Goal: Find specific page/section: Find specific page/section

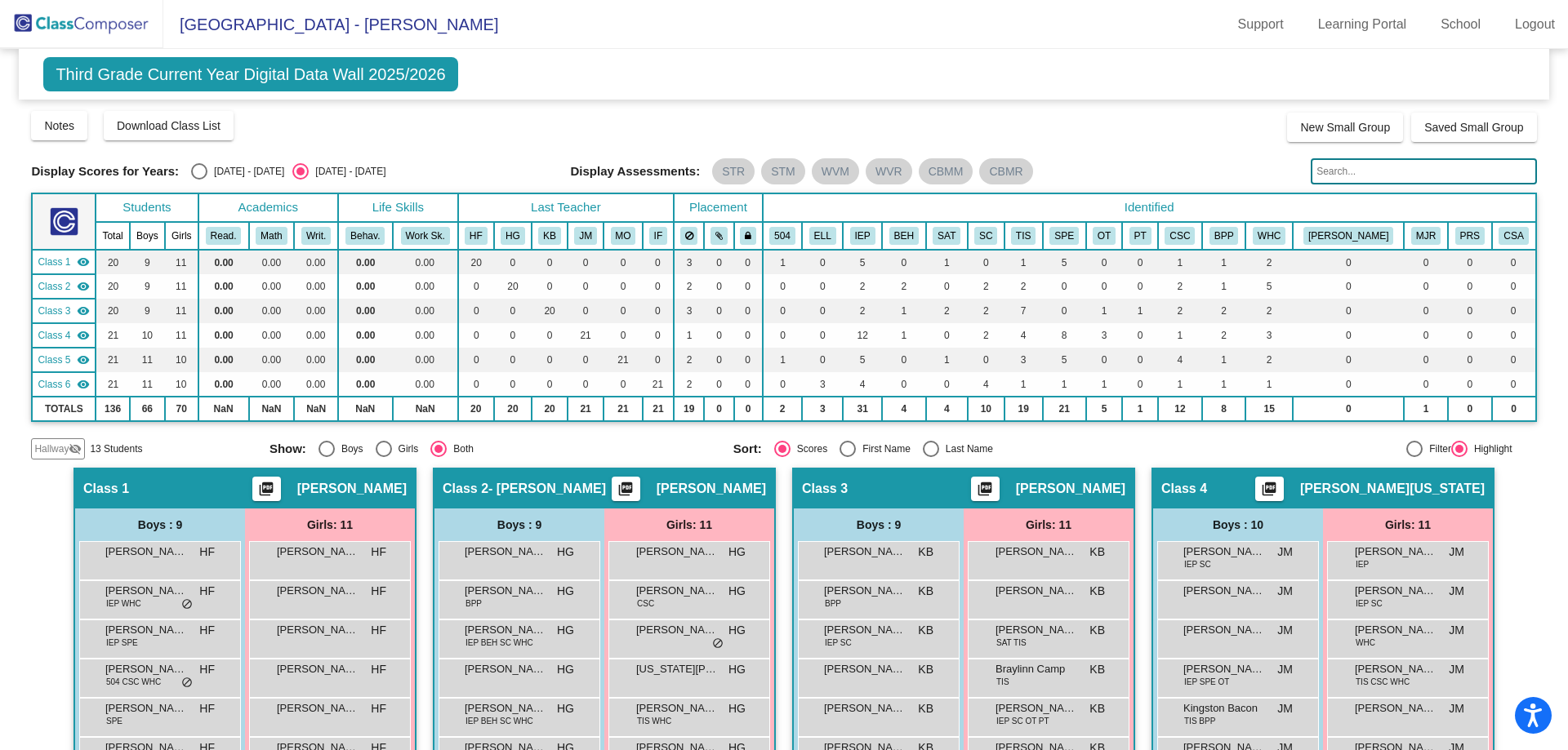
click at [1408, 173] on input "text" at bounding box center [1422, 171] width 225 height 27
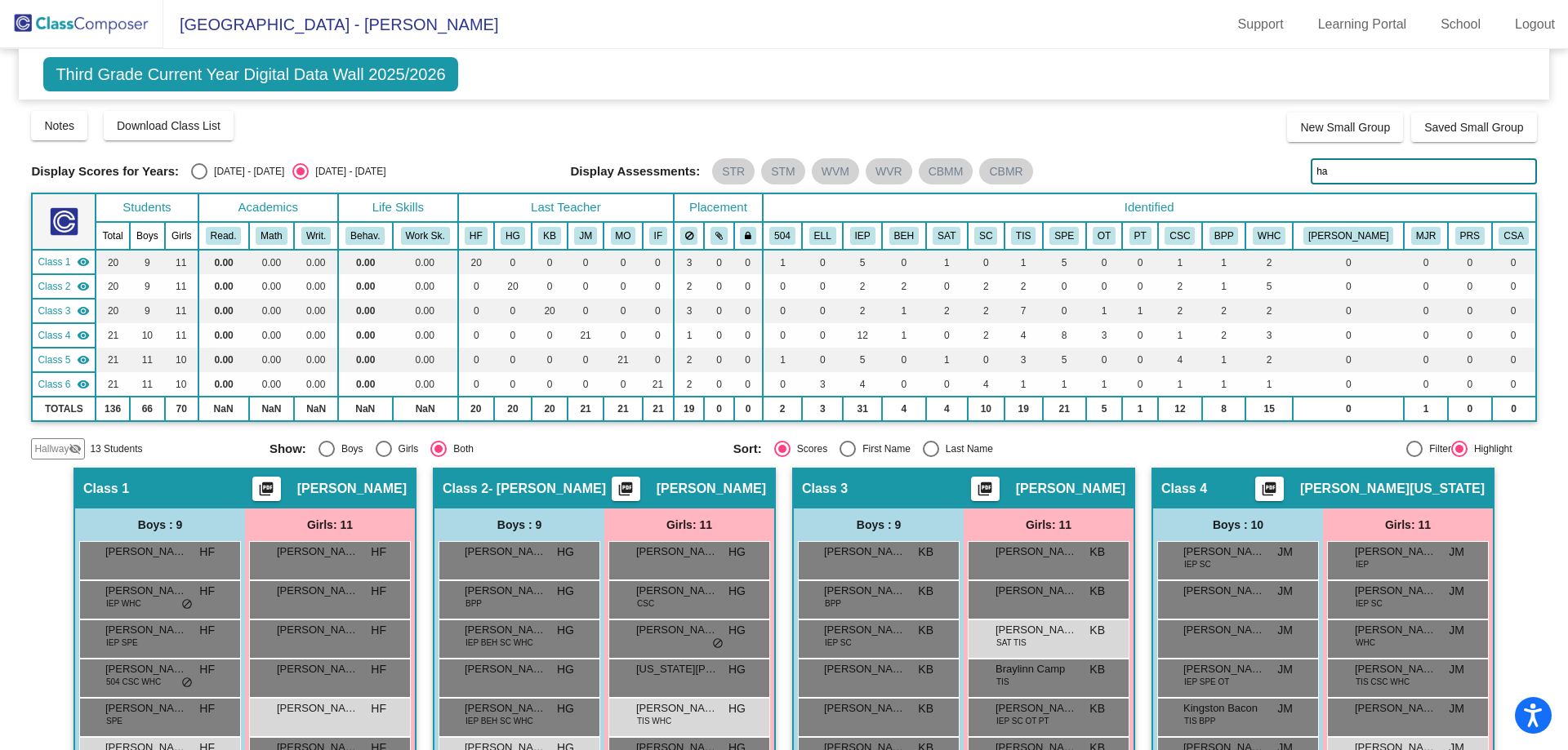
type input "h"
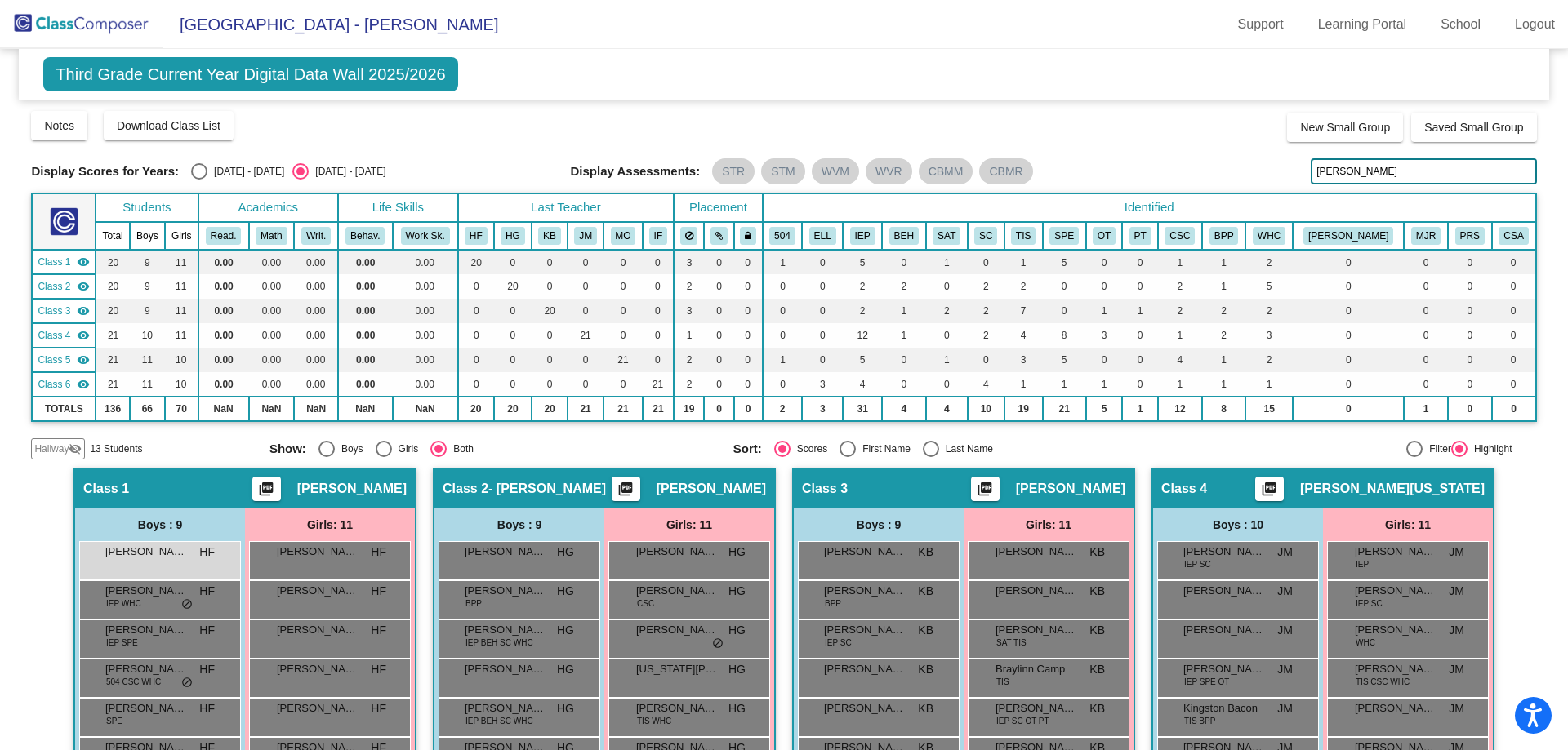
drag, startPoint x: 1364, startPoint y: 167, endPoint x: 1255, endPoint y: 141, distance: 112.1
click at [1255, 141] on div "Display Scores for Years: [DATE] - [DATE] [DATE] - [DATE] Grade/Archive Student…" at bounding box center [783, 284] width 1505 height 350
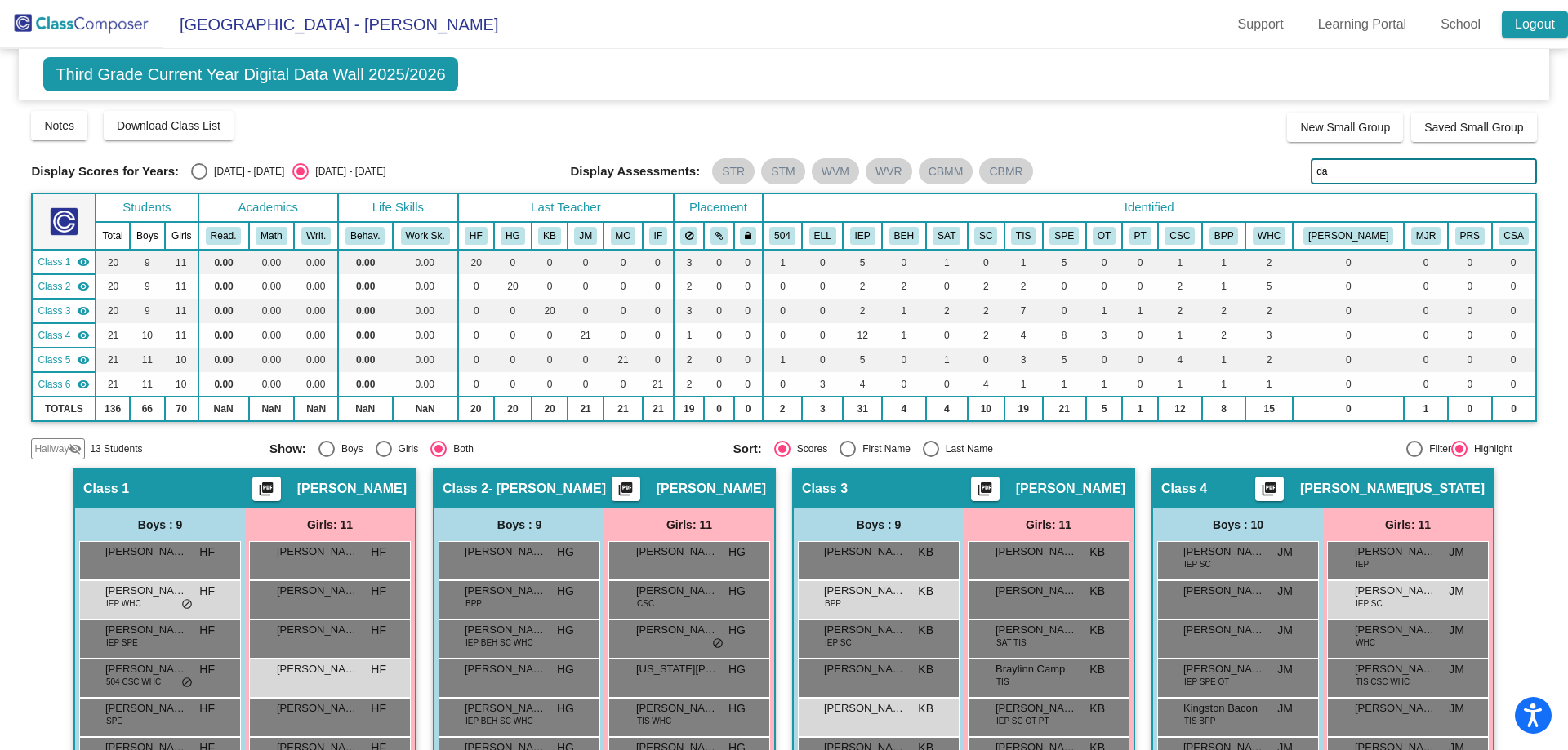
type input "d"
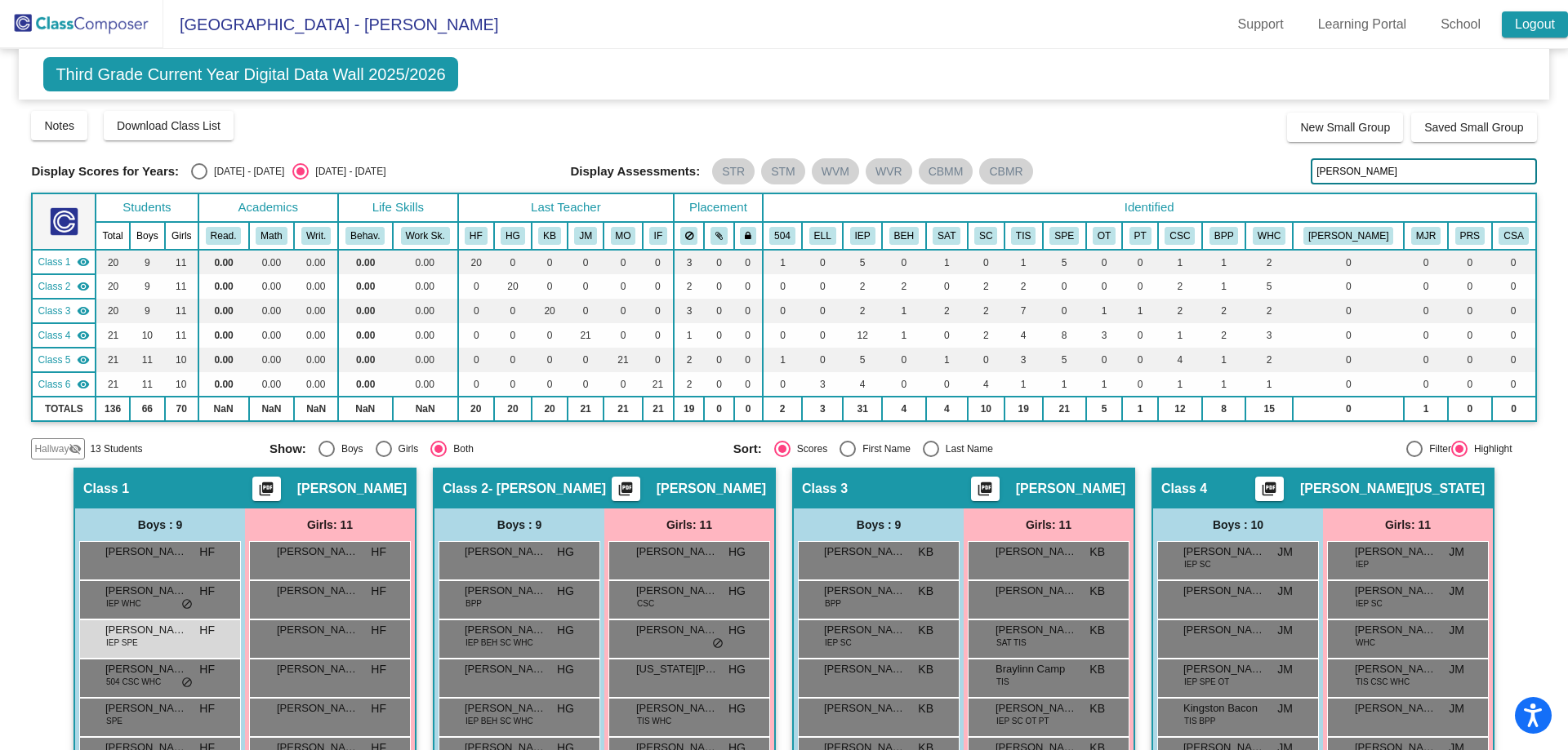
type input "[PERSON_NAME]"
drag, startPoint x: 1404, startPoint y: 185, endPoint x: 1404, endPoint y: 173, distance: 12.0
click at [1404, 173] on div "Display Scores for Years: [DATE] - [DATE] [DATE] - [DATE] Grade/Archive Student…" at bounding box center [783, 284] width 1505 height 350
drag, startPoint x: 1337, startPoint y: 151, endPoint x: 1258, endPoint y: 142, distance: 79.5
click at [1258, 142] on div "Display Scores for Years: [DATE] - [DATE] [DATE] - [DATE] Grade/Archive Student…" at bounding box center [783, 284] width 1505 height 350
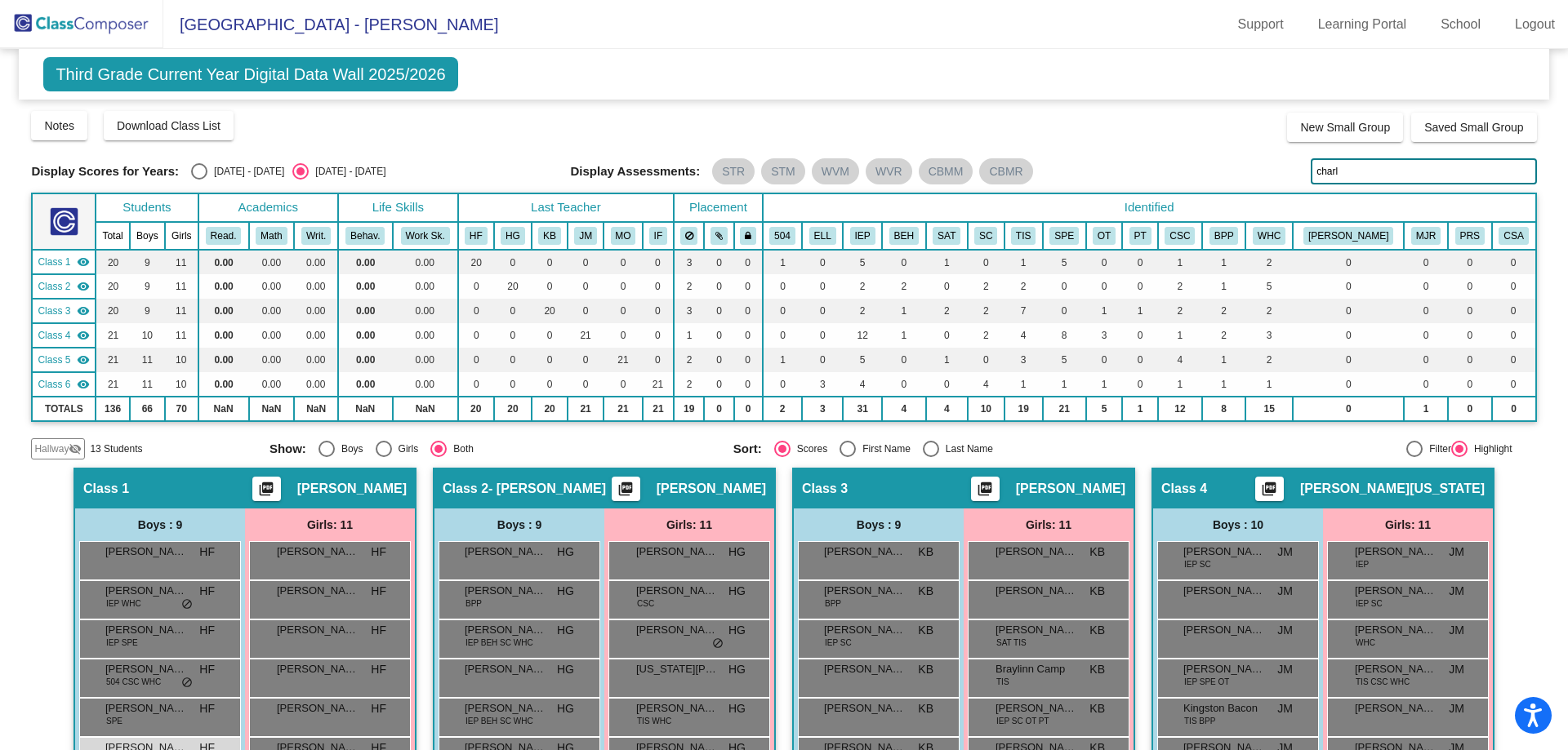
drag, startPoint x: 1347, startPoint y: 171, endPoint x: 1242, endPoint y: 146, distance: 107.9
click at [1242, 146] on div "Display Scores for Years: [DATE] - [DATE] [DATE] - [DATE] Grade/Archive Student…" at bounding box center [783, 284] width 1505 height 350
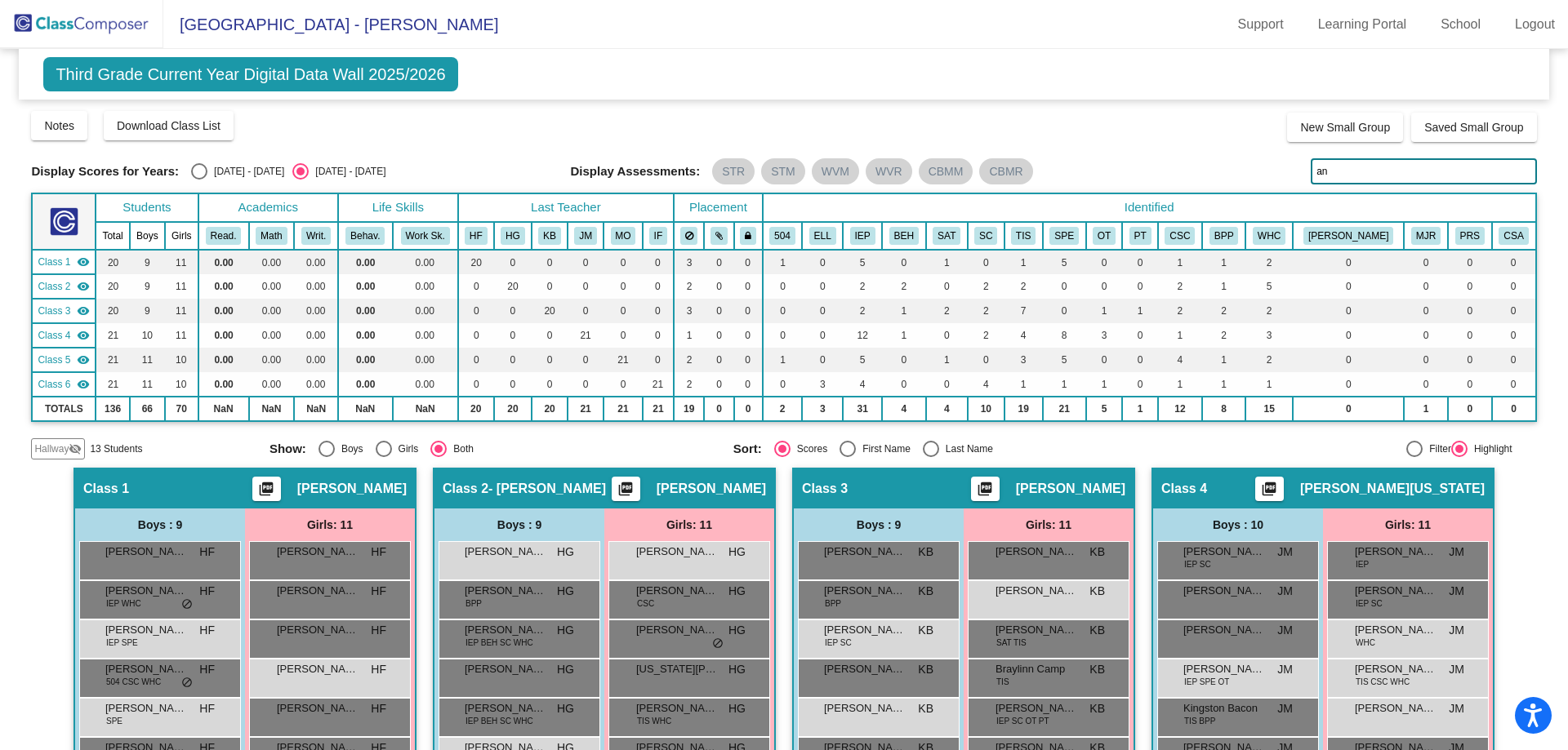
type input "a"
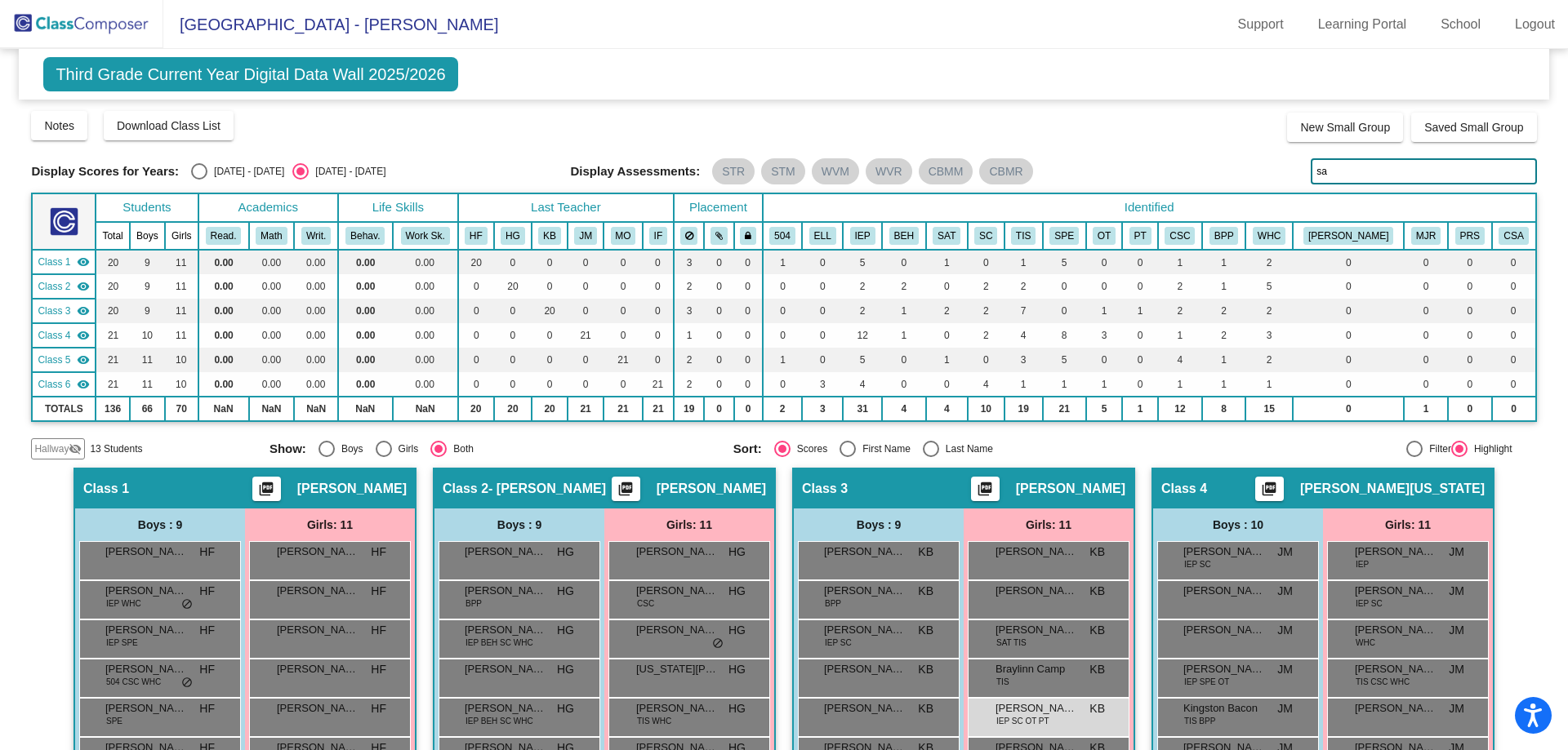
type input "s"
type input "d"
drag, startPoint x: 1338, startPoint y: 165, endPoint x: 1161, endPoint y: 132, distance: 180.0
click at [1161, 132] on div "Display Scores for Years: [DATE] - [DATE] [DATE] - [DATE] Grade/Archive Student…" at bounding box center [783, 284] width 1505 height 350
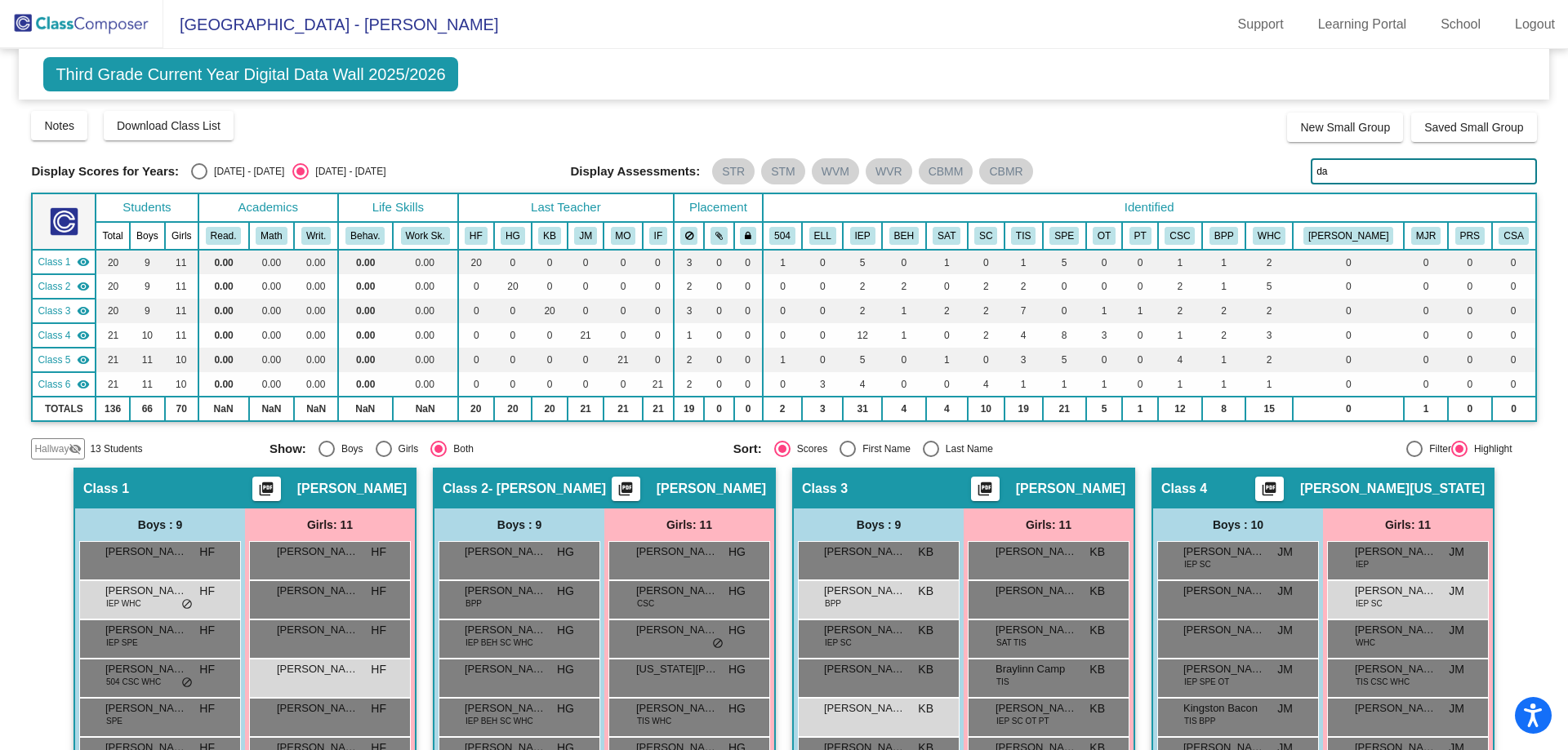
type input "d"
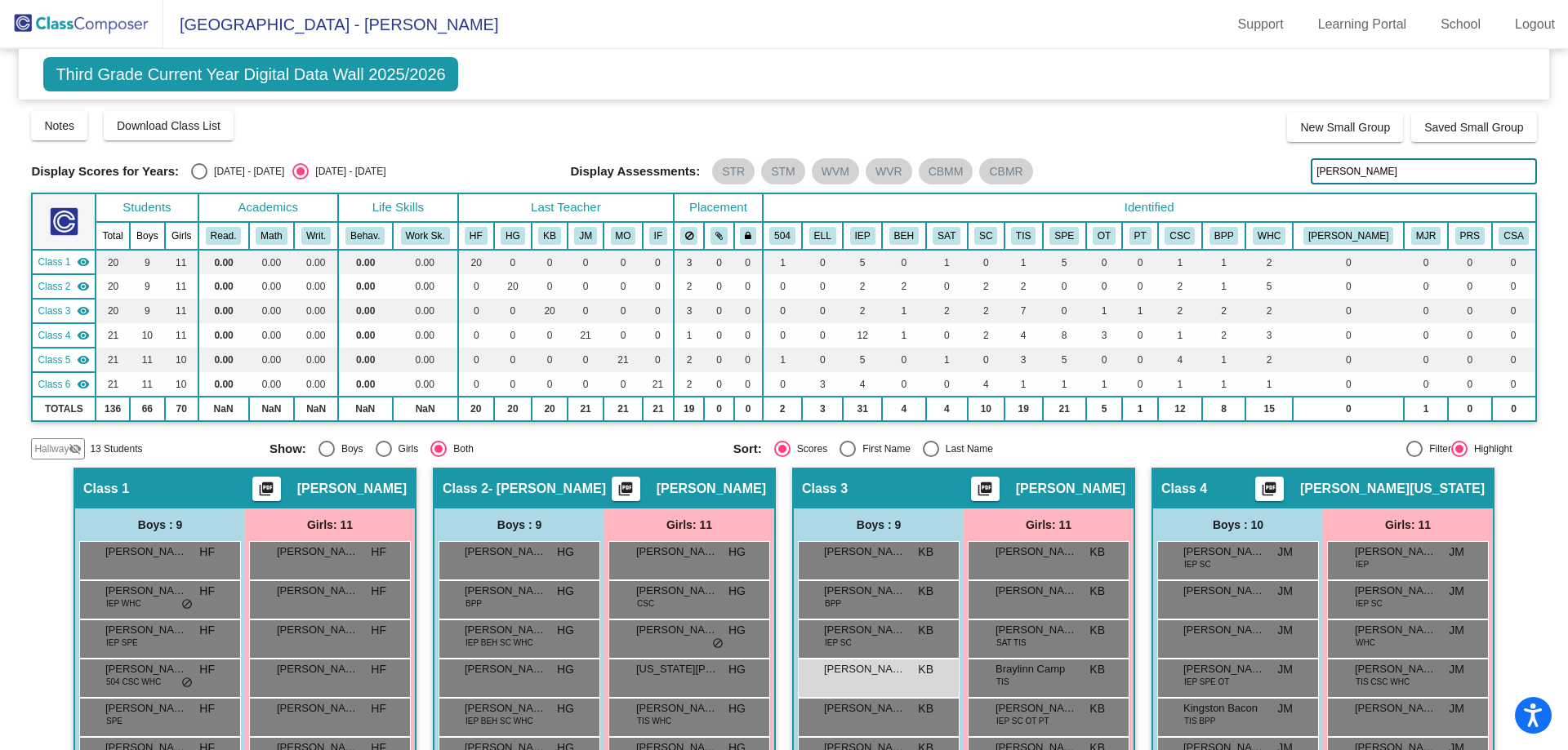
drag, startPoint x: 1332, startPoint y: 167, endPoint x: 1238, endPoint y: 149, distance: 95.7
click at [1238, 149] on div "Display Scores for Years: [DATE] - [DATE] [DATE] - [DATE] Grade/Archive Student…" at bounding box center [783, 284] width 1505 height 350
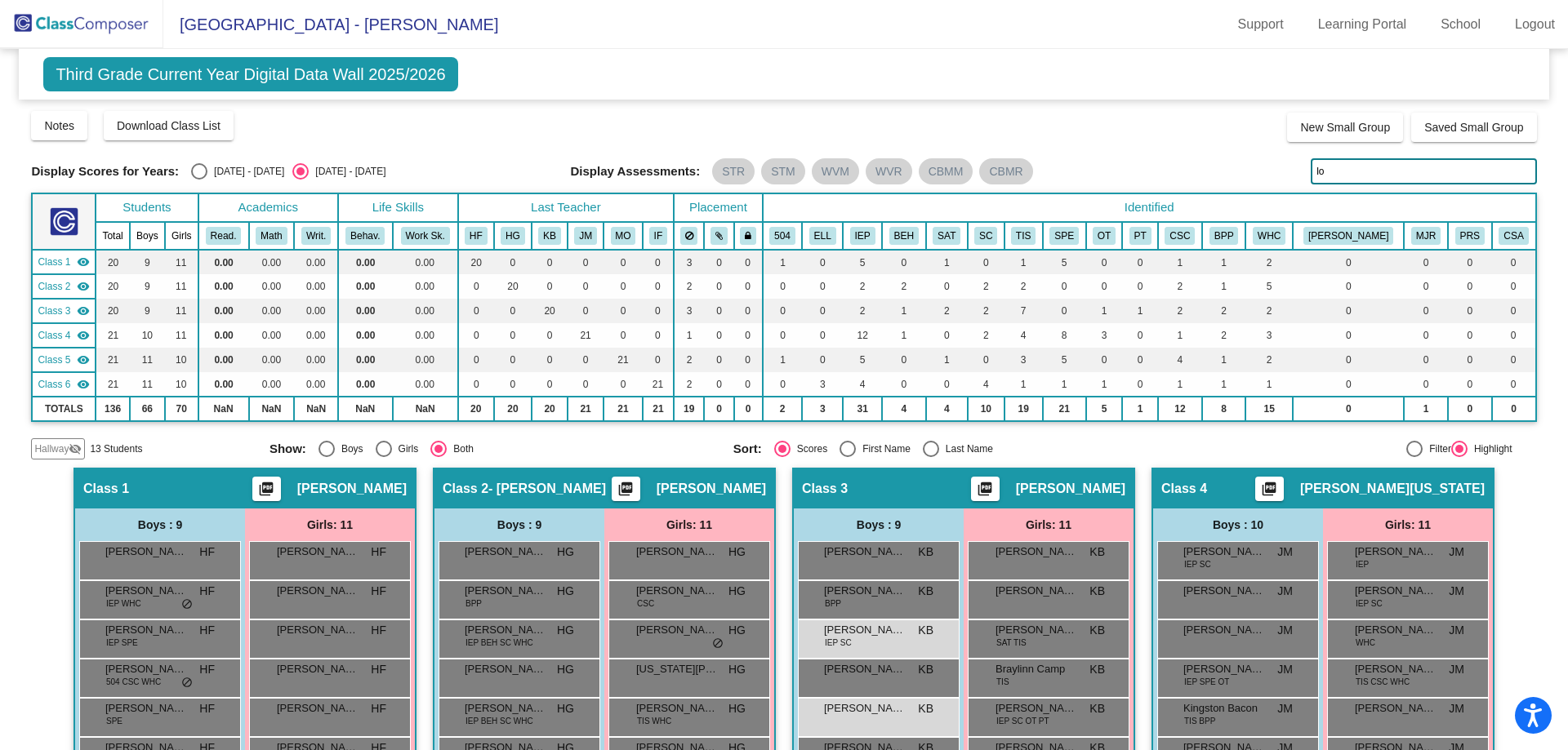
type input "l"
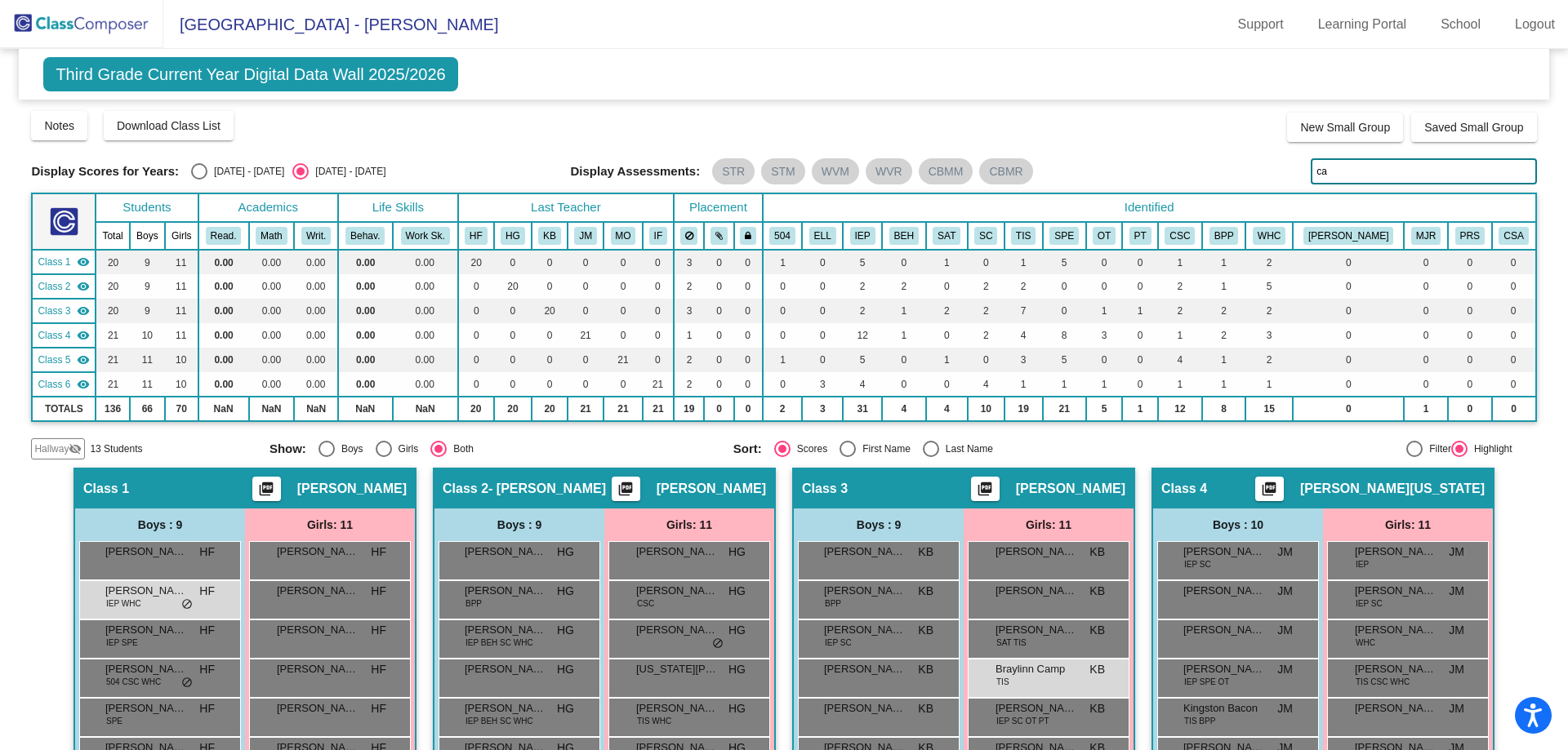
type input "c"
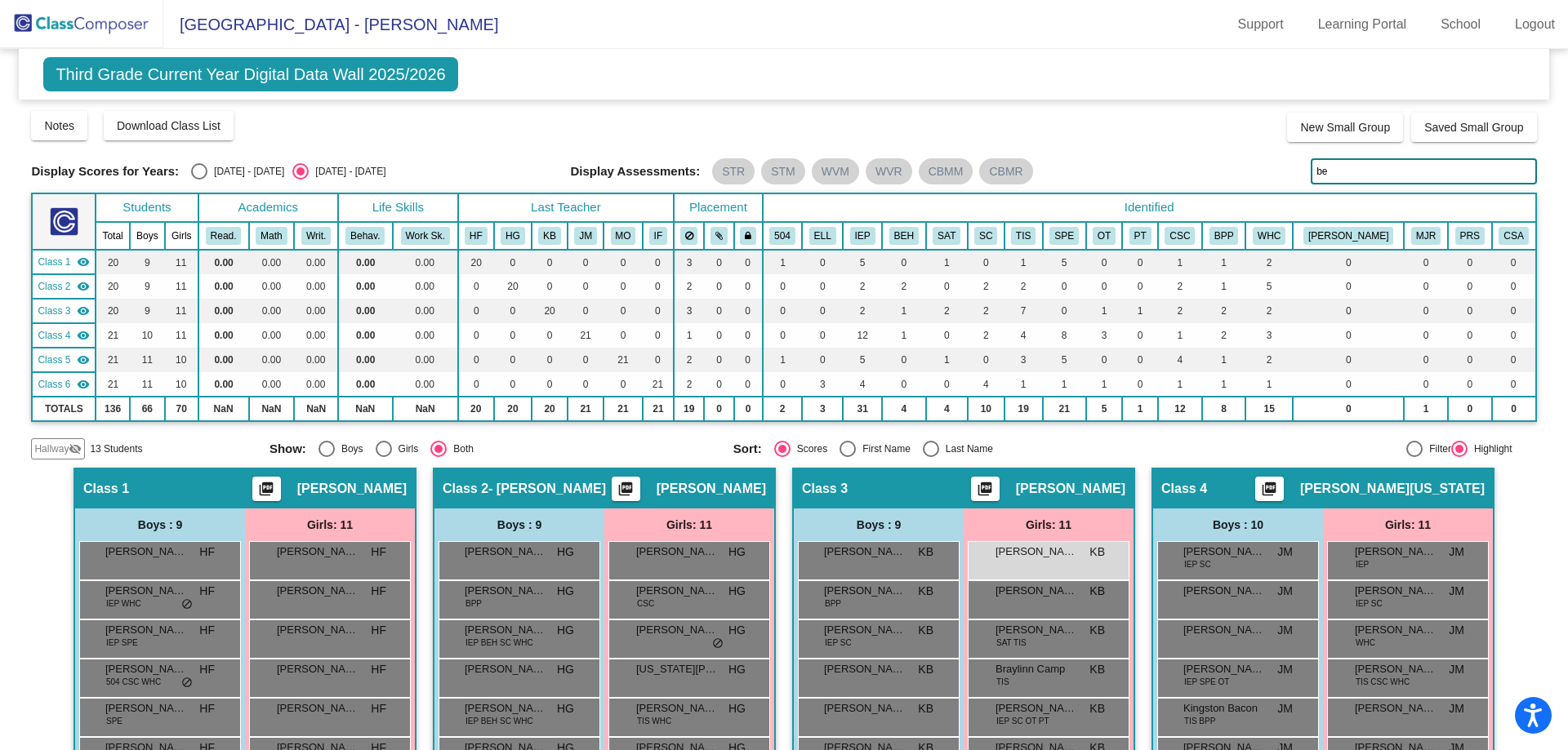
type input "b"
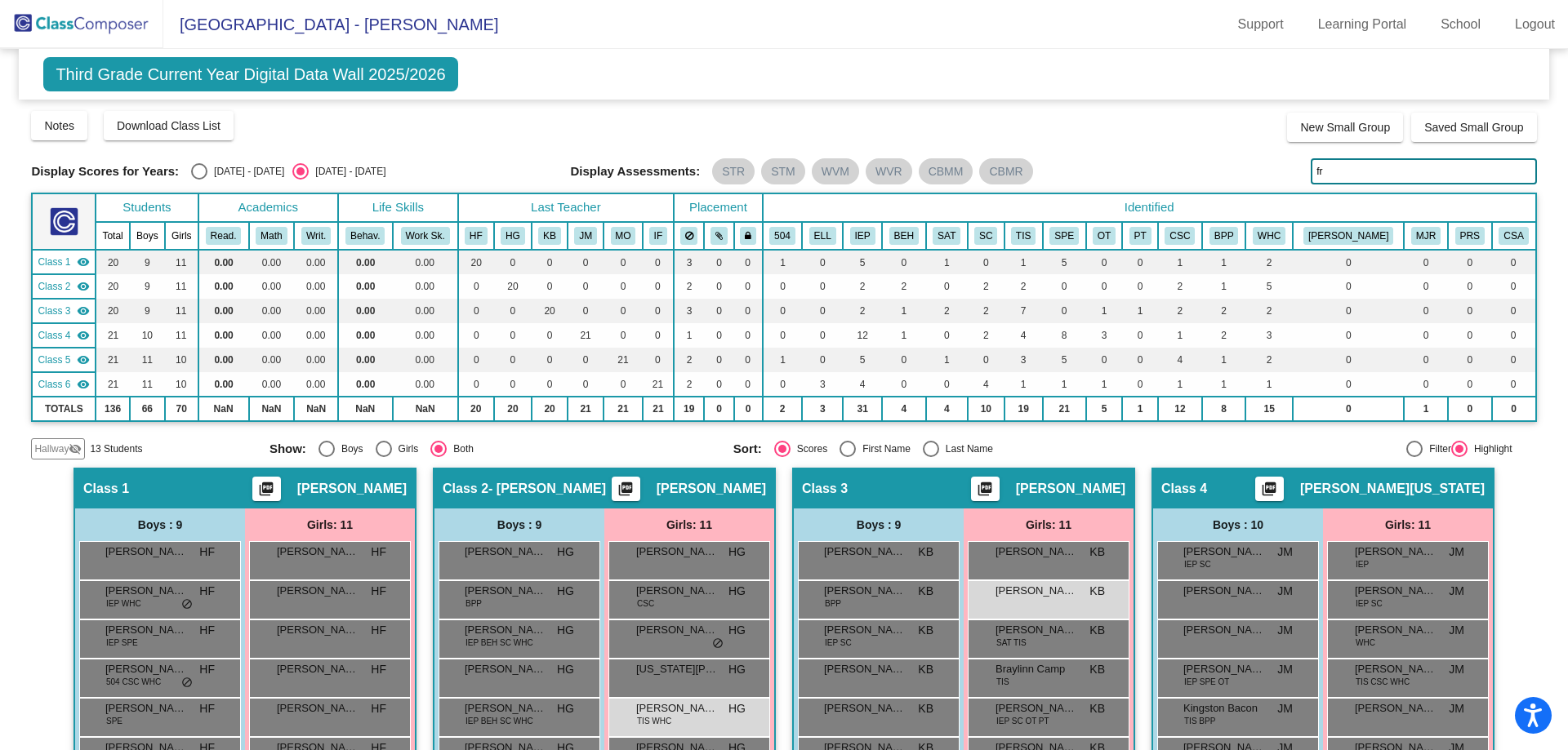
type input "f"
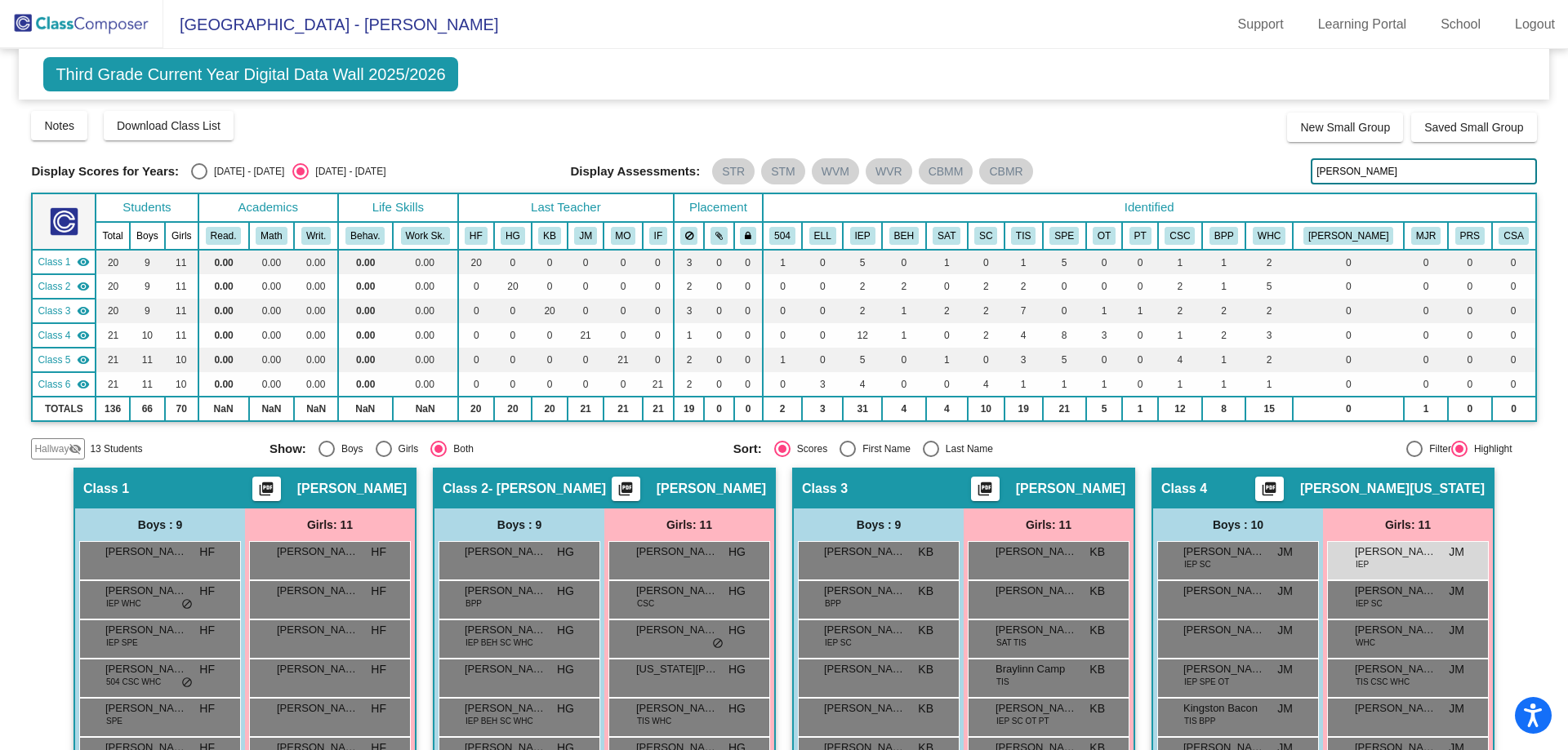
click at [1373, 174] on input "[PERSON_NAME]" at bounding box center [1422, 171] width 225 height 27
type input "w"
drag, startPoint x: 1343, startPoint y: 165, endPoint x: 1298, endPoint y: 158, distance: 45.5
click at [1298, 158] on div "Display Scores for Years: [DATE] - [DATE] [DATE] - [DATE] Display Assessments: …" at bounding box center [783, 171] width 1505 height 27
drag, startPoint x: 1380, startPoint y: 170, endPoint x: 1185, endPoint y: 131, distance: 198.9
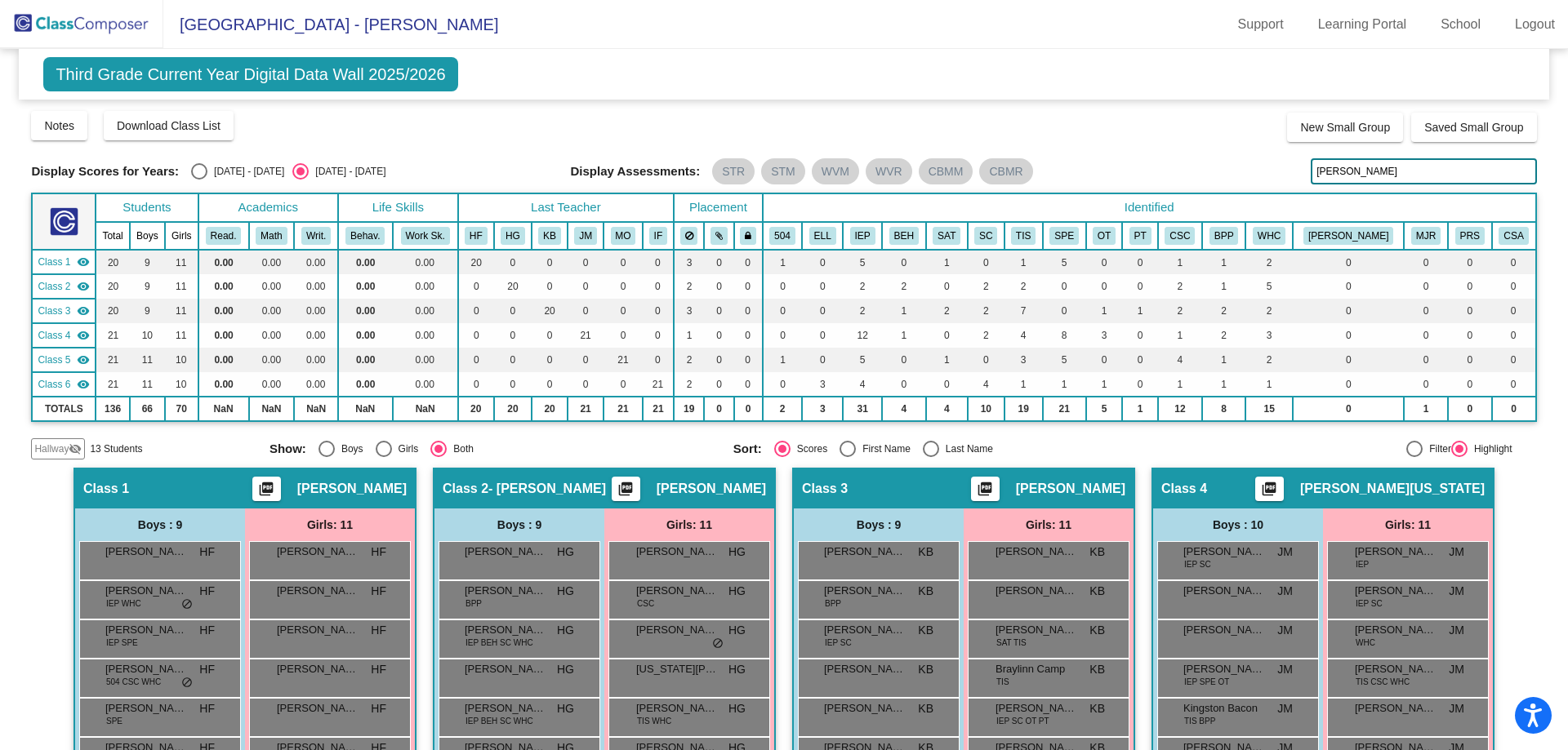
click at [1185, 131] on div "Display Scores for Years: [DATE] - [DATE] [DATE] - [DATE] Grade/Archive Student…" at bounding box center [783, 284] width 1505 height 350
drag, startPoint x: 1352, startPoint y: 182, endPoint x: 1300, endPoint y: 172, distance: 53.0
click at [1300, 173] on div "Display Scores for Years: [DATE] - [DATE] [DATE] - [DATE] Display Assessments: …" at bounding box center [783, 171] width 1505 height 27
drag, startPoint x: 1384, startPoint y: 172, endPoint x: 1227, endPoint y: 145, distance: 159.3
click at [1227, 145] on div "Display Scores for Years: [DATE] - [DATE] [DATE] - [DATE] Grade/Archive Student…" at bounding box center [783, 284] width 1505 height 350
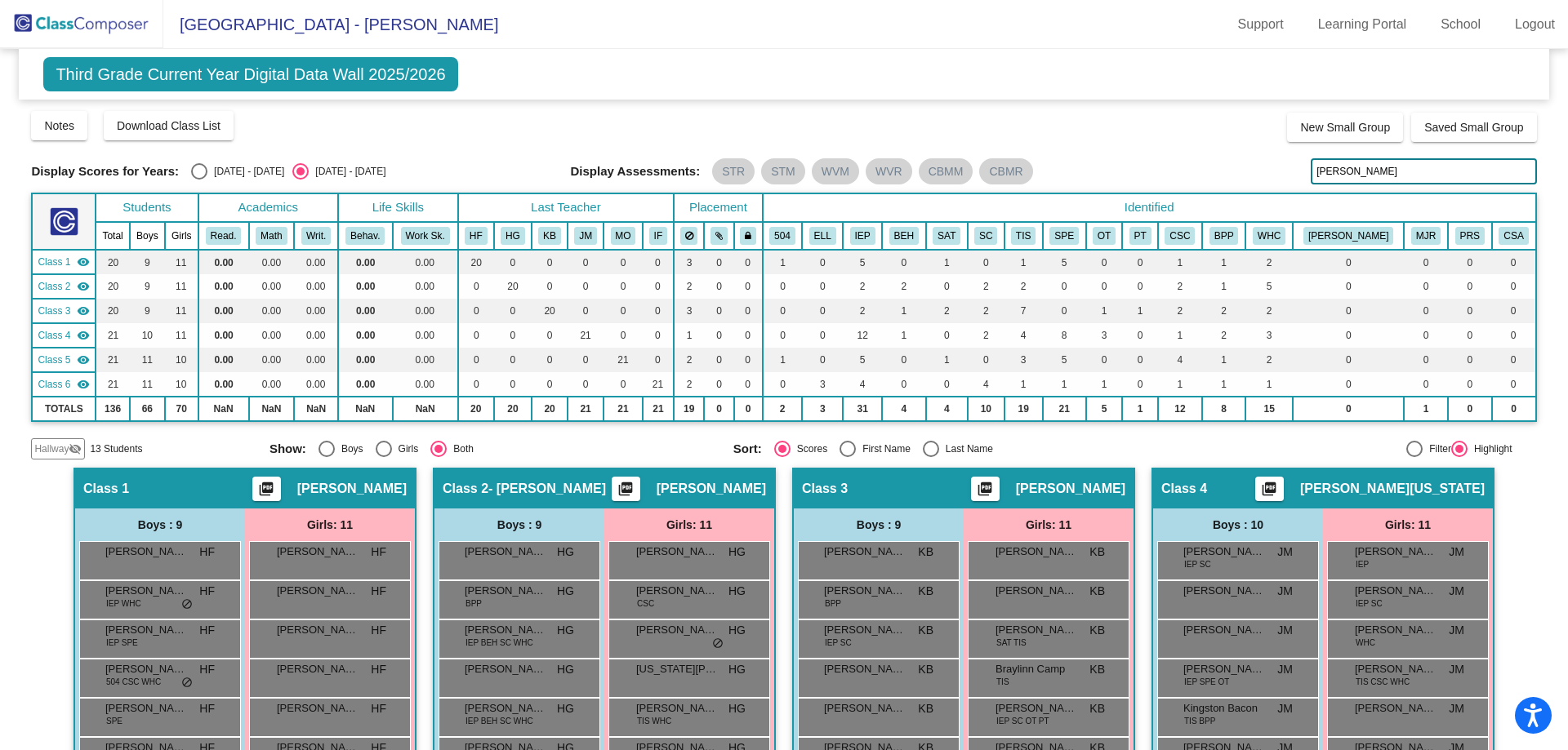
drag, startPoint x: 1346, startPoint y: 167, endPoint x: 1226, endPoint y: 143, distance: 122.4
click at [1226, 143] on div "Display Scores for Years: [DATE] - [DATE] [DATE] - [DATE] Grade/Archive Student…" at bounding box center [783, 284] width 1505 height 350
drag, startPoint x: 1400, startPoint y: 166, endPoint x: 1177, endPoint y: 132, distance: 225.6
click at [1180, 132] on div "Display Scores for Years: [DATE] - [DATE] [DATE] - [DATE] Grade/Archive Student…" at bounding box center [783, 284] width 1505 height 350
drag, startPoint x: 1352, startPoint y: 176, endPoint x: 1187, endPoint y: 158, distance: 166.0
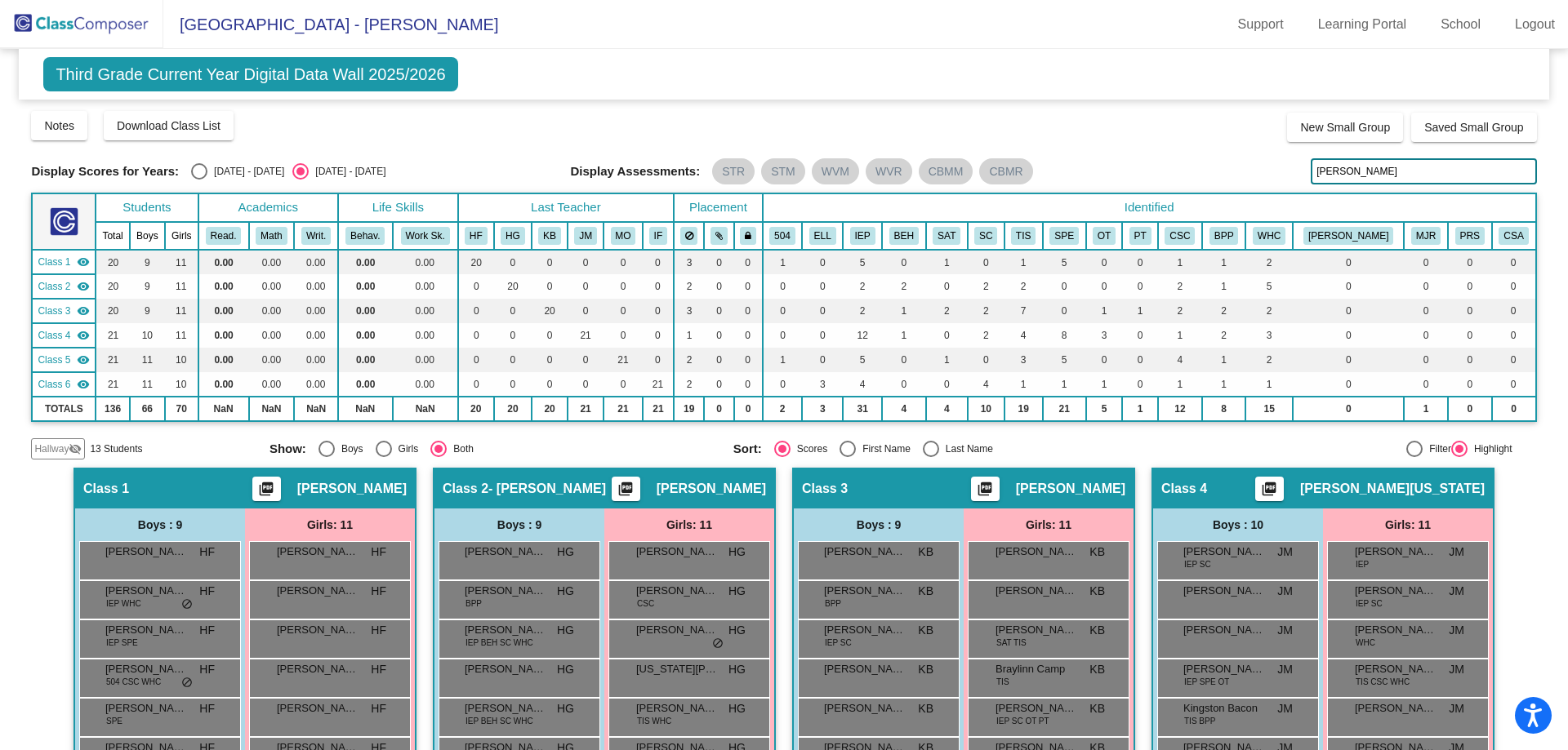
click at [1187, 158] on div "Display Scores for Years: [DATE] - [DATE] [DATE] - [DATE] Display Assessments: …" at bounding box center [783, 171] width 1505 height 27
drag, startPoint x: 1350, startPoint y: 171, endPoint x: 1202, endPoint y: 129, distance: 153.8
click at [1202, 129] on div "Display Scores for Years: [DATE] - [DATE] [DATE] - [DATE] Grade/Archive Student…" at bounding box center [783, 284] width 1505 height 350
drag, startPoint x: 1375, startPoint y: 170, endPoint x: 1291, endPoint y: 184, distance: 85.2
click at [1291, 183] on div "Display Scores for Years: [DATE] - [DATE] [DATE] - [DATE] Display Assessments: …" at bounding box center [783, 171] width 1505 height 27
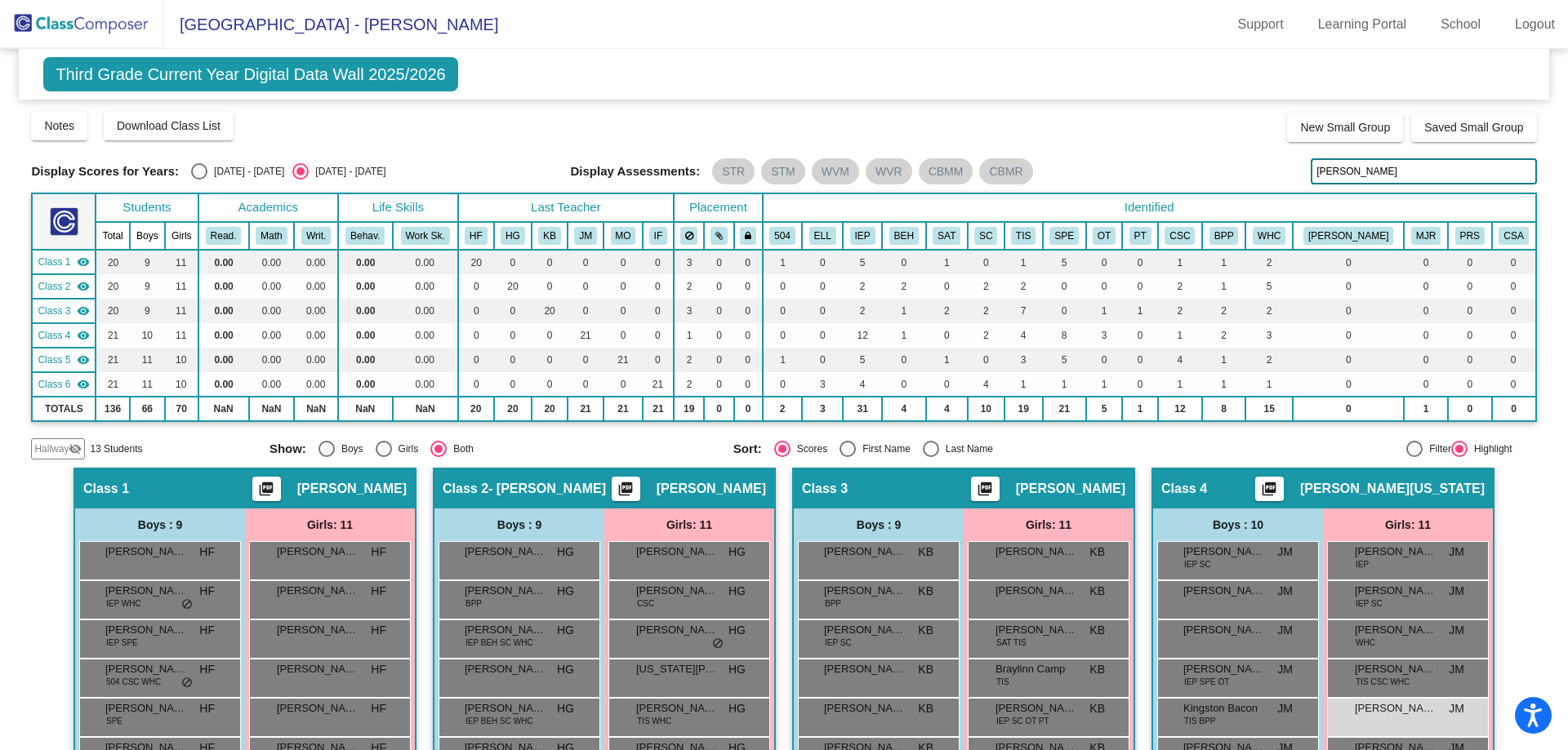
drag, startPoint x: 1364, startPoint y: 170, endPoint x: 1219, endPoint y: 136, distance: 148.9
click at [1219, 136] on div "Display Scores for Years: [DATE] - [DATE] [DATE] - [DATE] Grade/Archive Student…" at bounding box center [783, 284] width 1505 height 350
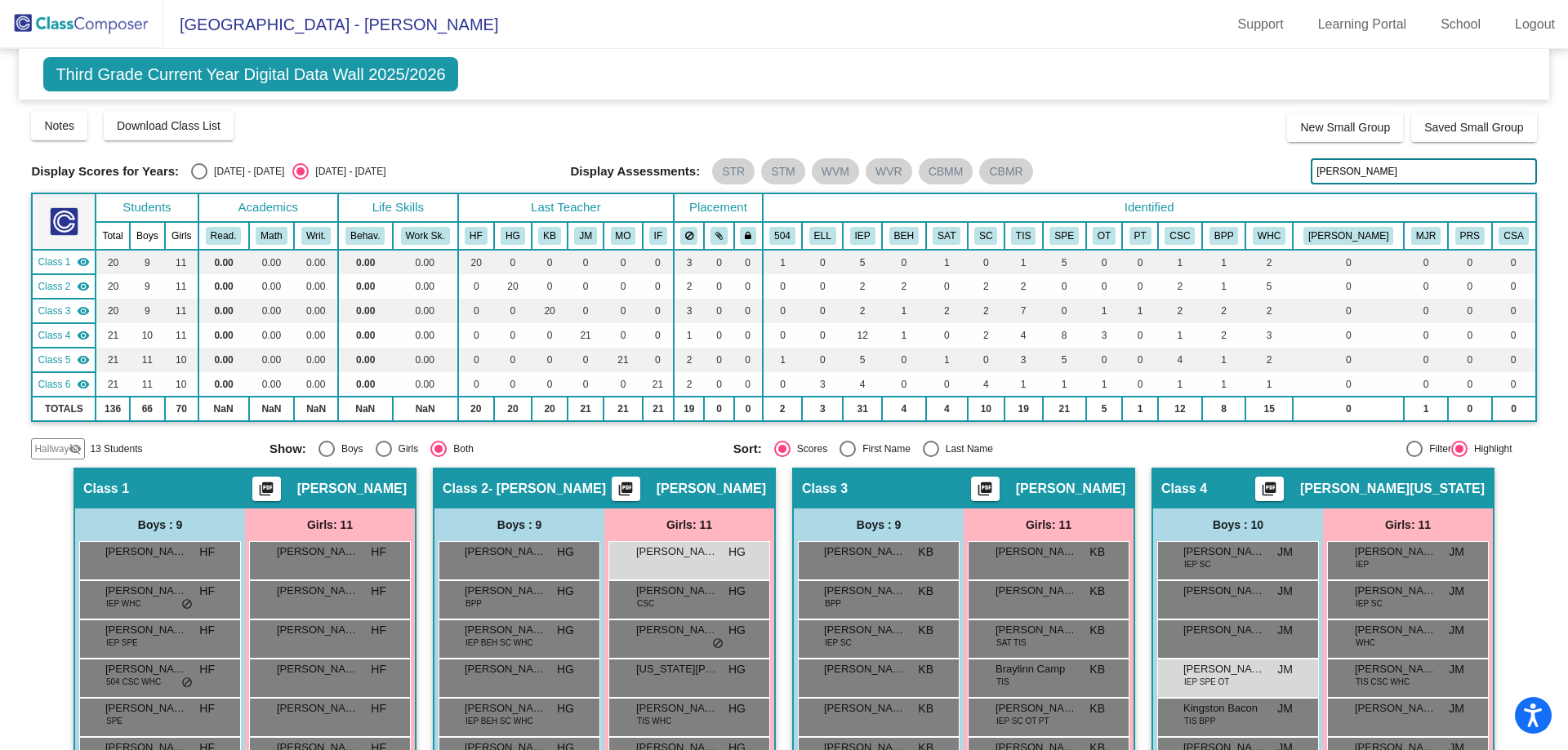
drag, startPoint x: 1354, startPoint y: 167, endPoint x: 1261, endPoint y: 152, distance: 94.2
click at [1271, 155] on div "Display Scores for Years: [DATE] - [DATE] [DATE] - [DATE] Grade/Archive Student…" at bounding box center [783, 284] width 1505 height 350
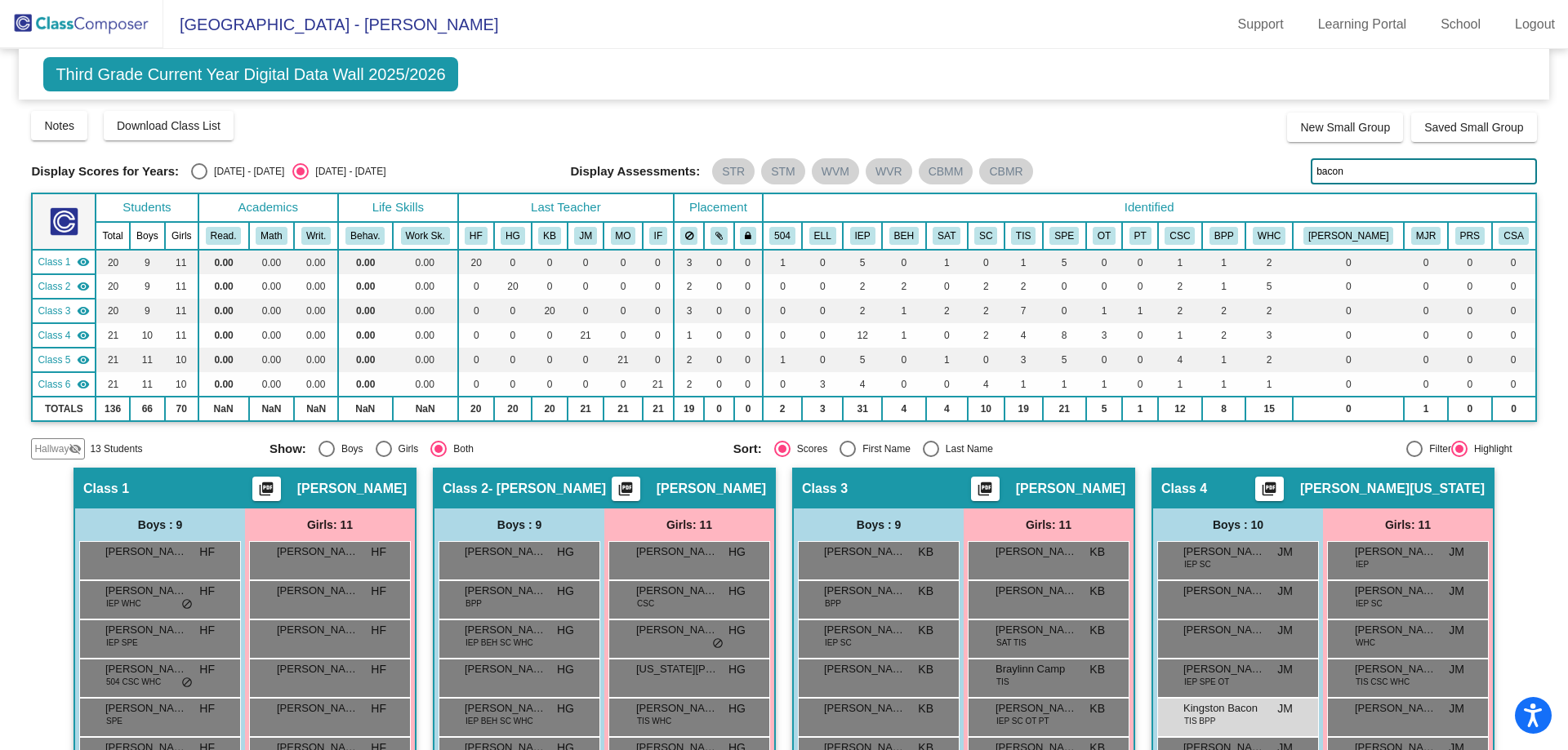
drag, startPoint x: 1341, startPoint y: 167, endPoint x: 1191, endPoint y: 143, distance: 151.9
click at [1191, 143] on div "Display Scores for Years: [DATE] - [DATE] [DATE] - [DATE] Grade/Archive Student…" at bounding box center [783, 284] width 1505 height 350
drag, startPoint x: 1401, startPoint y: 178, endPoint x: 1130, endPoint y: 126, distance: 275.9
click at [1131, 125] on div "Display Scores for Years: [DATE] - [DATE] [DATE] - [DATE] Grade/Archive Student…" at bounding box center [783, 284] width 1505 height 350
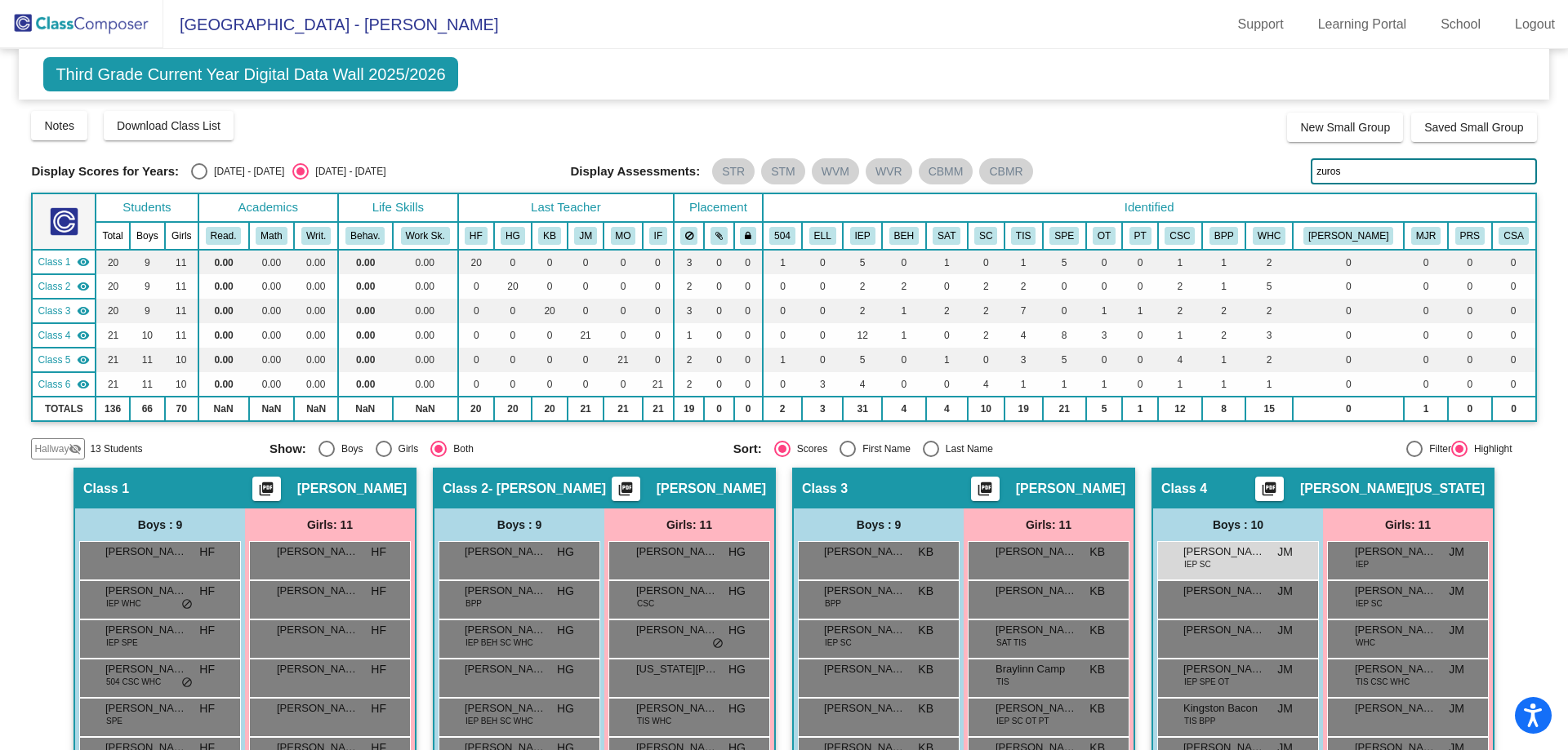
drag, startPoint x: 1372, startPoint y: 169, endPoint x: 1219, endPoint y: 169, distance: 153.0
click at [1219, 169] on div "Display Scores for Years: [DATE] - [DATE] [DATE] - [DATE] Display Assessments: …" at bounding box center [783, 171] width 1505 height 27
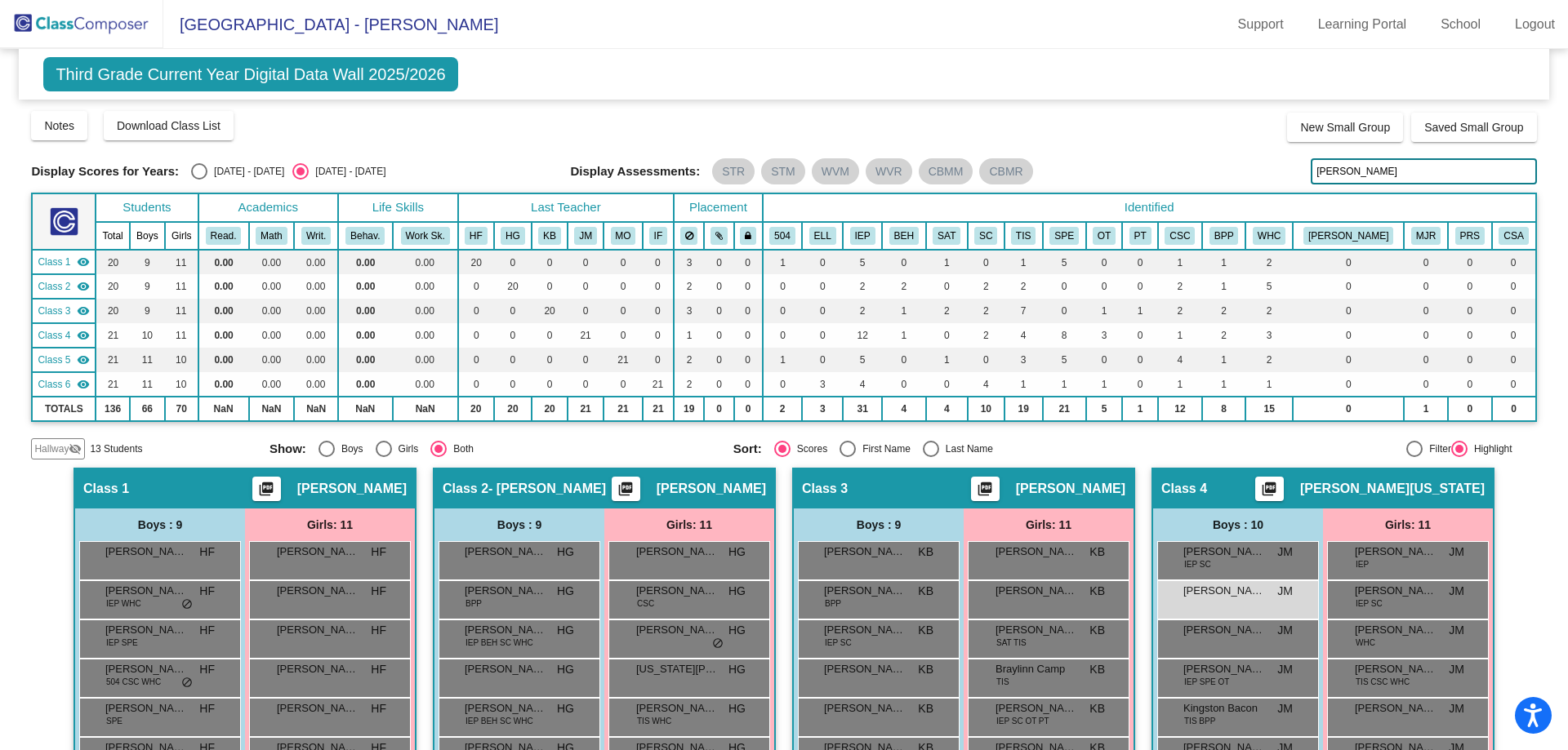
drag, startPoint x: 1346, startPoint y: 179, endPoint x: 1253, endPoint y: 168, distance: 93.6
click at [1253, 168] on div "Display Scores for Years: [DATE] - [DATE] [DATE] - [DATE] Display Assessments: …" at bounding box center [783, 171] width 1505 height 27
drag, startPoint x: 1367, startPoint y: 167, endPoint x: 1259, endPoint y: 164, distance: 108.0
click at [1259, 164] on div "Display Scores for Years: [DATE] - [DATE] [DATE] - [DATE] Display Assessments: …" at bounding box center [783, 171] width 1505 height 27
drag, startPoint x: 1361, startPoint y: 179, endPoint x: 1316, endPoint y: 179, distance: 45.0
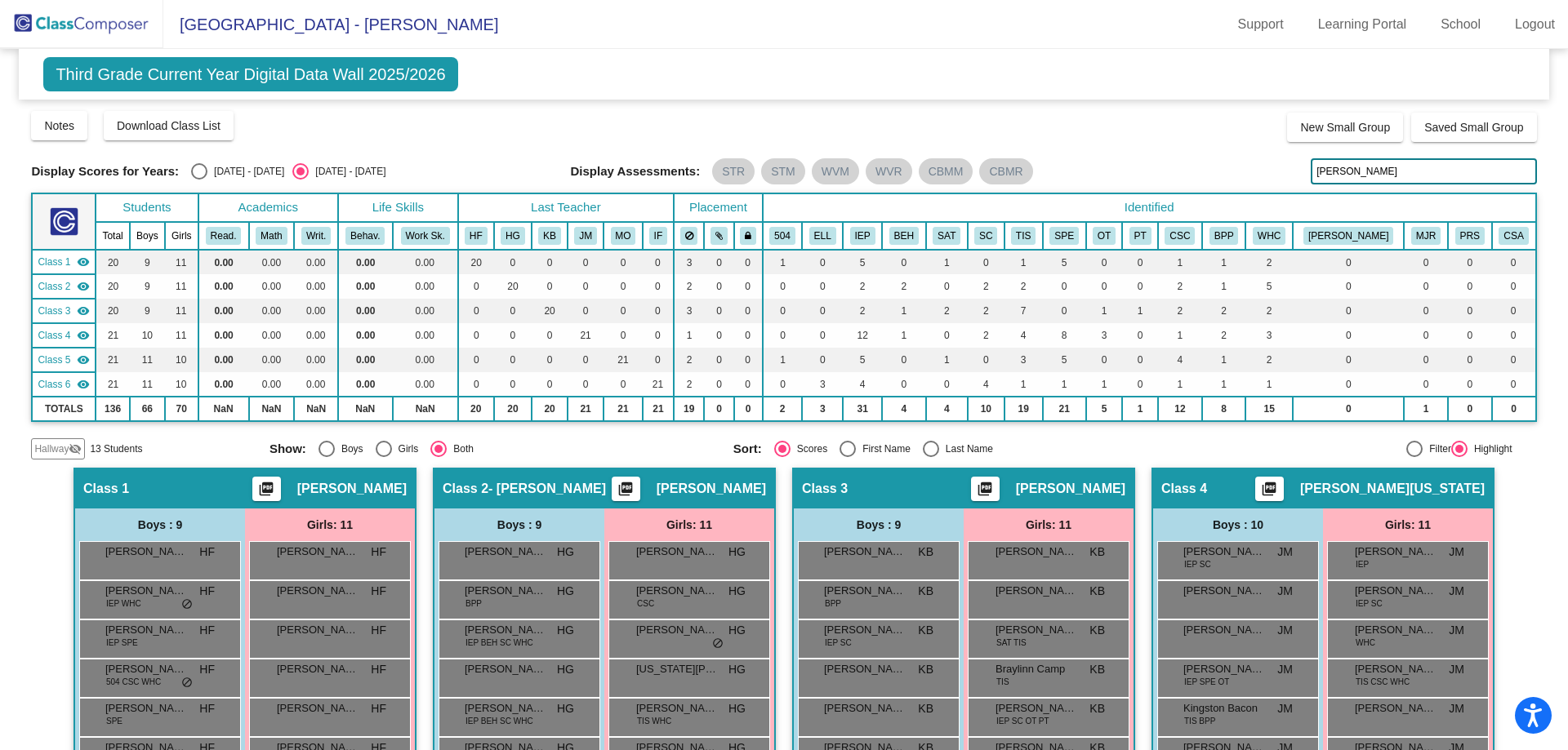
click at [1316, 179] on input "[PERSON_NAME]" at bounding box center [1422, 171] width 225 height 27
type input "e"
drag, startPoint x: 1340, startPoint y: 167, endPoint x: 1233, endPoint y: 148, distance: 108.7
click at [1233, 148] on div "Display Scores for Years: [DATE] - [DATE] [DATE] - [DATE] Grade/Archive Student…" at bounding box center [783, 284] width 1505 height 350
drag, startPoint x: 1330, startPoint y: 167, endPoint x: 1276, endPoint y: 170, distance: 54.1
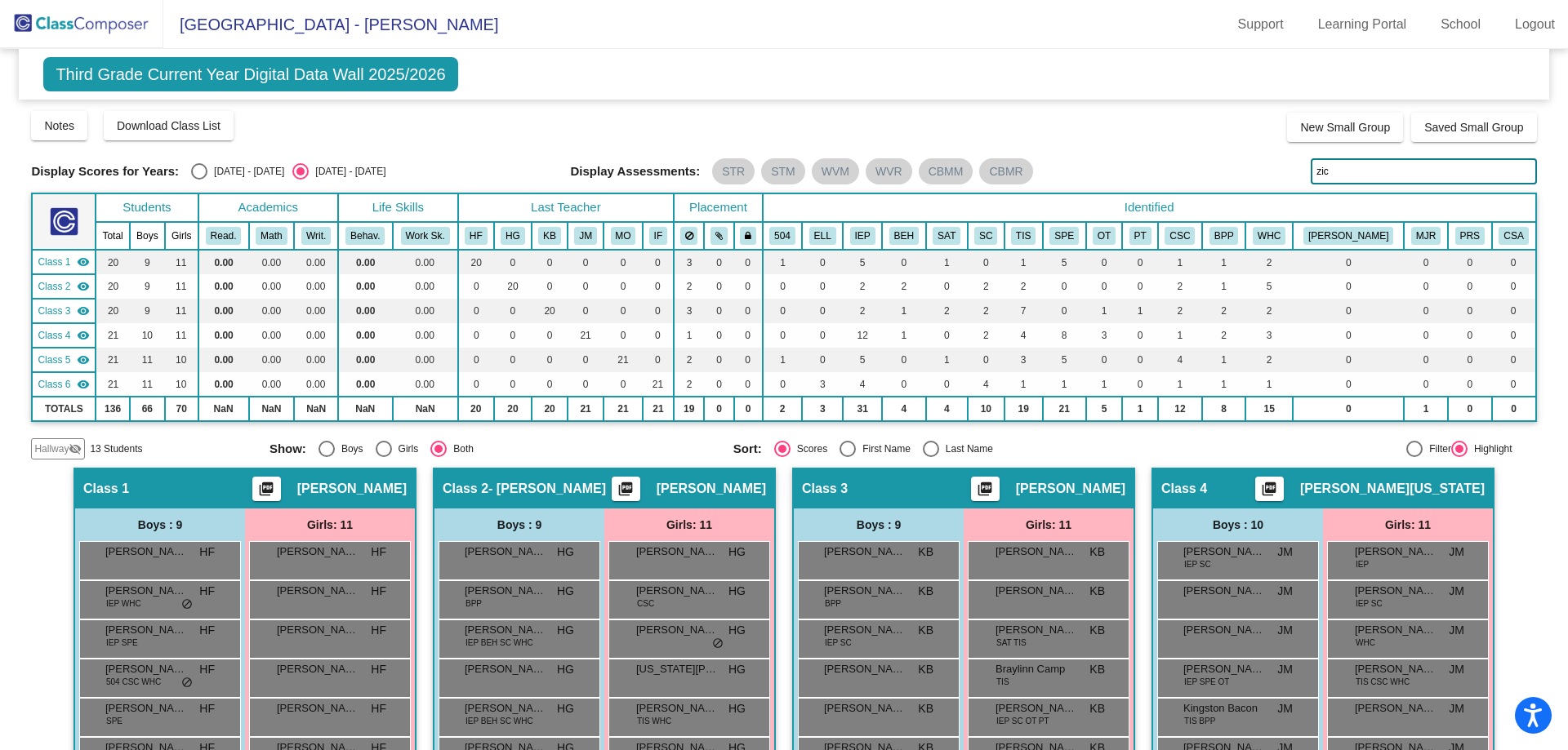
click at [1276, 170] on div "Display Scores for Years: [DATE] - [DATE] [DATE] - [DATE] Display Assessments: …" at bounding box center [783, 171] width 1505 height 27
drag, startPoint x: 1360, startPoint y: 169, endPoint x: 1096, endPoint y: 110, distance: 270.5
click at [1096, 110] on div "Display Scores for Years: [DATE] - [DATE] [DATE] - [DATE] Grade/Archive Student…" at bounding box center [783, 284] width 1505 height 350
drag, startPoint x: 1362, startPoint y: 174, endPoint x: 1142, endPoint y: 113, distance: 228.3
click at [1142, 113] on div "Display Scores for Years: [DATE] - [DATE] [DATE] - [DATE] Grade/Archive Student…" at bounding box center [783, 284] width 1505 height 350
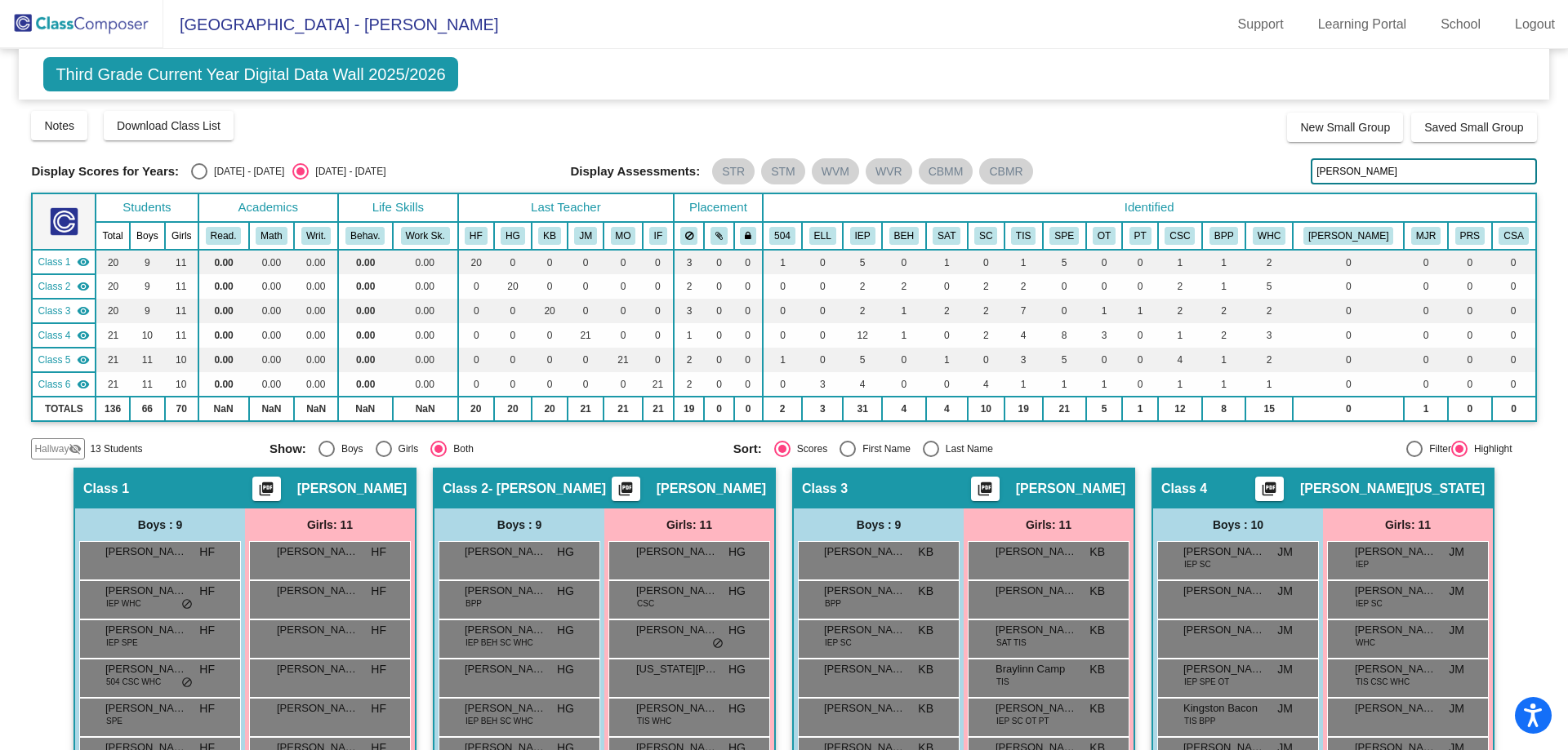
drag, startPoint x: 1309, startPoint y: 167, endPoint x: 1254, endPoint y: 161, distance: 55.3
click at [1256, 161] on div "Display Scores for Years: [DATE] - [DATE] [DATE] - [DATE] Display Assessments: …" at bounding box center [783, 171] width 1505 height 27
drag, startPoint x: 1309, startPoint y: 177, endPoint x: 1243, endPoint y: 169, distance: 66.5
click at [1240, 170] on div "Display Scores for Years: [DATE] - [DATE] [DATE] - [DATE] Display Assessments: …" at bounding box center [783, 171] width 1505 height 27
drag, startPoint x: 1353, startPoint y: 181, endPoint x: 1271, endPoint y: 177, distance: 82.1
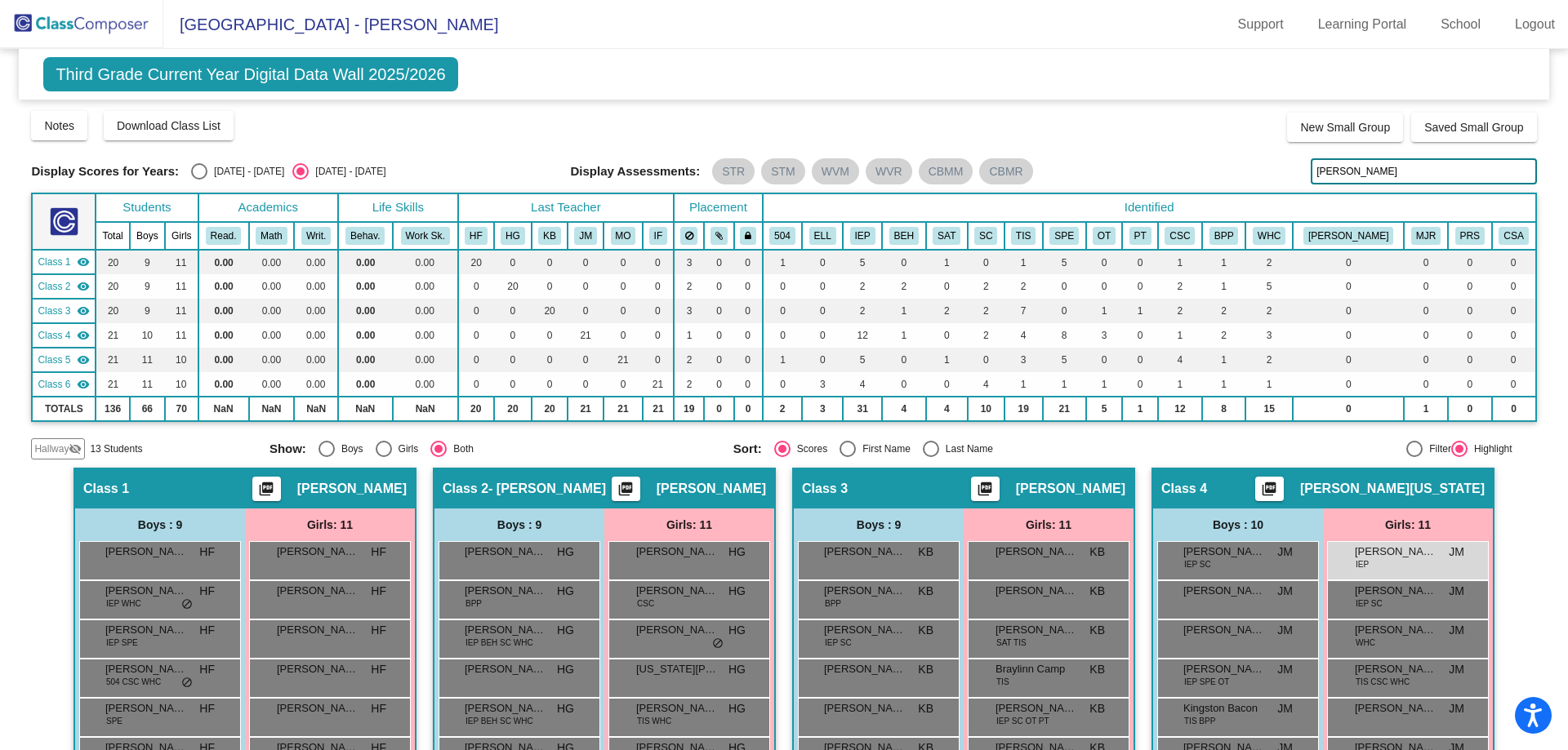
click at [1271, 177] on div "Display Scores for Years: [DATE] - [DATE] [DATE] - [DATE] Display Assessments: …" at bounding box center [783, 171] width 1505 height 27
drag, startPoint x: 1356, startPoint y: 169, endPoint x: 1231, endPoint y: 149, distance: 126.6
click at [1240, 155] on div "Display Scores for Years: [DATE] - [DATE] [DATE] - [DATE] Grade/Archive Student…" at bounding box center [783, 284] width 1505 height 350
drag, startPoint x: 1350, startPoint y: 164, endPoint x: 1275, endPoint y: 162, distance: 75.0
click at [1275, 162] on div "Display Scores for Years: [DATE] - [DATE] [DATE] - [DATE] Display Assessments: …" at bounding box center [783, 171] width 1505 height 27
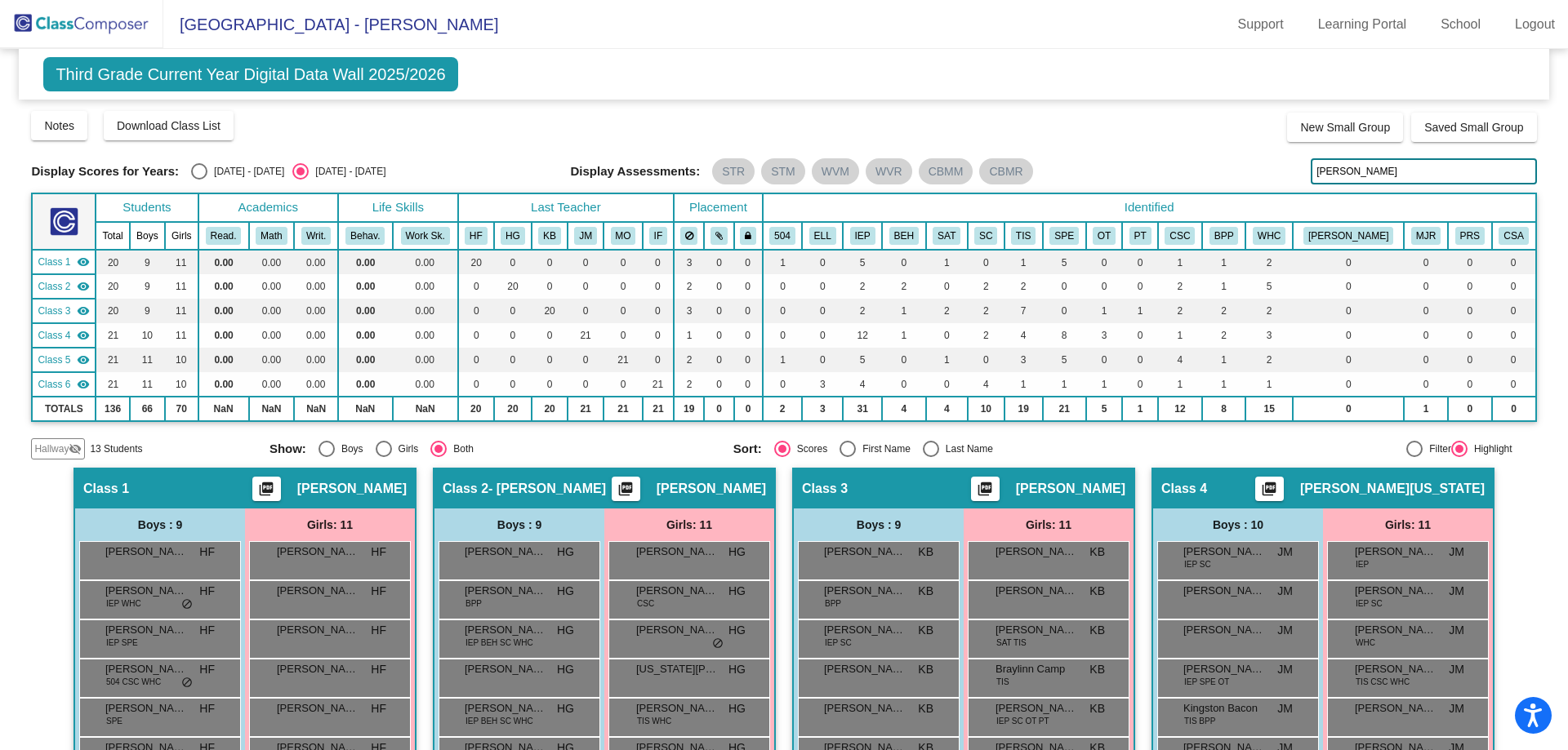
drag, startPoint x: 1353, startPoint y: 172, endPoint x: 1207, endPoint y: 154, distance: 147.1
click at [1207, 154] on div "Display Scores for Years: [DATE] - [DATE] [DATE] - [DATE] Grade/Archive Student…" at bounding box center [783, 284] width 1505 height 350
drag, startPoint x: 1344, startPoint y: 176, endPoint x: 1272, endPoint y: 176, distance: 72.0
click at [1272, 176] on div "Display Scores for Years: [DATE] - [DATE] [DATE] - [DATE] Display Assessments: …" at bounding box center [783, 171] width 1505 height 27
drag, startPoint x: 1348, startPoint y: 175, endPoint x: 1186, endPoint y: 161, distance: 162.6
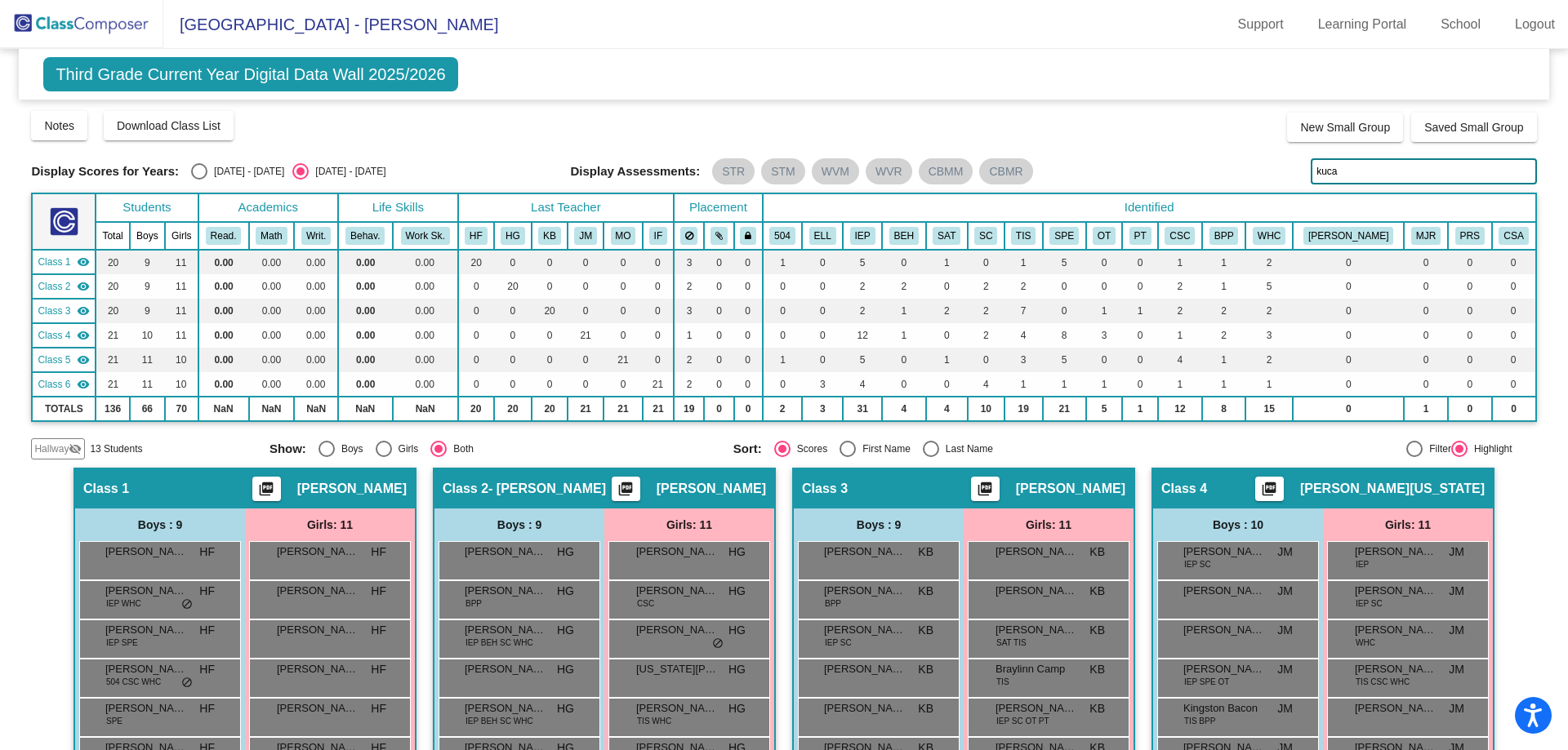
click at [1201, 165] on div "Display Scores for Years: [DATE] - [DATE] [DATE] - [DATE] Display Assessments: …" at bounding box center [783, 171] width 1505 height 27
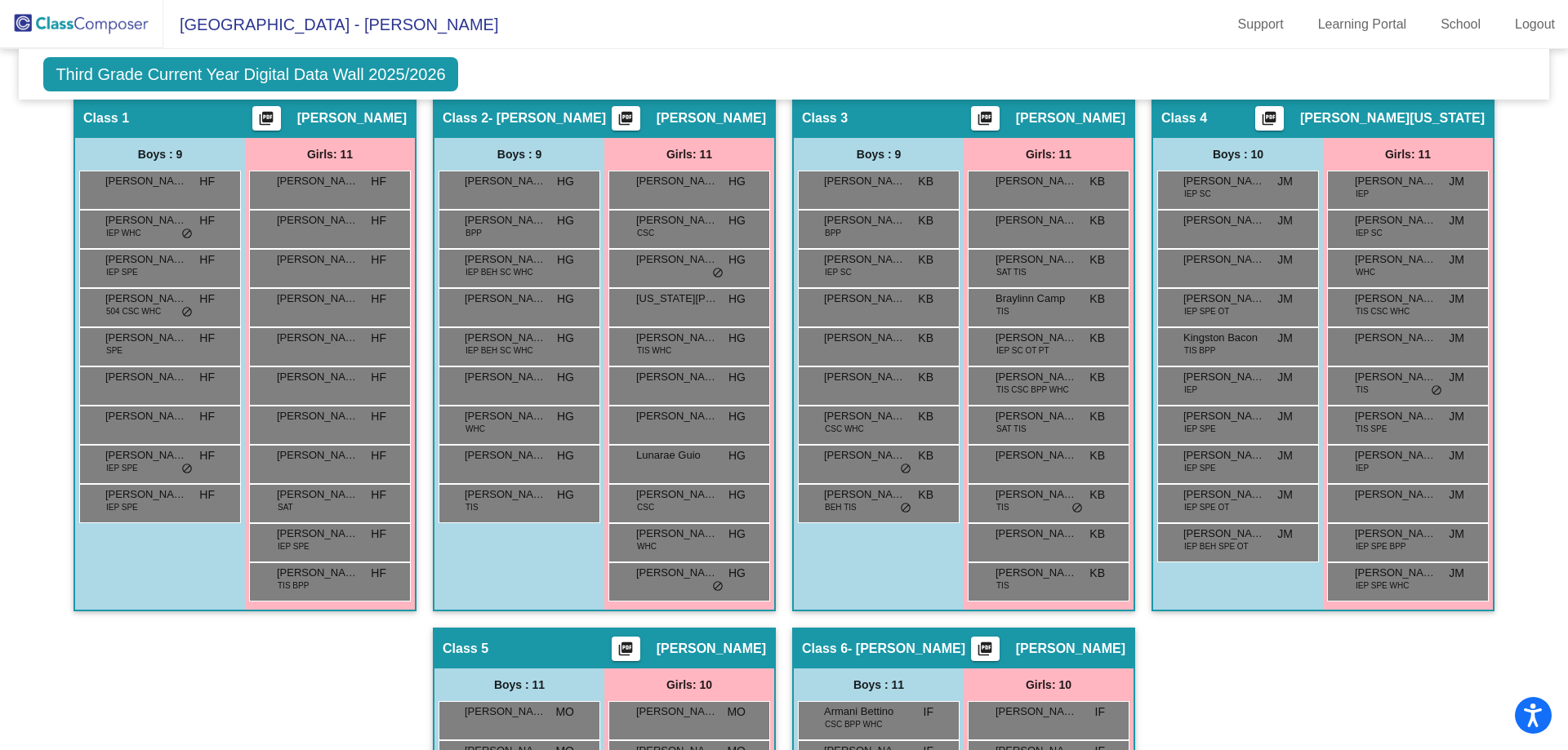
scroll to position [44, 0]
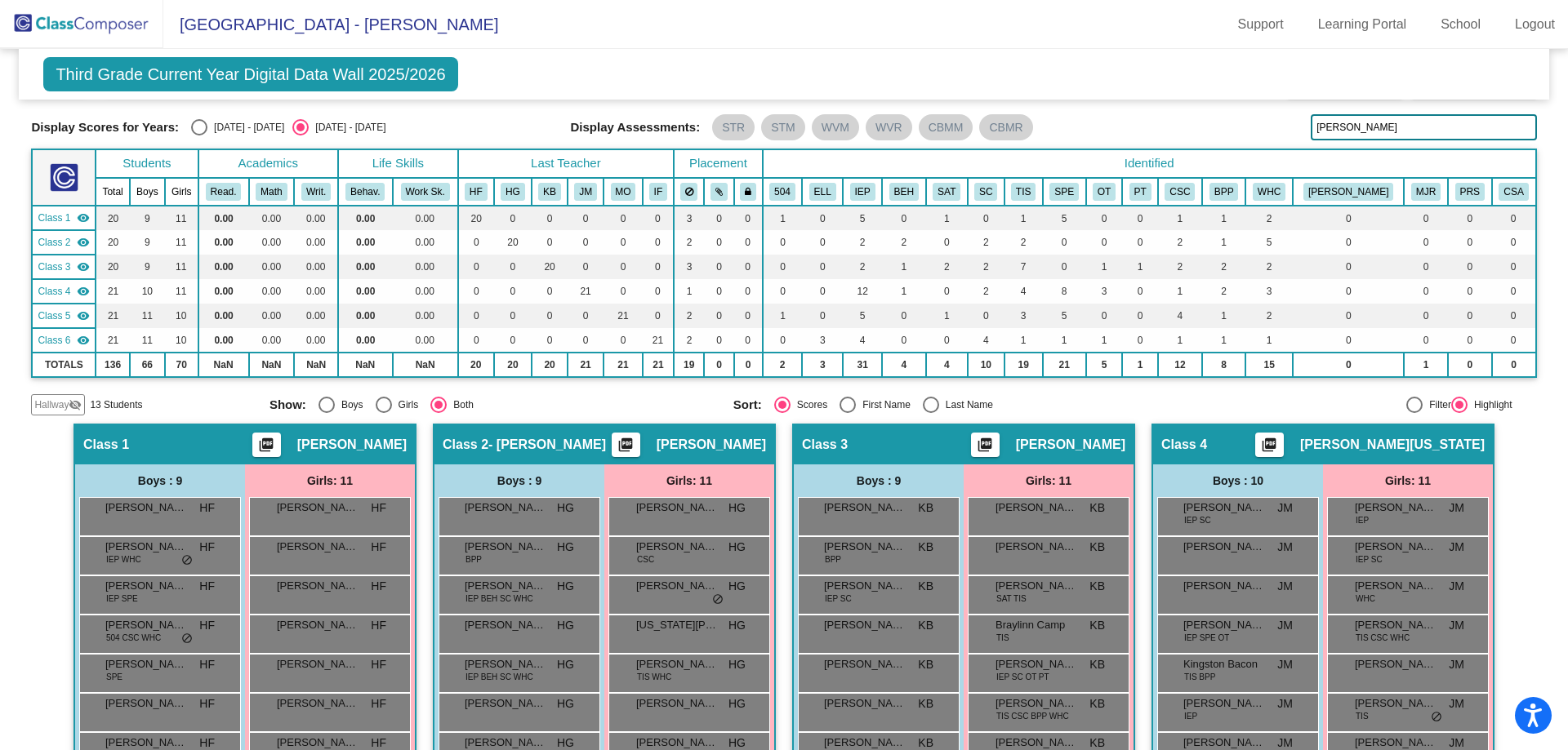
drag, startPoint x: 1344, startPoint y: 128, endPoint x: 1273, endPoint y: 125, distance: 71.1
click at [1273, 125] on div "Display Scores for Years: [DATE] - [DATE] [DATE] - [DATE] Display Assessments: …" at bounding box center [783, 127] width 1505 height 27
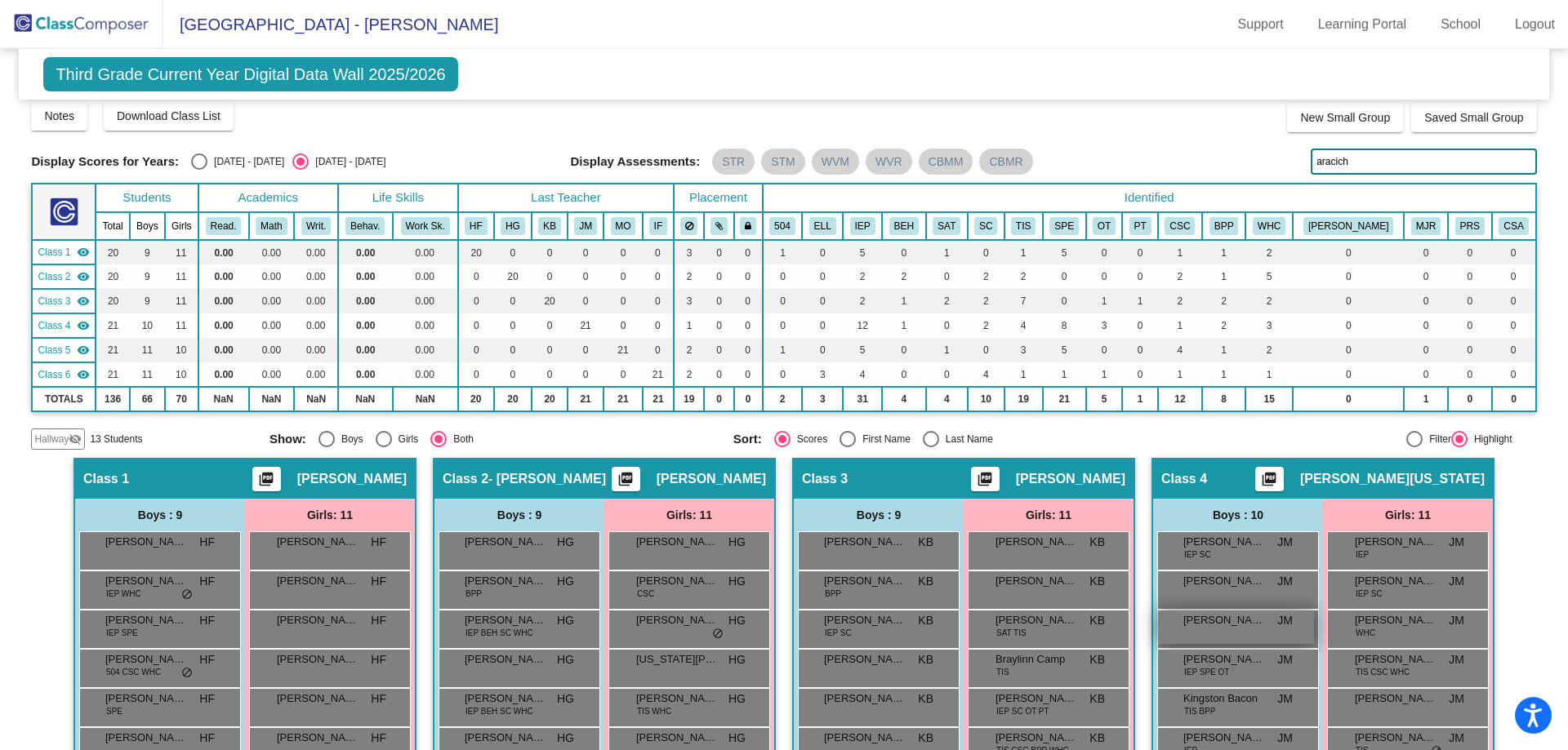
scroll to position [0, 0]
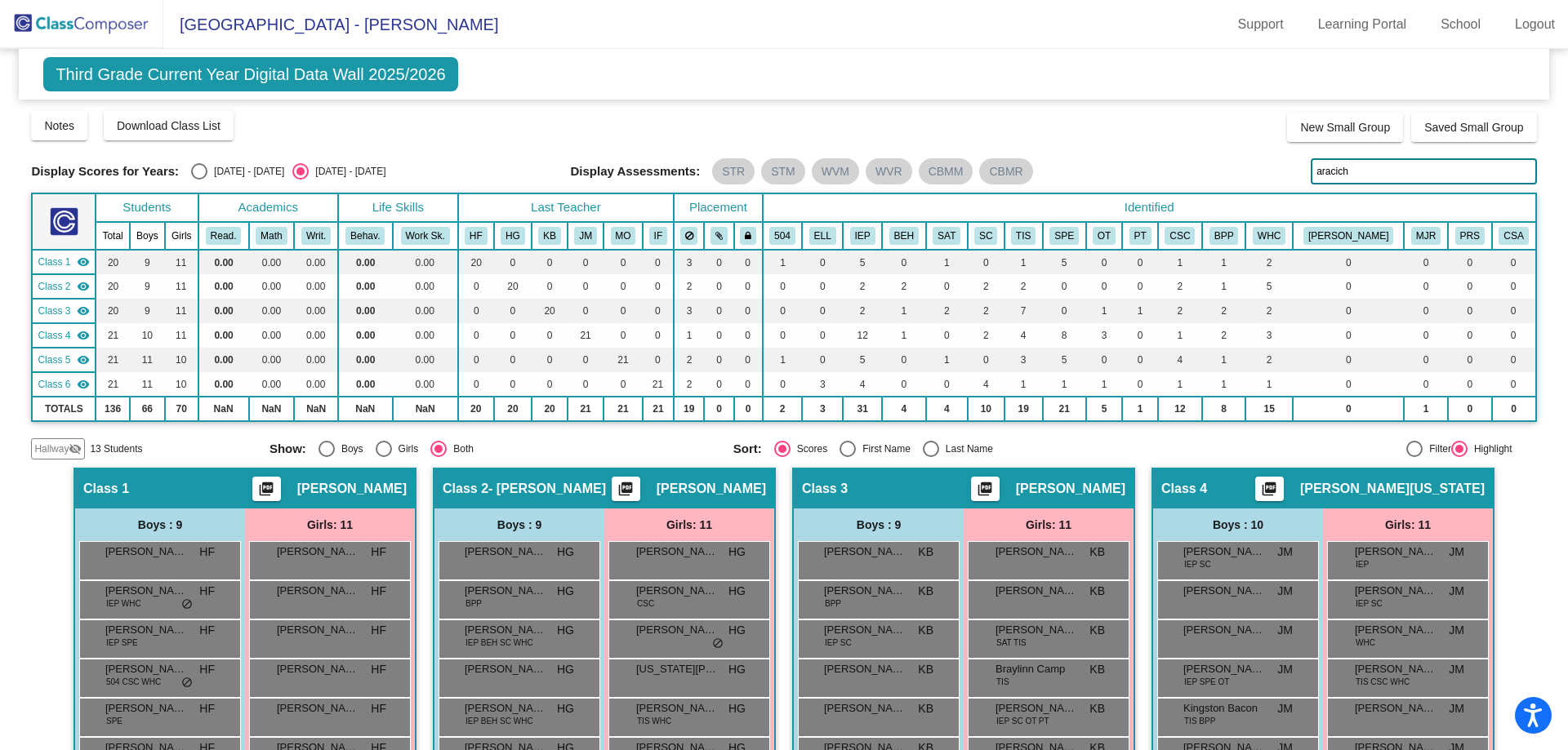
drag, startPoint x: 1350, startPoint y: 176, endPoint x: 1166, endPoint y: 94, distance: 201.4
drag, startPoint x: 1338, startPoint y: 158, endPoint x: 1295, endPoint y: 157, distance: 43.0
click at [1295, 157] on div "Display Scores for Years: [DATE] - [DATE] [DATE] - [DATE] Grade/Archive Student…" at bounding box center [783, 284] width 1505 height 350
drag, startPoint x: 1349, startPoint y: 177, endPoint x: 1215, endPoint y: 150, distance: 136.7
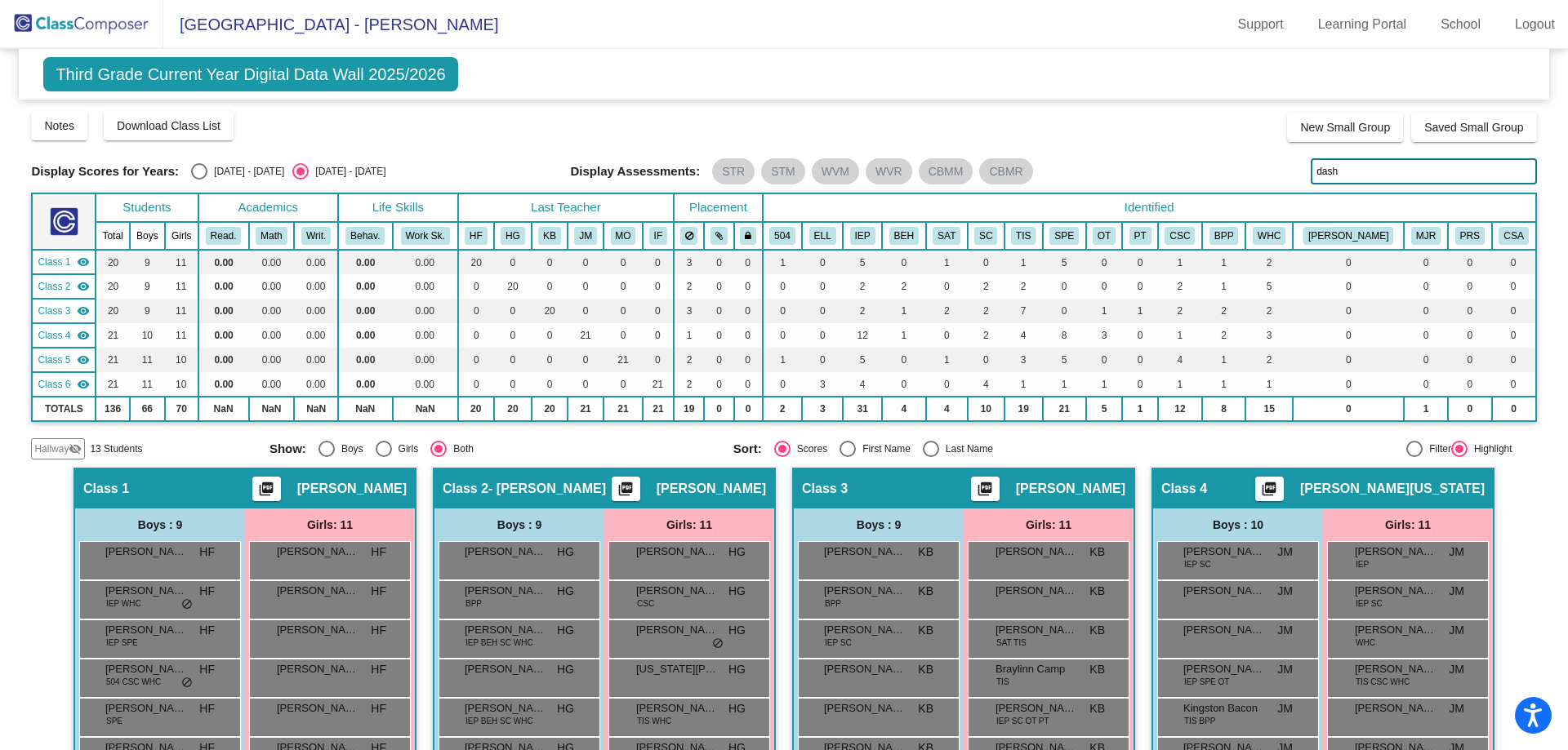
click at [1213, 150] on div "Display Scores for Years: [DATE] - [DATE] [DATE] - [DATE] Grade/Archive Student…" at bounding box center [783, 284] width 1505 height 350
drag, startPoint x: 1347, startPoint y: 169, endPoint x: 1284, endPoint y: 176, distance: 63.4
click at [1288, 176] on div "Display Scores for Years: [DATE] - [DATE] [DATE] - [DATE] Display Assessments: …" at bounding box center [783, 171] width 1505 height 27
click at [1383, 178] on input "amara" at bounding box center [1422, 171] width 225 height 27
drag, startPoint x: 1397, startPoint y: 170, endPoint x: 1142, endPoint y: 135, distance: 257.4
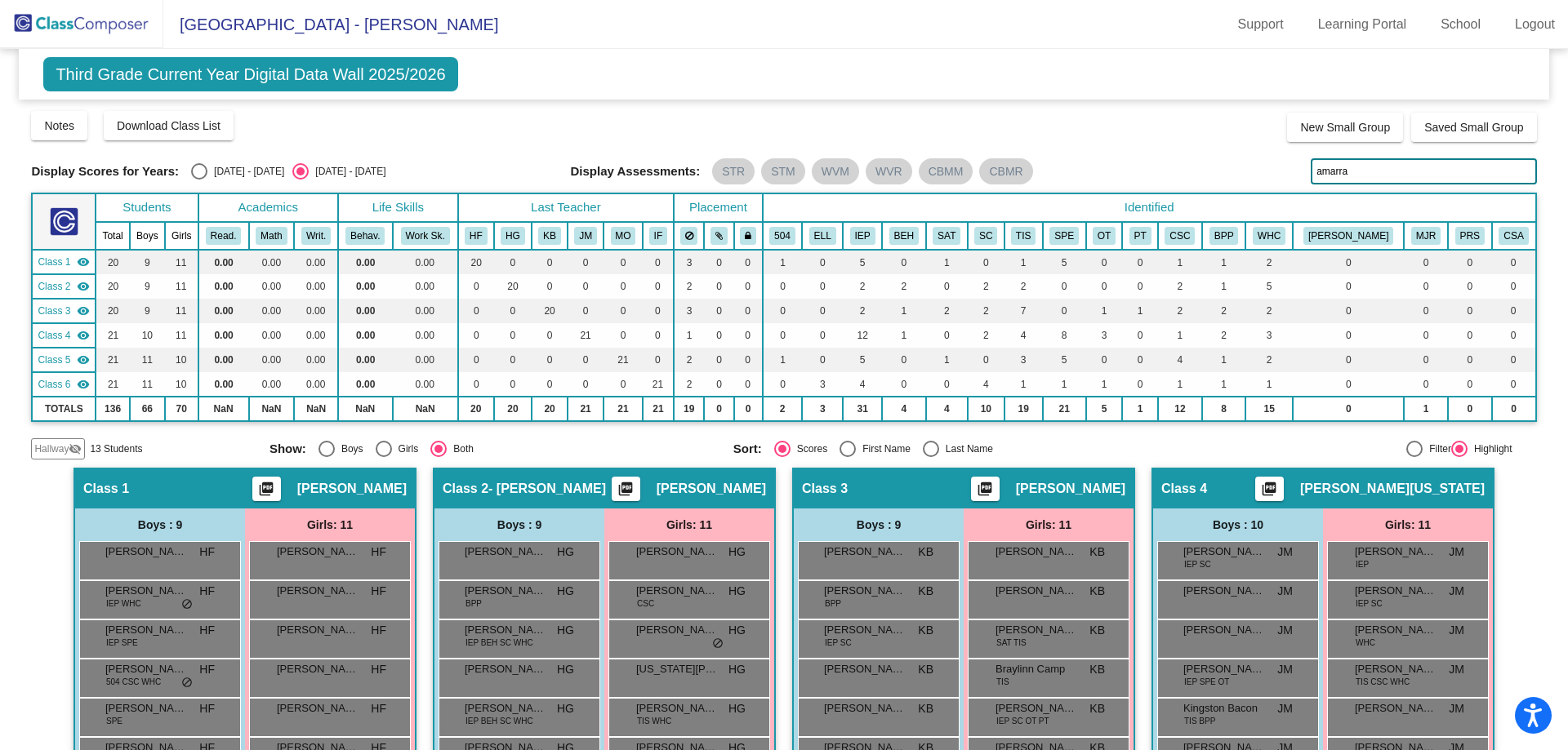
click at [1150, 145] on div "Display Scores for Years: [DATE] - [DATE] [DATE] - [DATE] Grade/Archive Student…" at bounding box center [783, 284] width 1505 height 350
drag, startPoint x: 1364, startPoint y: 180, endPoint x: 1225, endPoint y: 170, distance: 139.4
click at [1226, 170] on div "Display Scores for Years: [DATE] - [DATE] [DATE] - [DATE] Display Assessments: …" at bounding box center [783, 171] width 1505 height 27
drag, startPoint x: 1364, startPoint y: 179, endPoint x: 1166, endPoint y: 141, distance: 201.6
click at [1167, 141] on div "Display Scores for Years: [DATE] - [DATE] [DATE] - [DATE] Grade/Archive Student…" at bounding box center [783, 284] width 1505 height 350
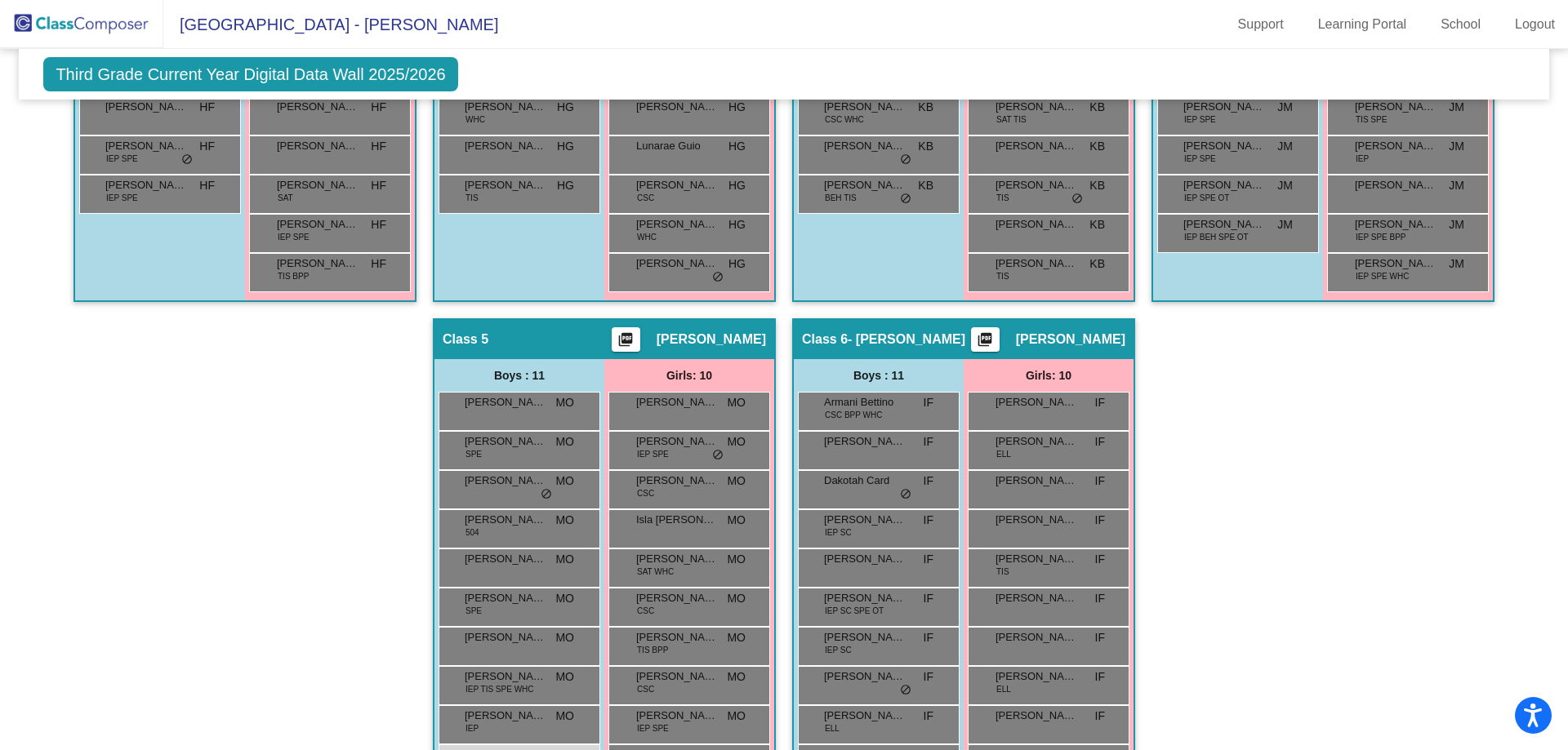
scroll to position [779, 0]
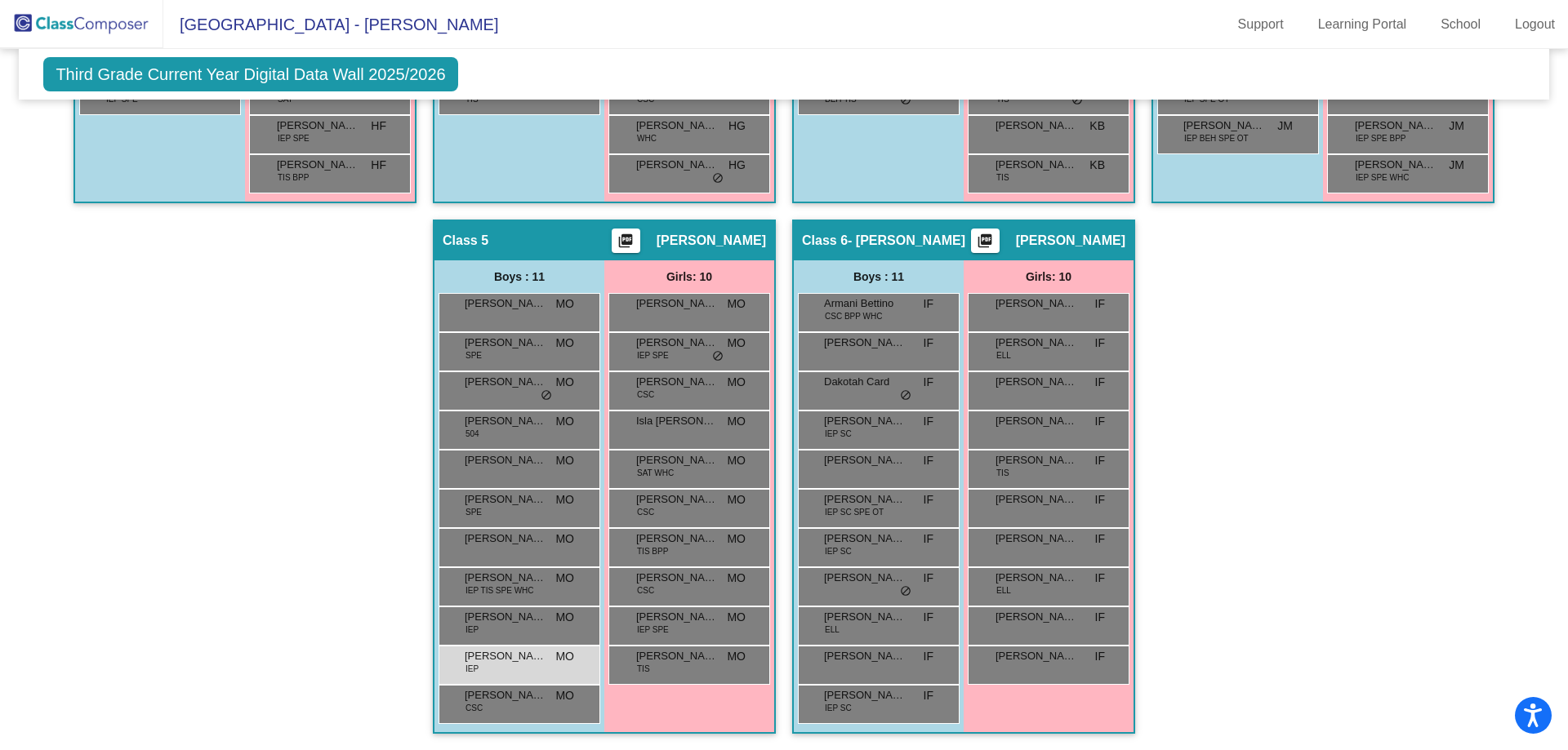
click at [1249, 545] on div "Hallway - Hallway Class picture_as_pdf Add Student First Name Last Name Student…" at bounding box center [783, 220] width 1505 height 1062
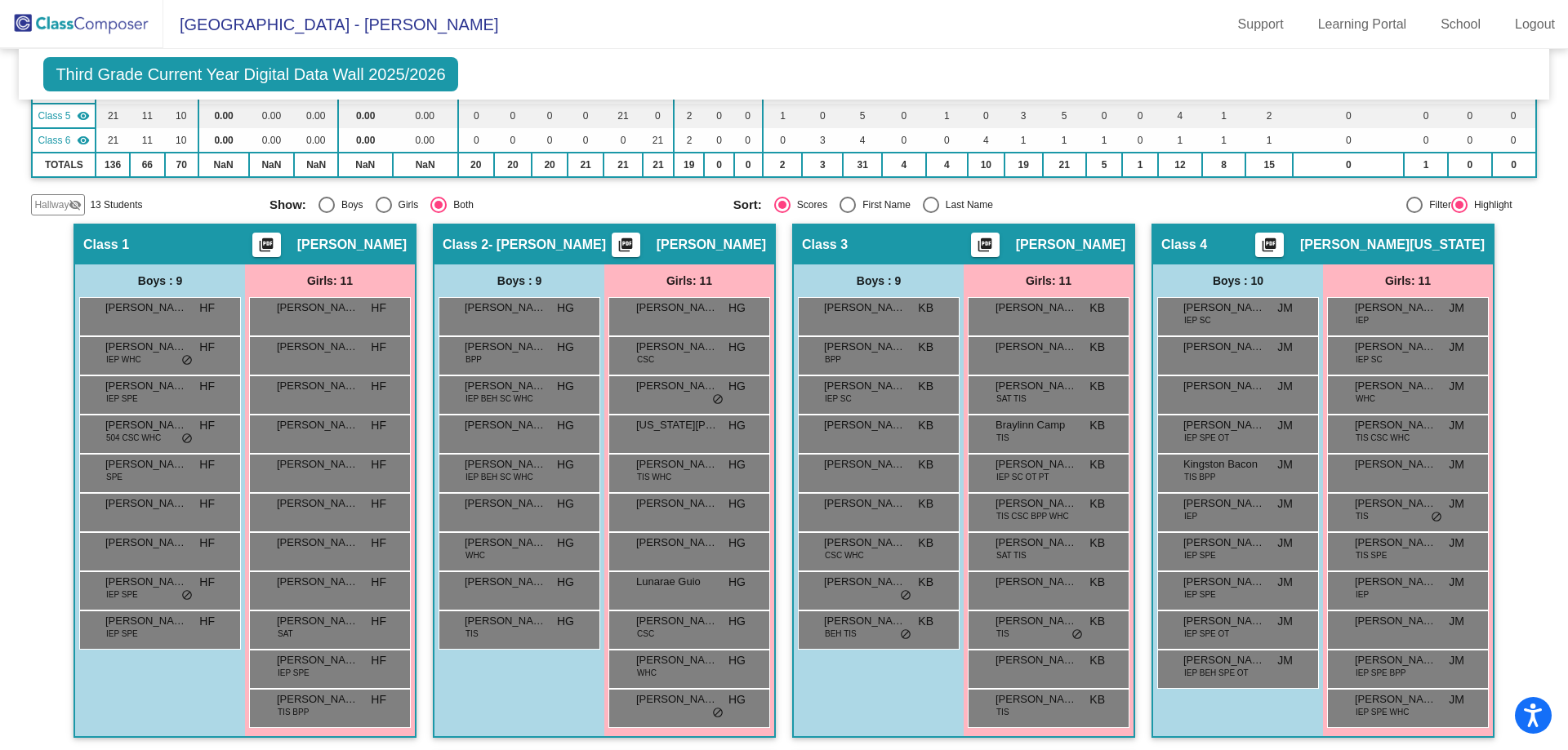
scroll to position [44, 0]
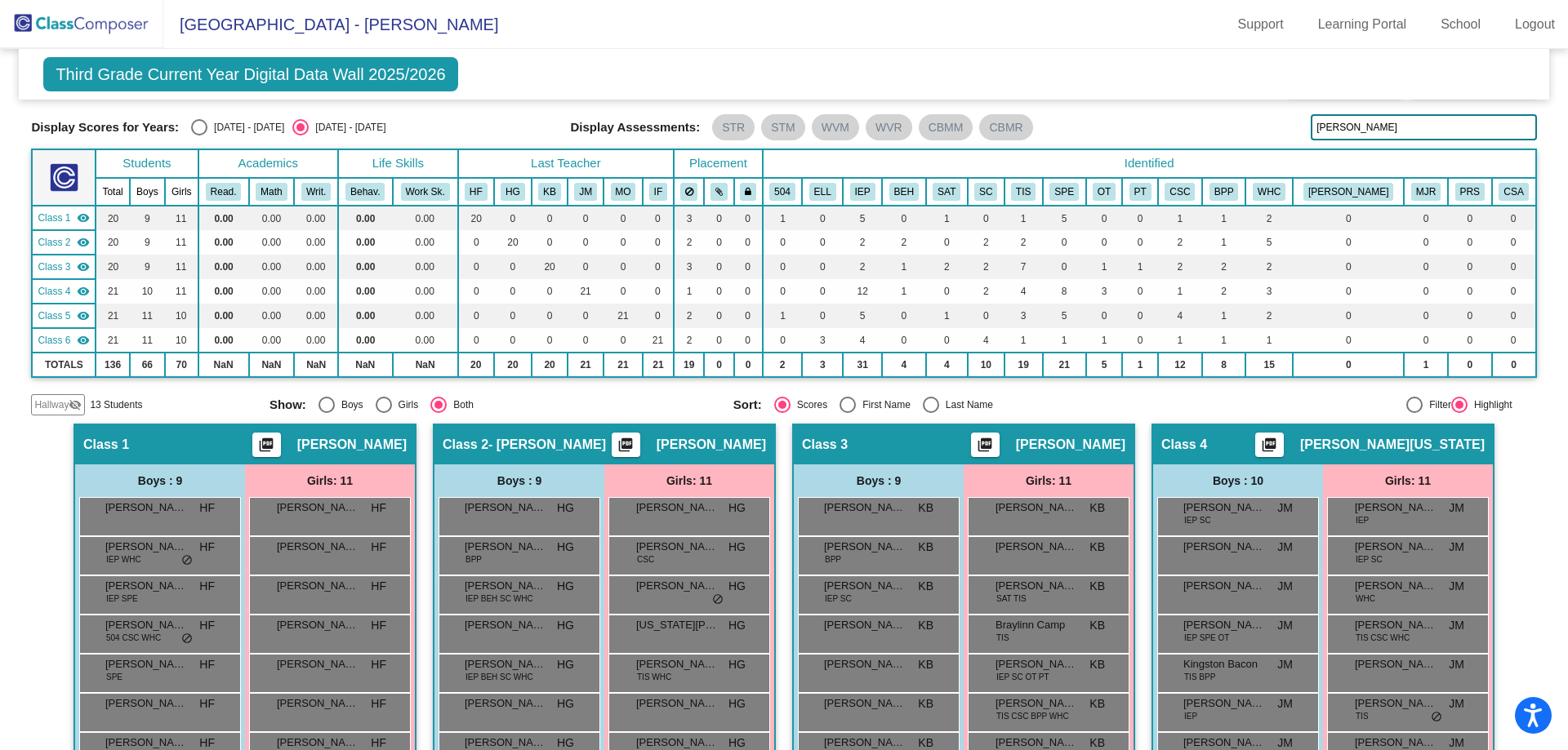
drag, startPoint x: 1394, startPoint y: 126, endPoint x: 1211, endPoint y: 82, distance: 188.2
click at [1211, 113] on div "Display Scores for Years: [DATE] - [DATE] [DATE] - [DATE] Grade/Archive Student…" at bounding box center [783, 240] width 1505 height 350
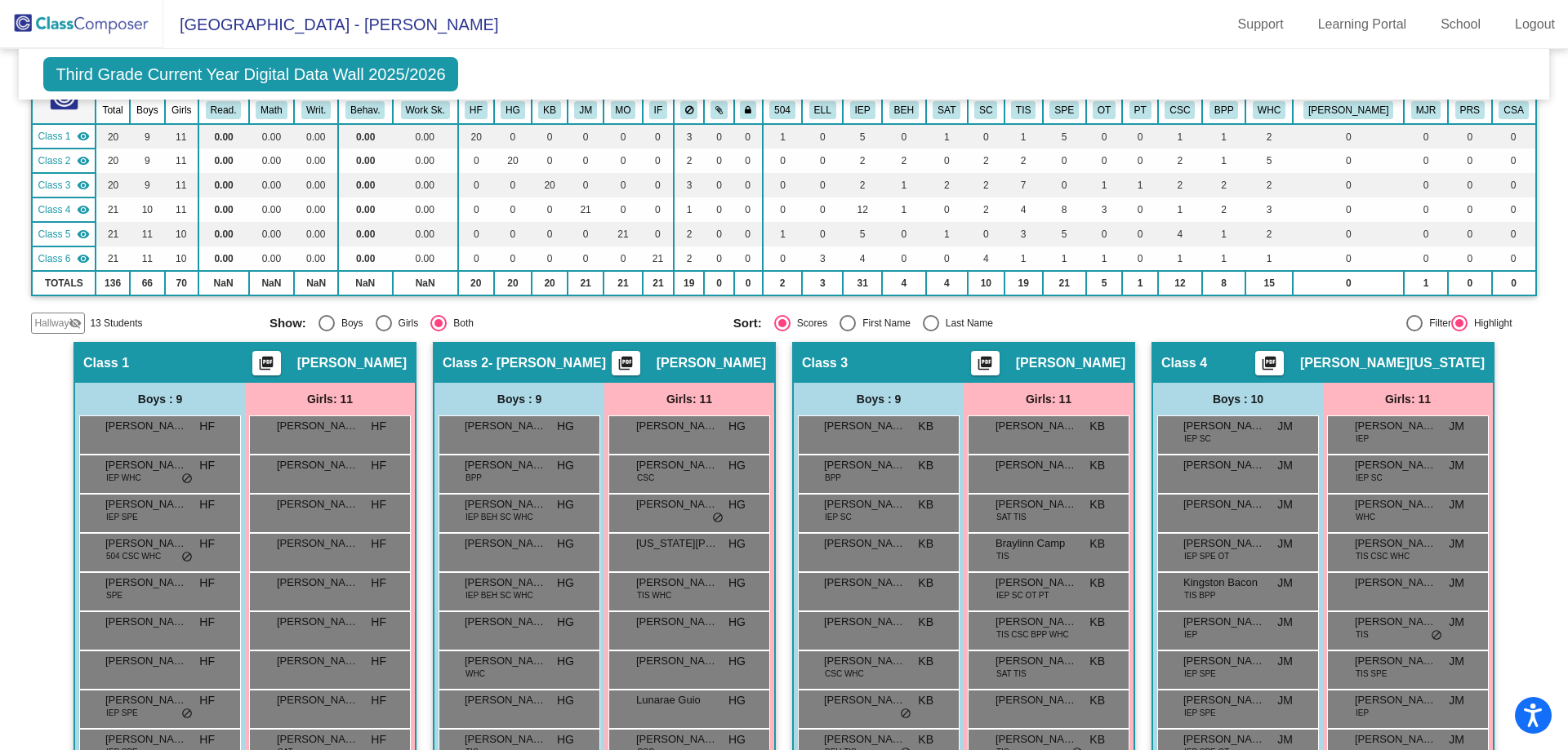
scroll to position [0, 0]
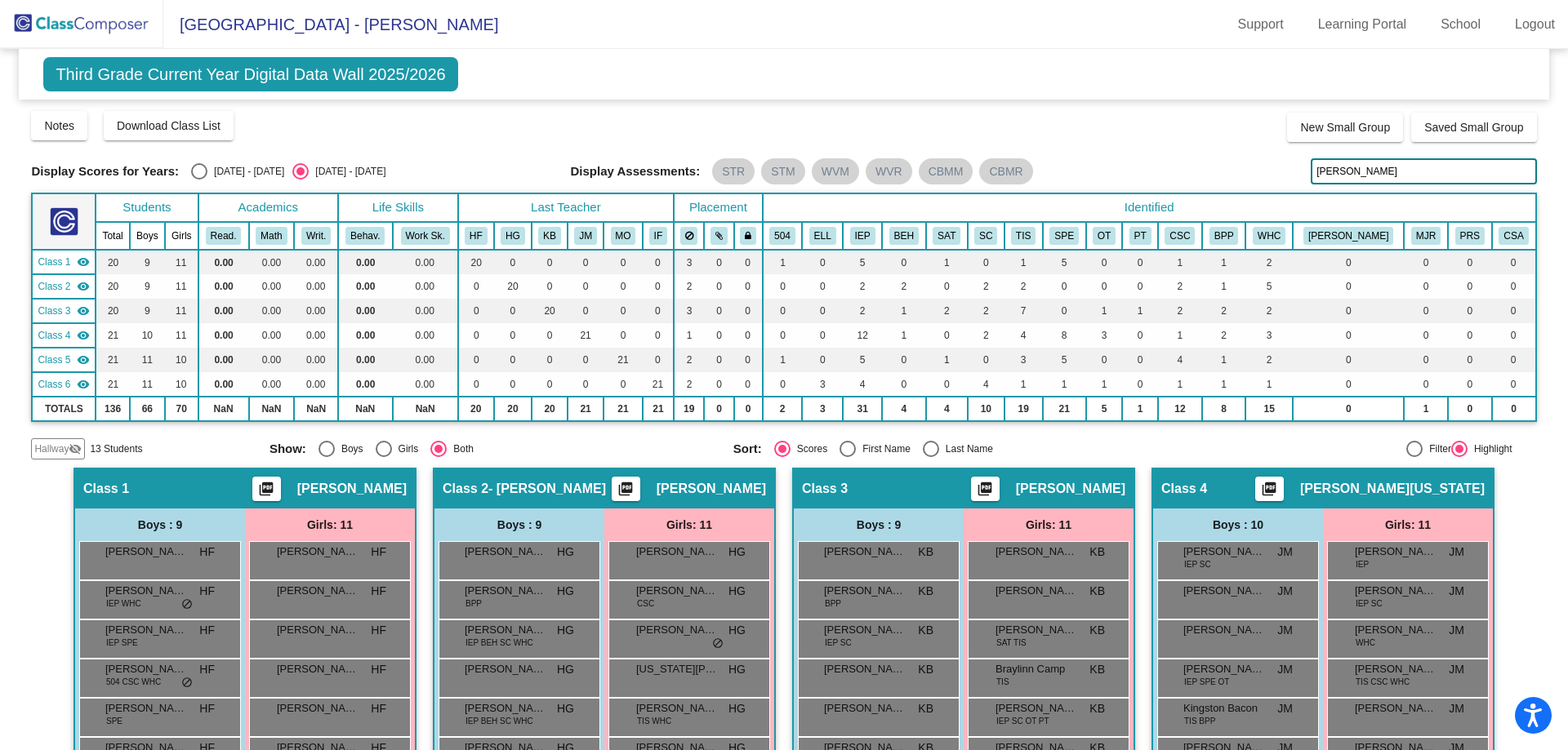
drag, startPoint x: 1381, startPoint y: 173, endPoint x: 1206, endPoint y: 152, distance: 176.3
click at [1207, 153] on div "Display Scores for Years: [DATE] - [DATE] [DATE] - [DATE] Grade/Archive Student…" at bounding box center [783, 284] width 1505 height 350
drag, startPoint x: 1343, startPoint y: 169, endPoint x: 1228, endPoint y: 165, distance: 115.1
click at [1229, 169] on div "Display Scores for Years: [DATE] - [DATE] [DATE] - [DATE] Display Assessments: …" at bounding box center [783, 171] width 1505 height 27
drag, startPoint x: 1315, startPoint y: 177, endPoint x: 1189, endPoint y: 160, distance: 127.1
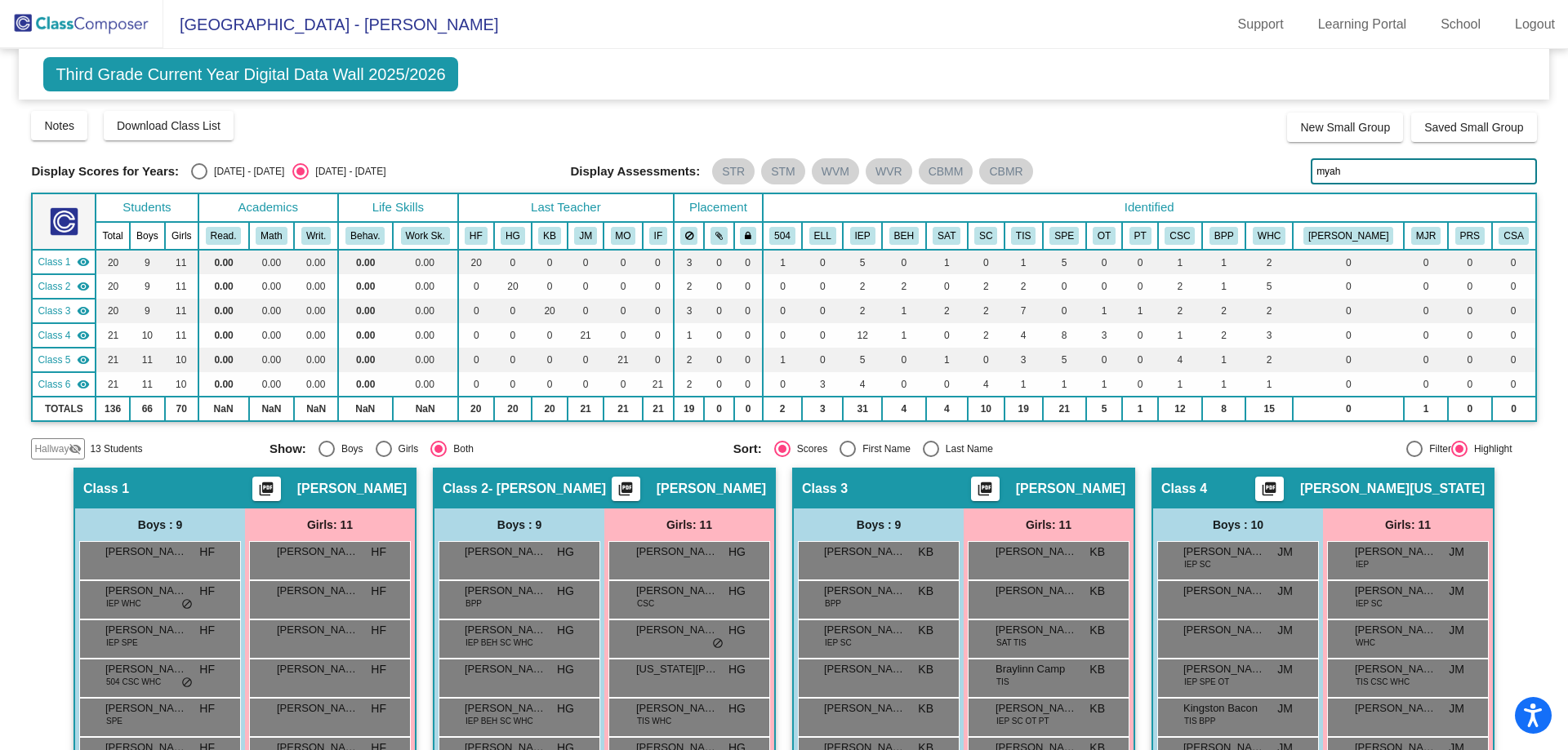
click at [1220, 175] on div "Display Scores for Years: [DATE] - [DATE] [DATE] - [DATE] Display Assessments: …" at bounding box center [783, 171] width 1505 height 27
drag, startPoint x: 1368, startPoint y: 168, endPoint x: 1202, endPoint y: 127, distance: 171.0
click at [1199, 140] on div "Display Scores for Years: [DATE] - [DATE] [DATE] - [DATE] Grade/Archive Student…" at bounding box center [783, 284] width 1505 height 350
drag, startPoint x: 1349, startPoint y: 168, endPoint x: 1221, endPoint y: 152, distance: 129.0
click at [1221, 153] on div "Display Scores for Years: [DATE] - [DATE] [DATE] - [DATE] Grade/Archive Student…" at bounding box center [783, 284] width 1505 height 350
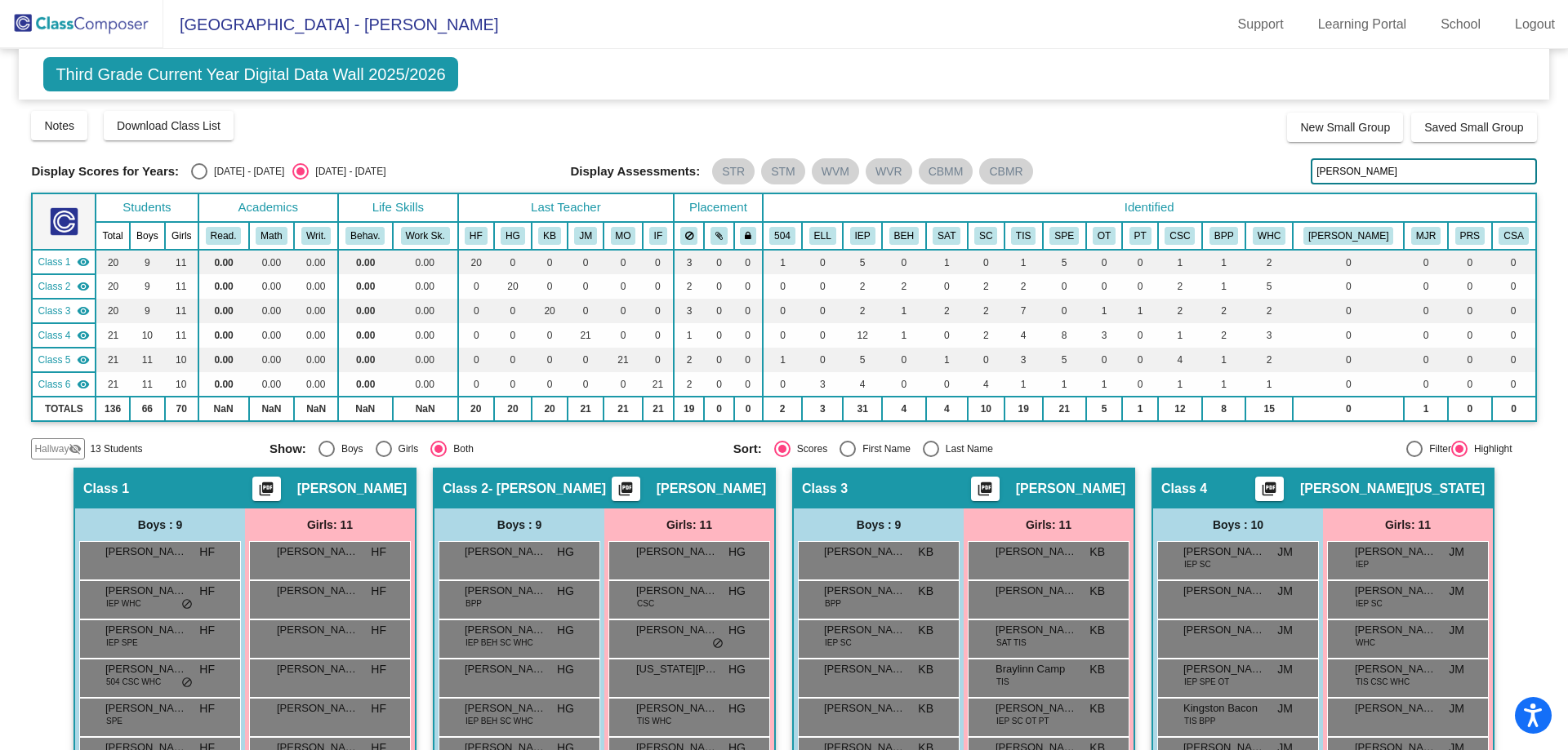
drag, startPoint x: 1358, startPoint y: 158, endPoint x: 1267, endPoint y: 160, distance: 91.0
click at [1268, 160] on div "Display Scores for Years: [DATE] - [DATE] [DATE] - [DATE] Grade/Archive Student…" at bounding box center [783, 284] width 1505 height 350
drag, startPoint x: 1393, startPoint y: 170, endPoint x: 1205, endPoint y: 146, distance: 189.5
click at [1211, 166] on div "Display Scores for Years: [DATE] - [DATE] [DATE] - [DATE] Display Assessments: …" at bounding box center [783, 171] width 1505 height 27
drag, startPoint x: 1380, startPoint y: 178, endPoint x: 1230, endPoint y: 160, distance: 151.1
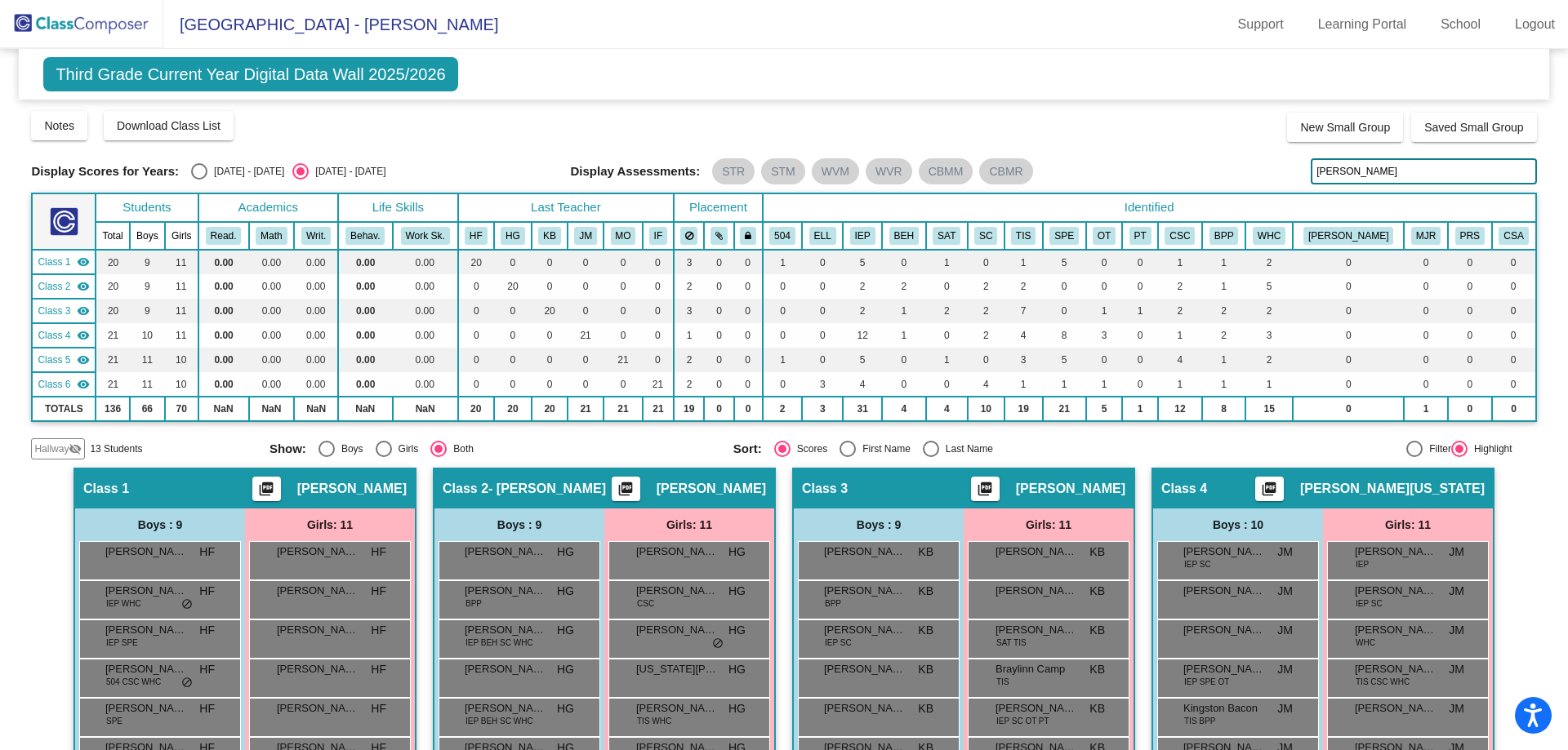
click at [1230, 160] on div "Display Scores for Years: [DATE] - [DATE] [DATE] - [DATE] Display Assessments: …" at bounding box center [783, 171] width 1505 height 27
drag, startPoint x: 1353, startPoint y: 170, endPoint x: 1182, endPoint y: 143, distance: 173.1
click at [1183, 143] on div "Display Scores for Years: [DATE] - [DATE] [DATE] - [DATE] Grade/Archive Student…" at bounding box center [783, 284] width 1505 height 350
drag, startPoint x: 1383, startPoint y: 175, endPoint x: 1144, endPoint y: 172, distance: 239.0
click at [1144, 172] on div "Display Scores for Years: [DATE] - [DATE] [DATE] - [DATE] Display Assessments: …" at bounding box center [783, 171] width 1505 height 27
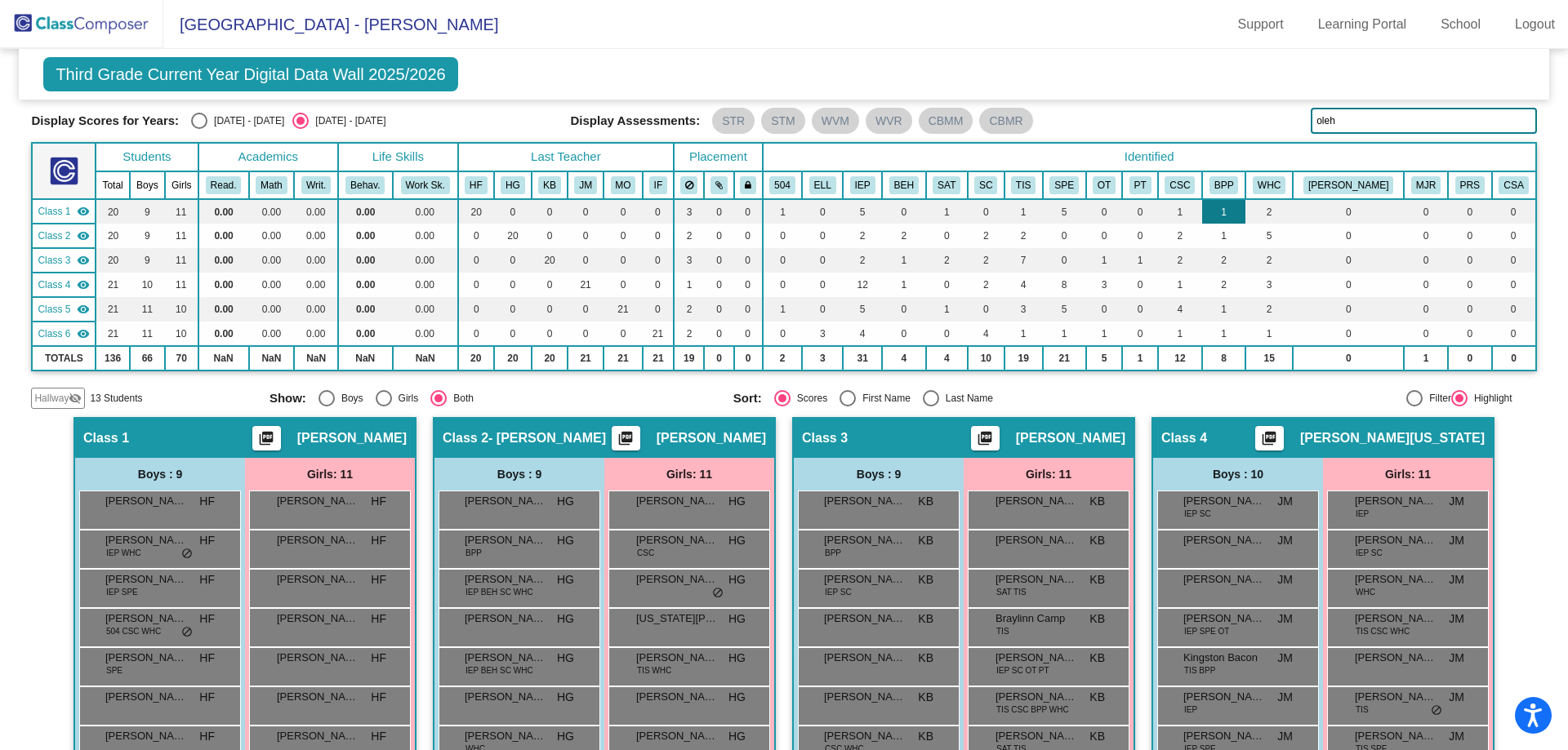
scroll to position [44, 0]
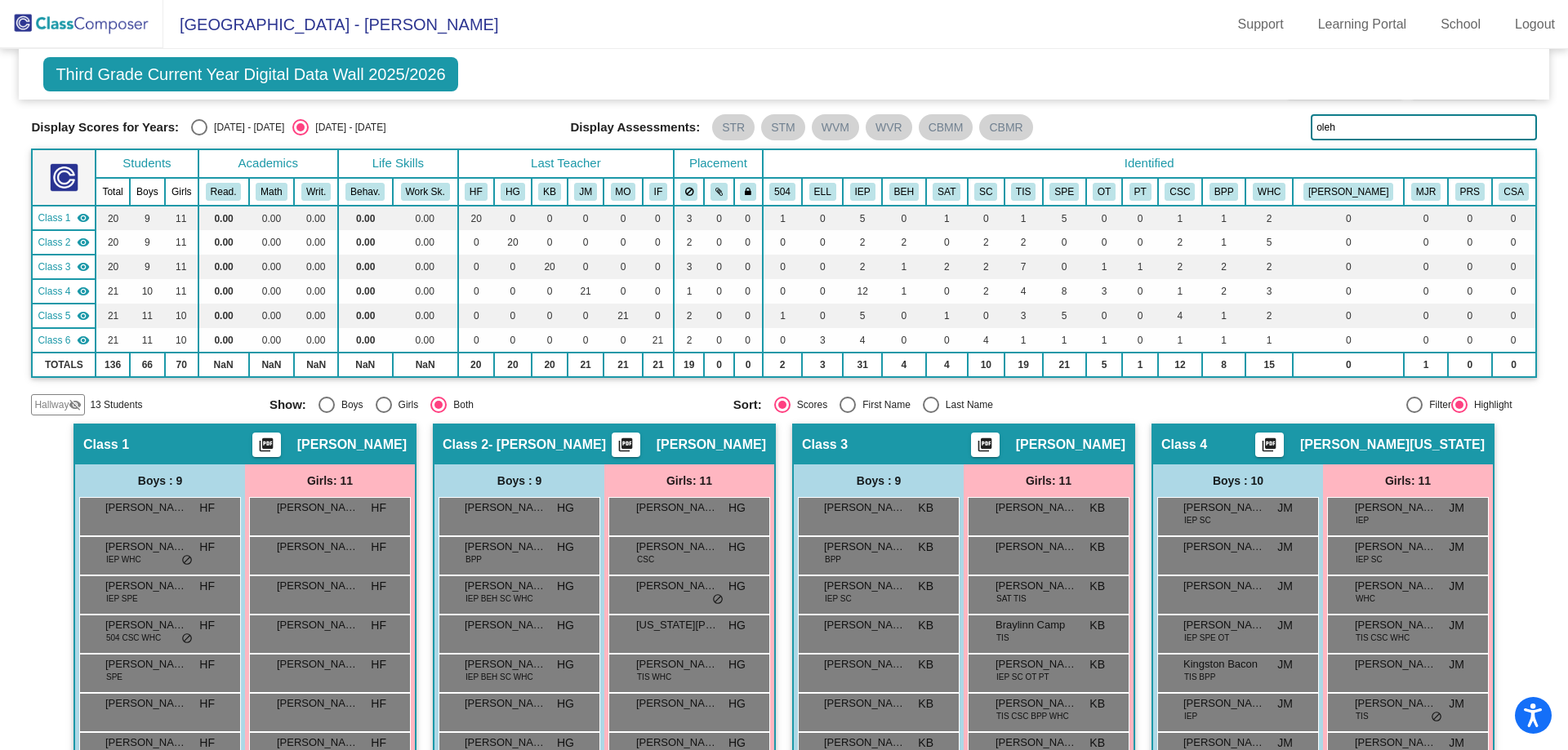
drag, startPoint x: 1344, startPoint y: 128, endPoint x: 1210, endPoint y: 107, distance: 135.6
click at [1210, 108] on div "Display Scores for Years: [DATE] - [DATE] [DATE] - [DATE] Grade/Archive Student…" at bounding box center [783, 240] width 1505 height 350
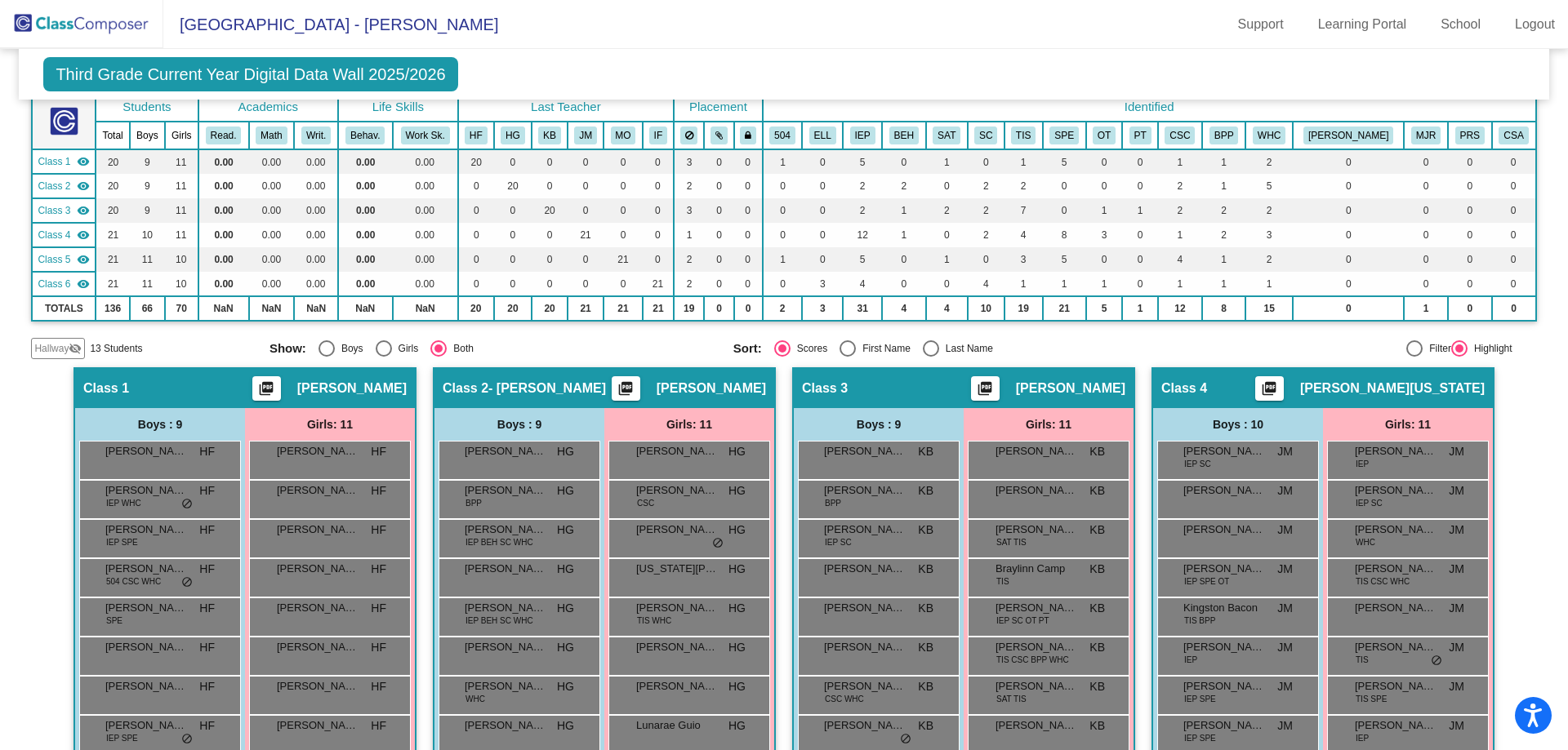
scroll to position [0, 0]
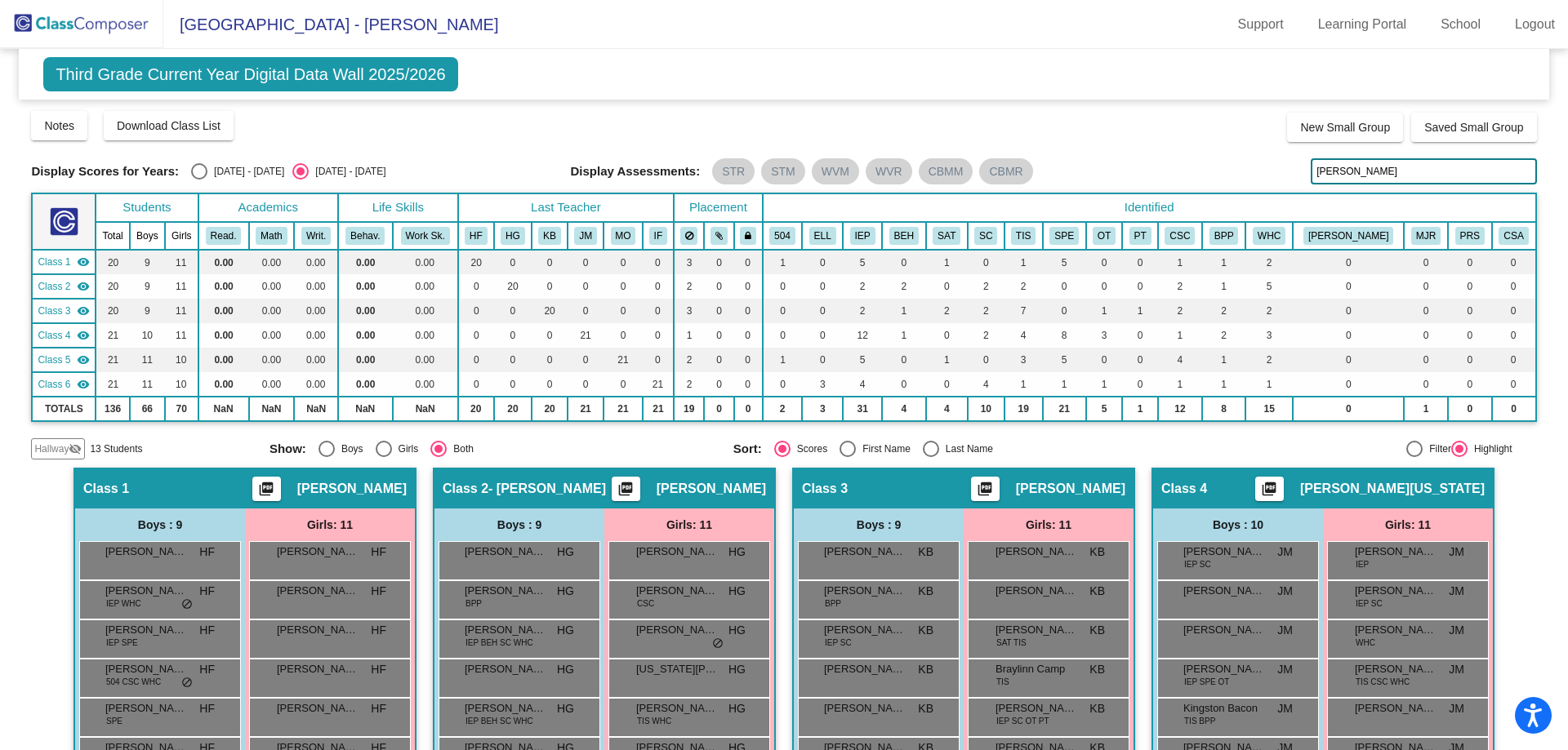
drag, startPoint x: 1359, startPoint y: 177, endPoint x: 1233, endPoint y: 170, distance: 126.2
click at [1234, 170] on div "Display Scores for Years: [DATE] - [DATE] [DATE] - [DATE] Display Assessments: …" at bounding box center [783, 171] width 1505 height 27
drag, startPoint x: 1359, startPoint y: 174, endPoint x: 1197, endPoint y: 154, distance: 163.2
click at [1197, 154] on div "Display Scores for Years: [DATE] - [DATE] [DATE] - [DATE] Grade/Archive Student…" at bounding box center [783, 284] width 1505 height 350
drag, startPoint x: 1370, startPoint y: 171, endPoint x: 1081, endPoint y: 129, distance: 292.0
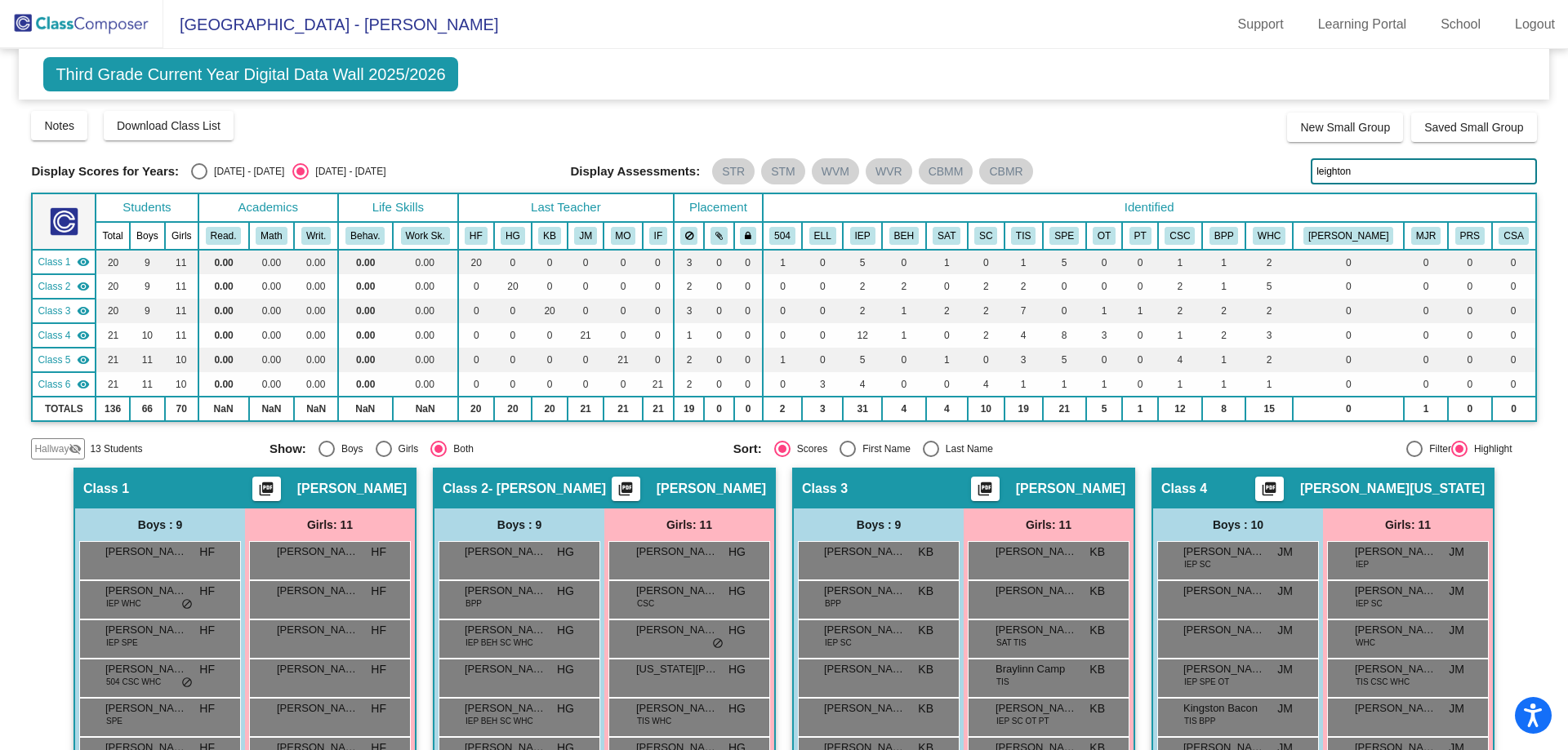
click at [1081, 129] on div "Display Scores for Years: [DATE] - [DATE] [DATE] - [DATE] Grade/Archive Student…" at bounding box center [783, 284] width 1505 height 350
drag, startPoint x: 1359, startPoint y: 172, endPoint x: 1243, endPoint y: 176, distance: 116.1
click at [1245, 176] on div "Display Scores for Years: [DATE] - [DATE] [DATE] - [DATE] Display Assessments: …" at bounding box center [783, 171] width 1505 height 27
drag, startPoint x: 1237, startPoint y: 159, endPoint x: 1195, endPoint y: 151, distance: 42.8
click at [1215, 156] on div "Display Scores for Years: [DATE] - [DATE] [DATE] - [DATE] Grade/Archive Student…" at bounding box center [783, 284] width 1505 height 350
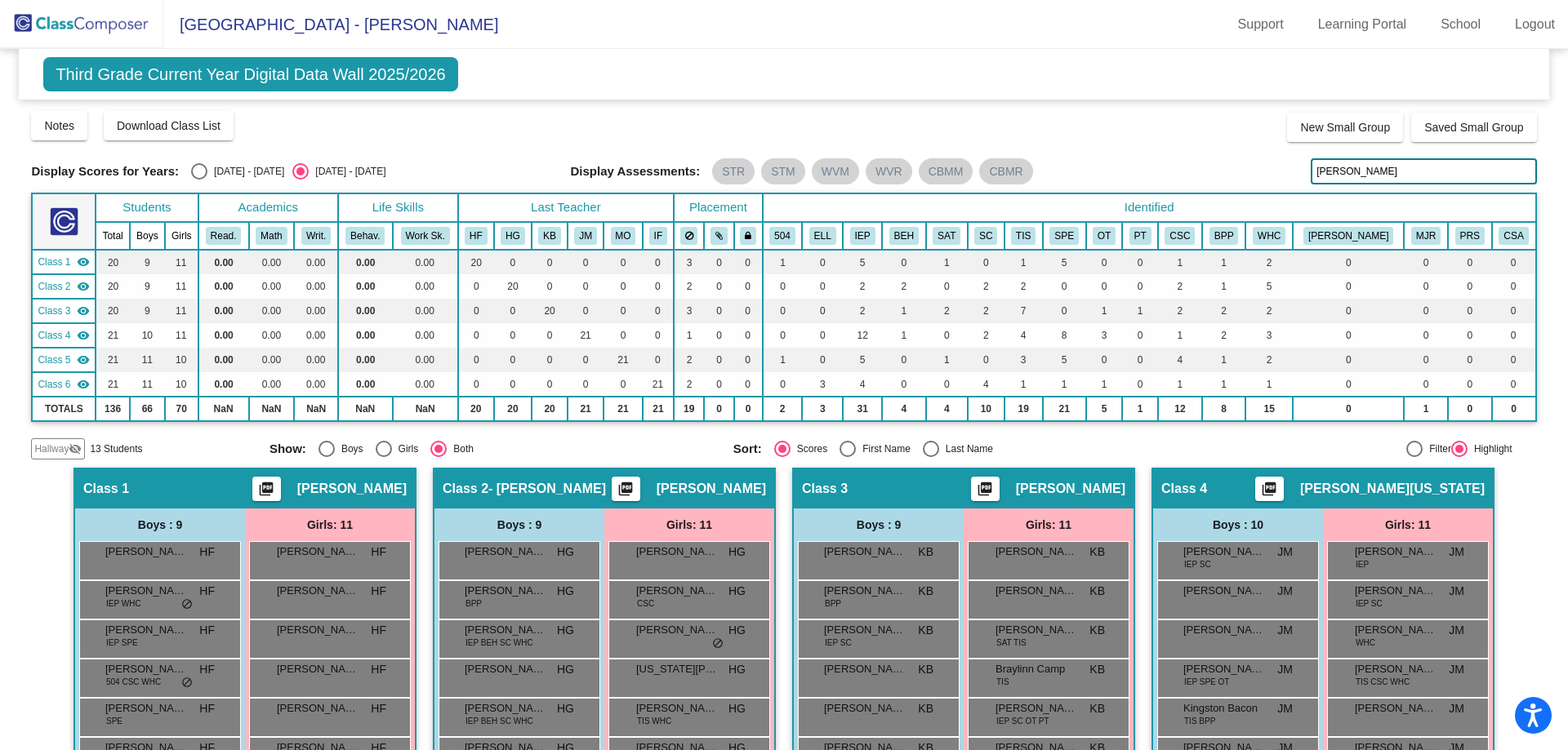
drag, startPoint x: 1350, startPoint y: 167, endPoint x: 1237, endPoint y: 146, distance: 114.9
click at [1231, 164] on div "Display Scores for Years: [DATE] - [DATE] [DATE] - [DATE] Display Assessments: …" at bounding box center [783, 171] width 1505 height 27
drag, startPoint x: 1292, startPoint y: 170, endPoint x: 1225, endPoint y: 170, distance: 67.0
click at [1226, 168] on div "Display Scores for Years: [DATE] - [DATE] [DATE] - [DATE] Display Assessments: …" at bounding box center [783, 171] width 1505 height 27
drag, startPoint x: 1291, startPoint y: 172, endPoint x: 1218, endPoint y: 167, distance: 73.2
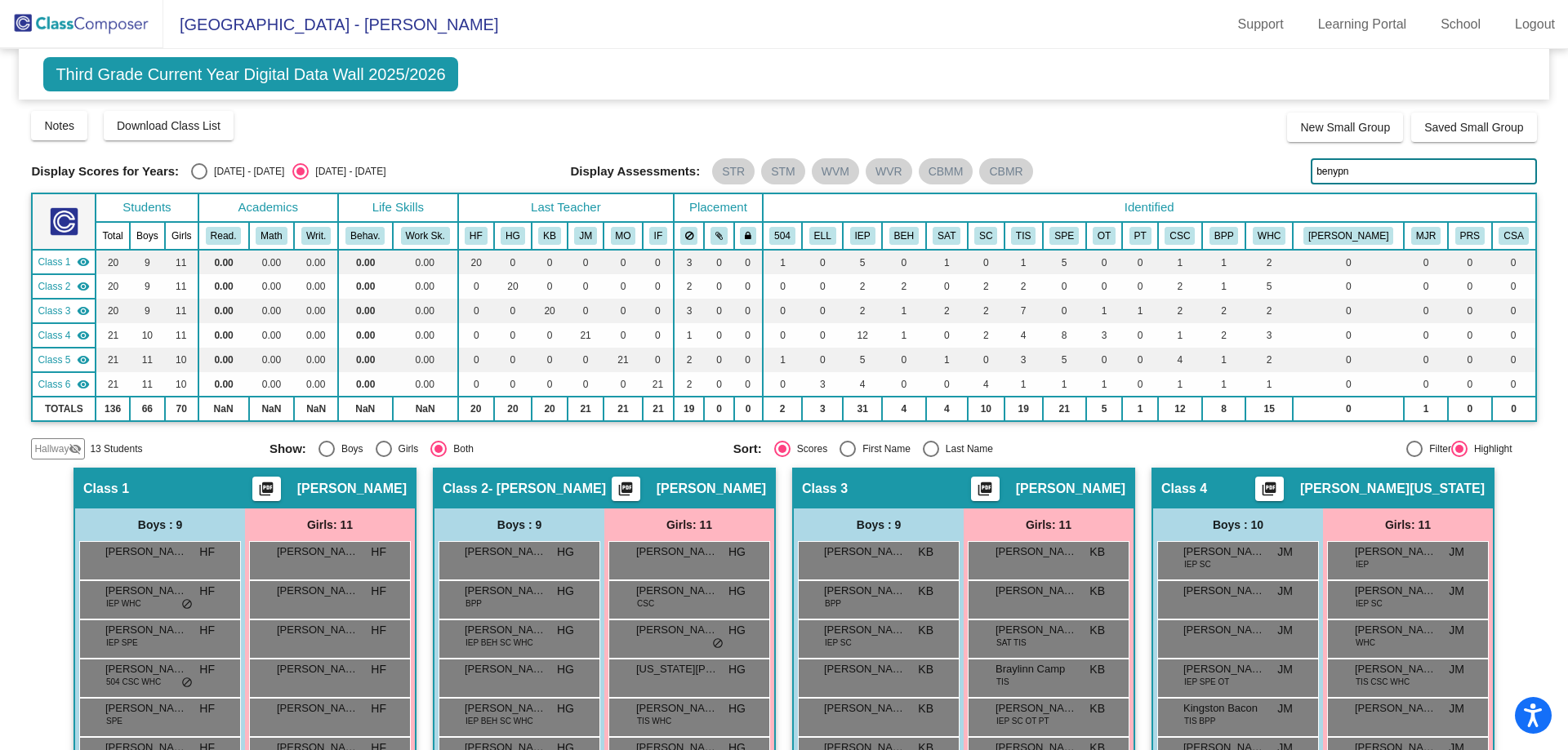
click at [1222, 168] on div "Display Scores for Years: [DATE] - [DATE] [DATE] - [DATE] Display Assessments: …" at bounding box center [783, 171] width 1505 height 27
drag, startPoint x: 1362, startPoint y: 168, endPoint x: 1170, endPoint y: 139, distance: 194.2
click at [1174, 140] on div "Display Scores for Years: [DATE] - [DATE] [DATE] - [DATE] Grade/Archive Student…" at bounding box center [783, 284] width 1505 height 350
drag, startPoint x: 1293, startPoint y: 164, endPoint x: 1191, endPoint y: 148, distance: 103.2
click at [1191, 148] on div "Display Scores for Years: [DATE] - [DATE] [DATE] - [DATE] Grade/Archive Student…" at bounding box center [783, 284] width 1505 height 350
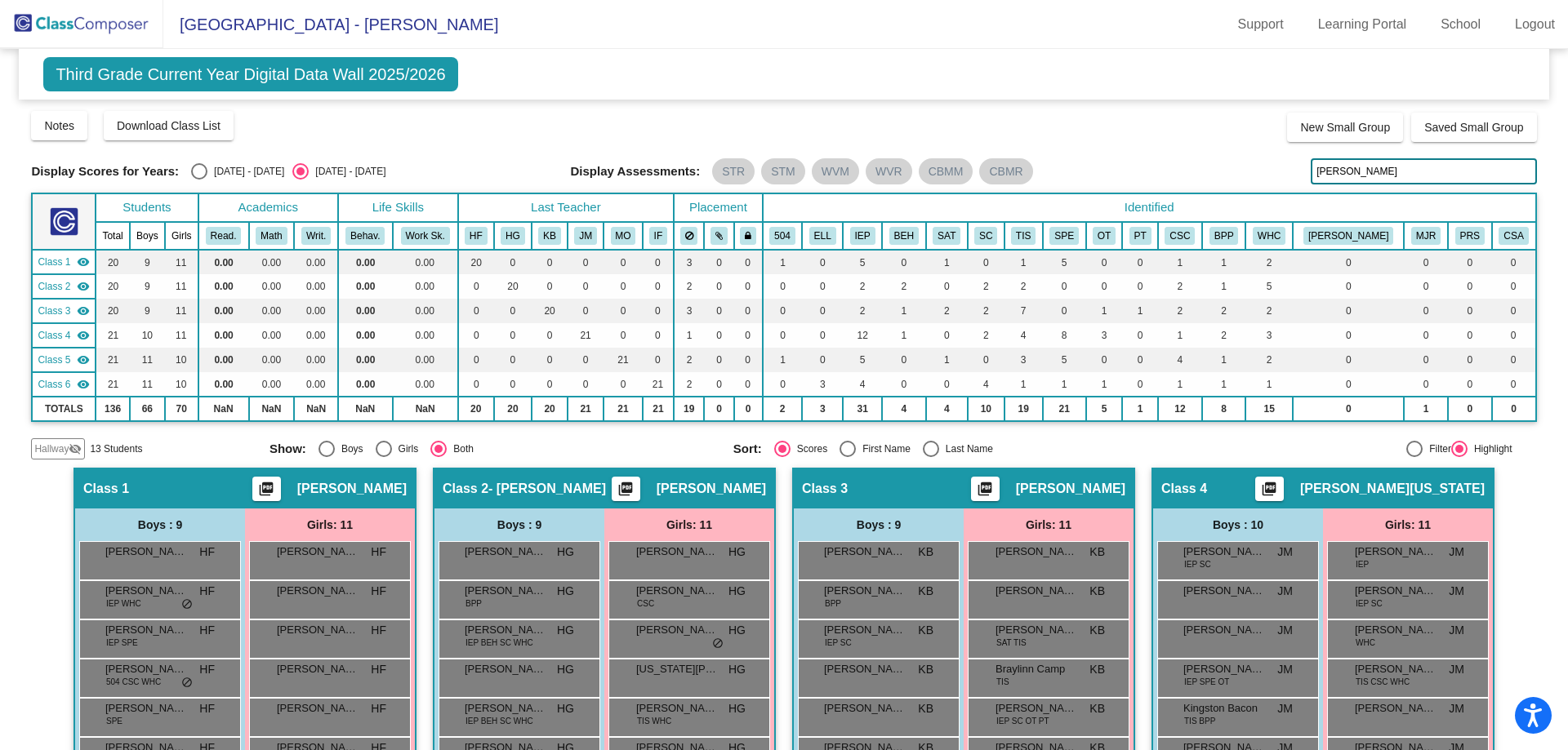
drag, startPoint x: 1362, startPoint y: 174, endPoint x: 1237, endPoint y: 155, distance: 126.4
click at [1236, 157] on div "Display Scores for Years: [DATE] - [DATE] [DATE] - [DATE] Grade/Archive Student…" at bounding box center [783, 284] width 1505 height 350
drag, startPoint x: 1367, startPoint y: 168, endPoint x: 1211, endPoint y: 152, distance: 156.8
click at [1212, 152] on div "Display Scores for Years: [DATE] - [DATE] [DATE] - [DATE] Grade/Archive Student…" at bounding box center [783, 284] width 1505 height 350
drag, startPoint x: 1368, startPoint y: 167, endPoint x: 1249, endPoint y: 146, distance: 120.8
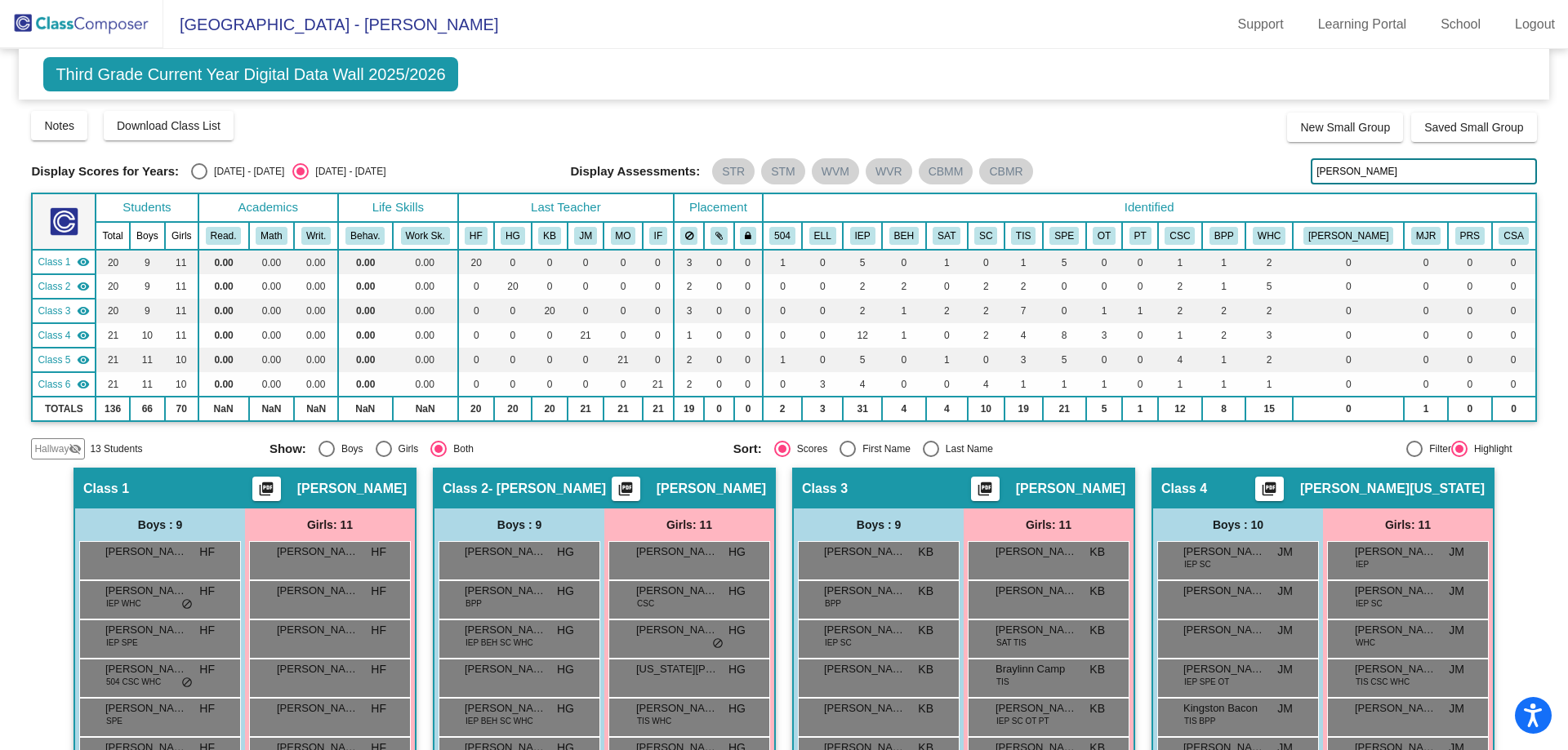
click at [1258, 147] on div "Display Scores for Years: [DATE] - [DATE] [DATE] - [DATE] Grade/Archive Student…" at bounding box center [783, 284] width 1505 height 350
drag, startPoint x: 1327, startPoint y: 172, endPoint x: 1241, endPoint y: 162, distance: 86.6
click at [1242, 163] on div "Display Scores for Years: [DATE] - [DATE] [DATE] - [DATE] Display Assessments: …" at bounding box center [783, 171] width 1505 height 27
drag, startPoint x: 1348, startPoint y: 170, endPoint x: 1239, endPoint y: 153, distance: 110.3
click at [1249, 158] on div "Display Scores for Years: [DATE] - [DATE] [DATE] - [DATE] Grade/Archive Student…" at bounding box center [783, 284] width 1505 height 350
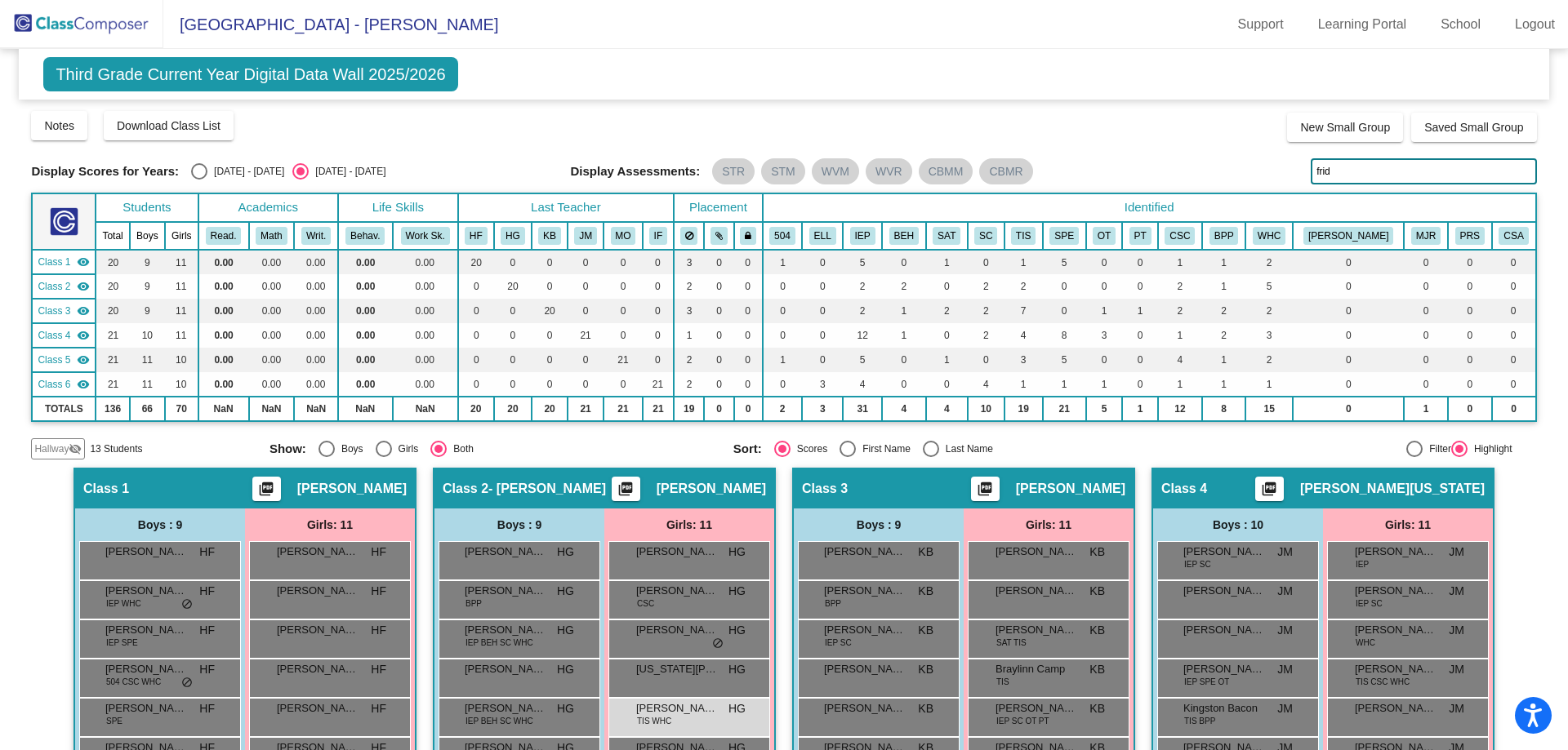
drag, startPoint x: 1345, startPoint y: 174, endPoint x: 1243, endPoint y: 166, distance: 102.3
click at [1243, 166] on div "Display Scores for Years: [DATE] - [DATE] [DATE] - [DATE] Display Assessments: …" at bounding box center [783, 171] width 1505 height 27
drag, startPoint x: 1374, startPoint y: 173, endPoint x: 1230, endPoint y: 154, distance: 145.2
click at [1230, 154] on div "Display Scores for Years: [DATE] - [DATE] [DATE] - [DATE] Grade/Archive Student…" at bounding box center [783, 284] width 1505 height 350
drag, startPoint x: 1369, startPoint y: 170, endPoint x: 1285, endPoint y: 162, distance: 84.4
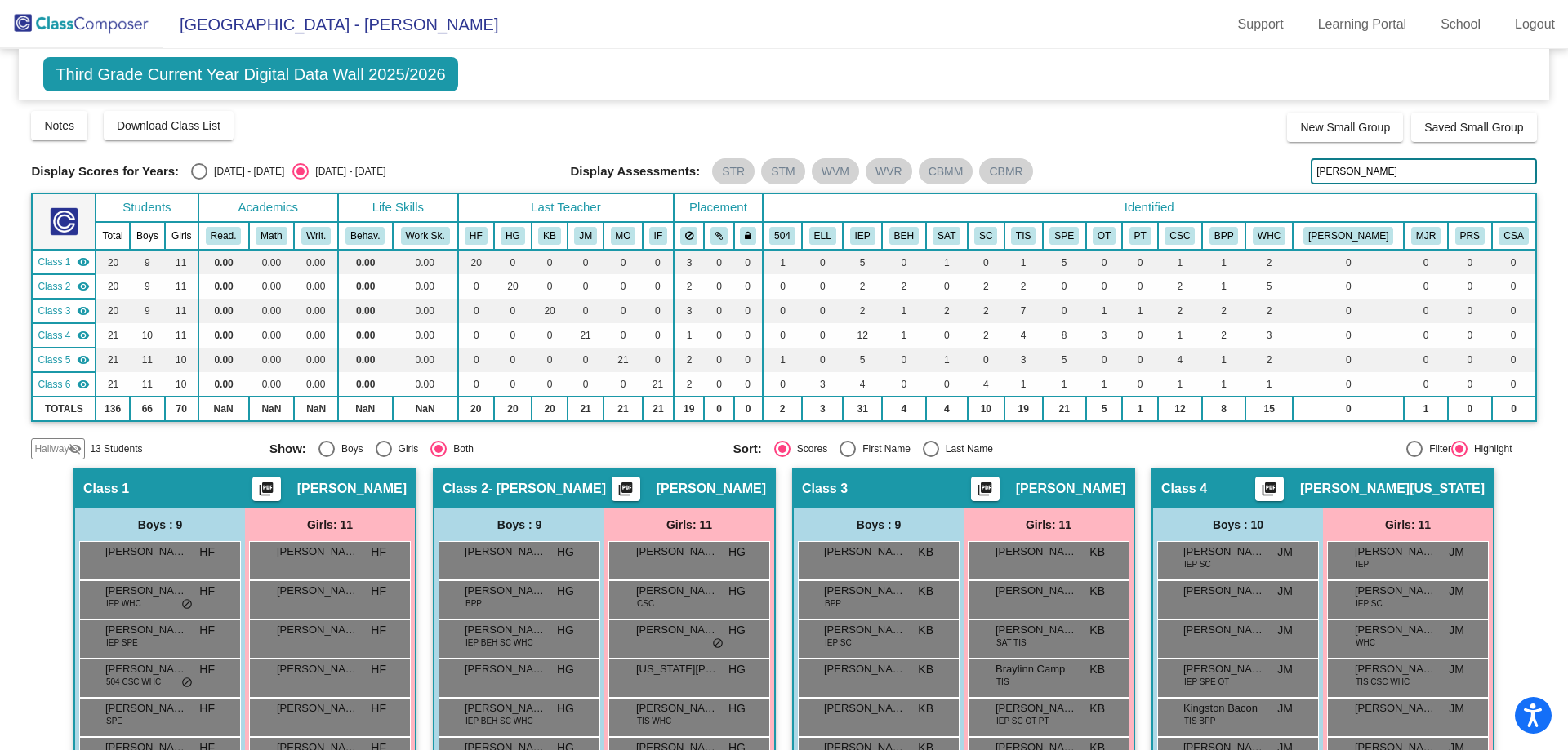
click at [1285, 165] on div "Display Scores for Years: [DATE] - [DATE] [DATE] - [DATE] Display Assessments: …" at bounding box center [783, 171] width 1505 height 27
click at [1362, 172] on input "lomg" at bounding box center [1422, 171] width 225 height 27
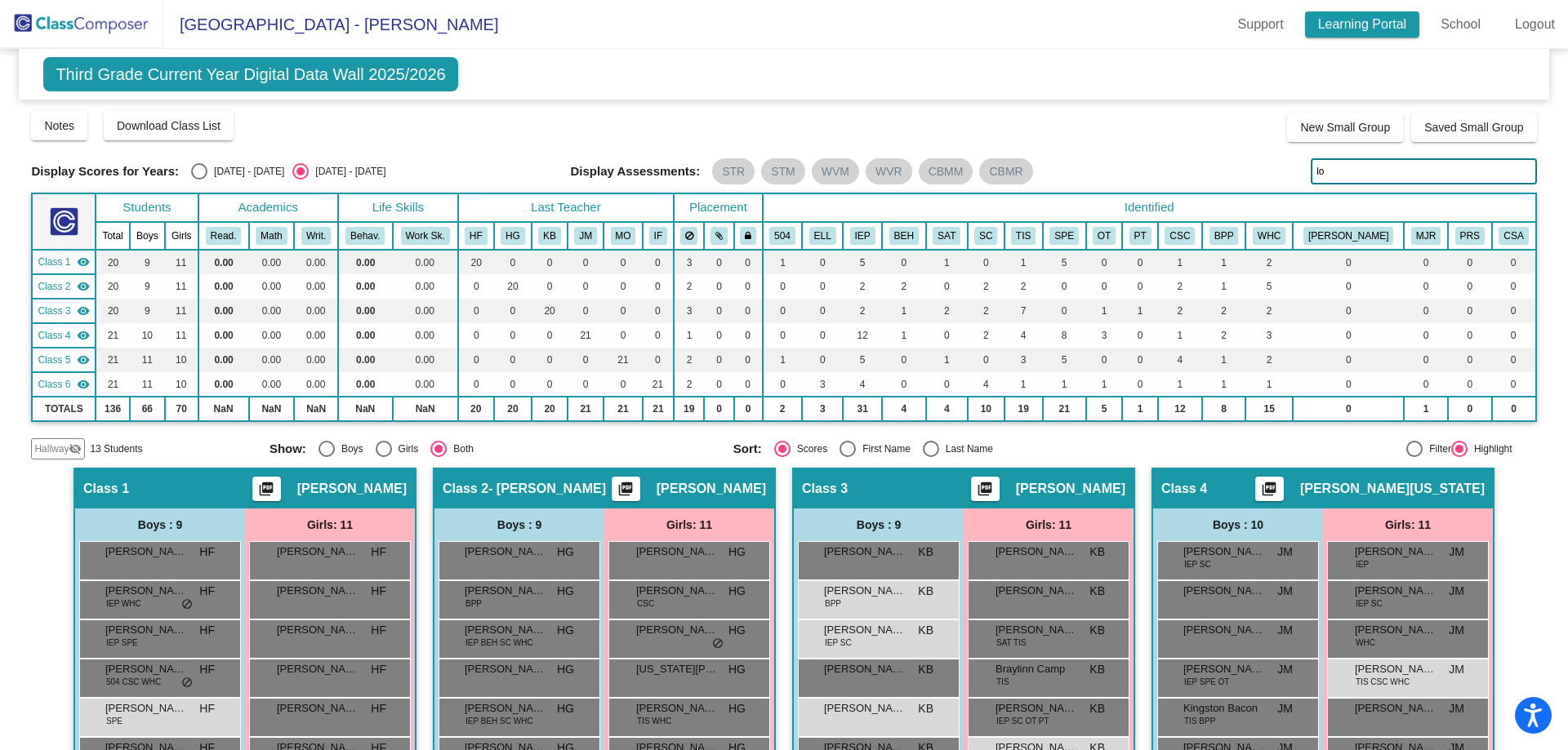
type input "l"
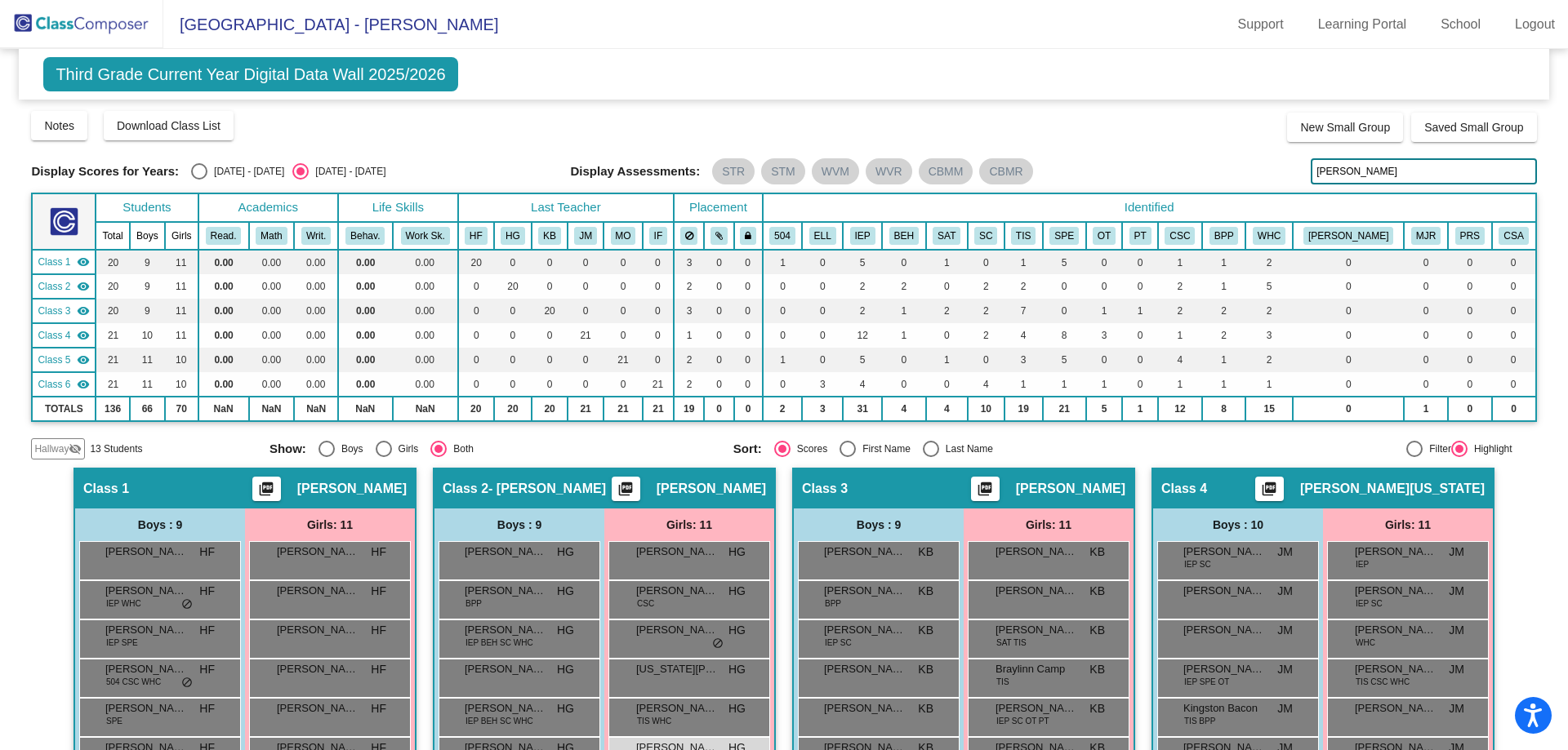
drag, startPoint x: 1347, startPoint y: 164, endPoint x: 1266, endPoint y: 156, distance: 81.4
click at [1266, 156] on div "Display Scores for Years: [DATE] - [DATE] [DATE] - [DATE] Grade/Archive Student…" at bounding box center [783, 284] width 1505 height 350
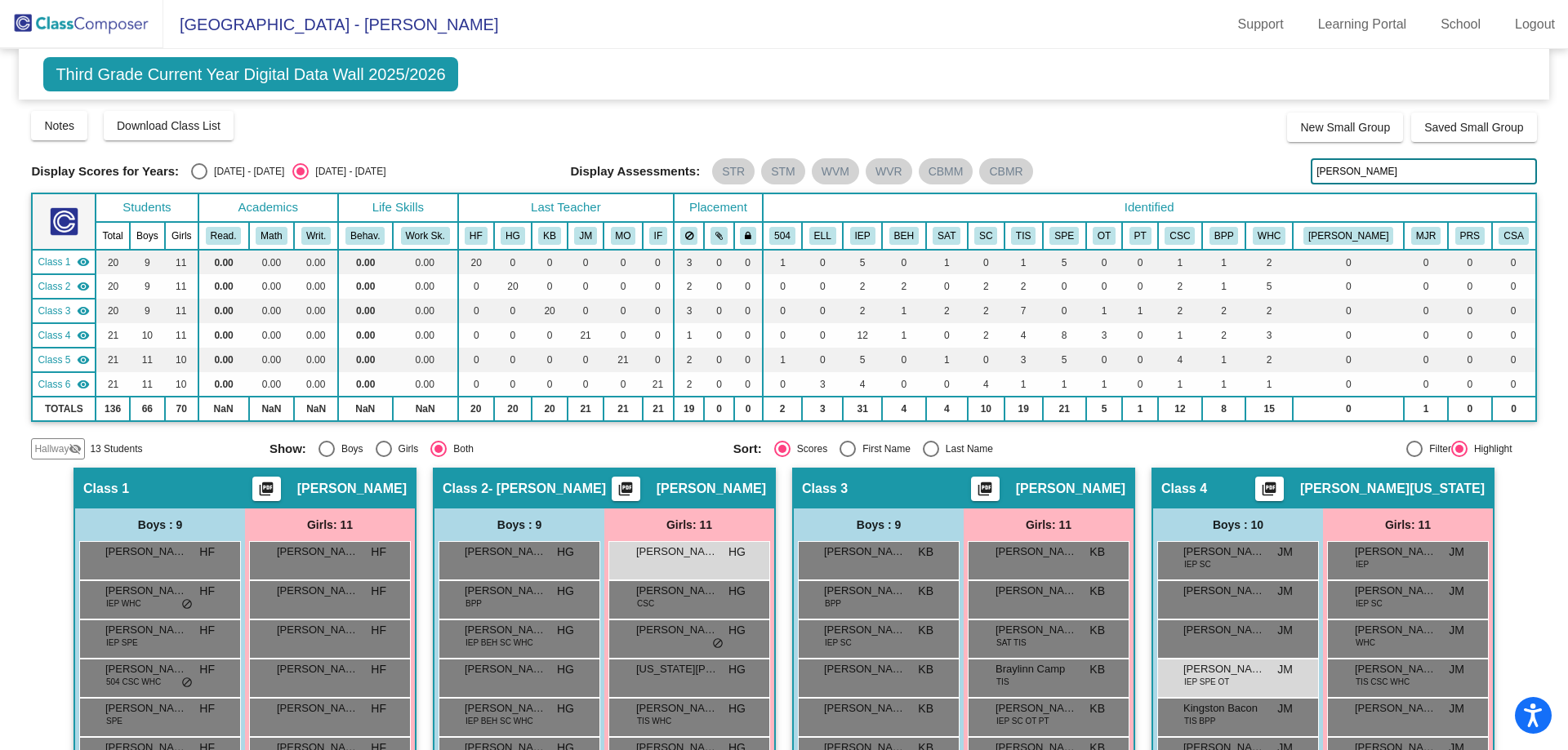
drag, startPoint x: 1380, startPoint y: 159, endPoint x: 1273, endPoint y: 165, distance: 107.2
click at [1273, 165] on div "Display Scores for Years: [DATE] - [DATE] [DATE] - [DATE] Display Assessments: …" at bounding box center [783, 171] width 1505 height 27
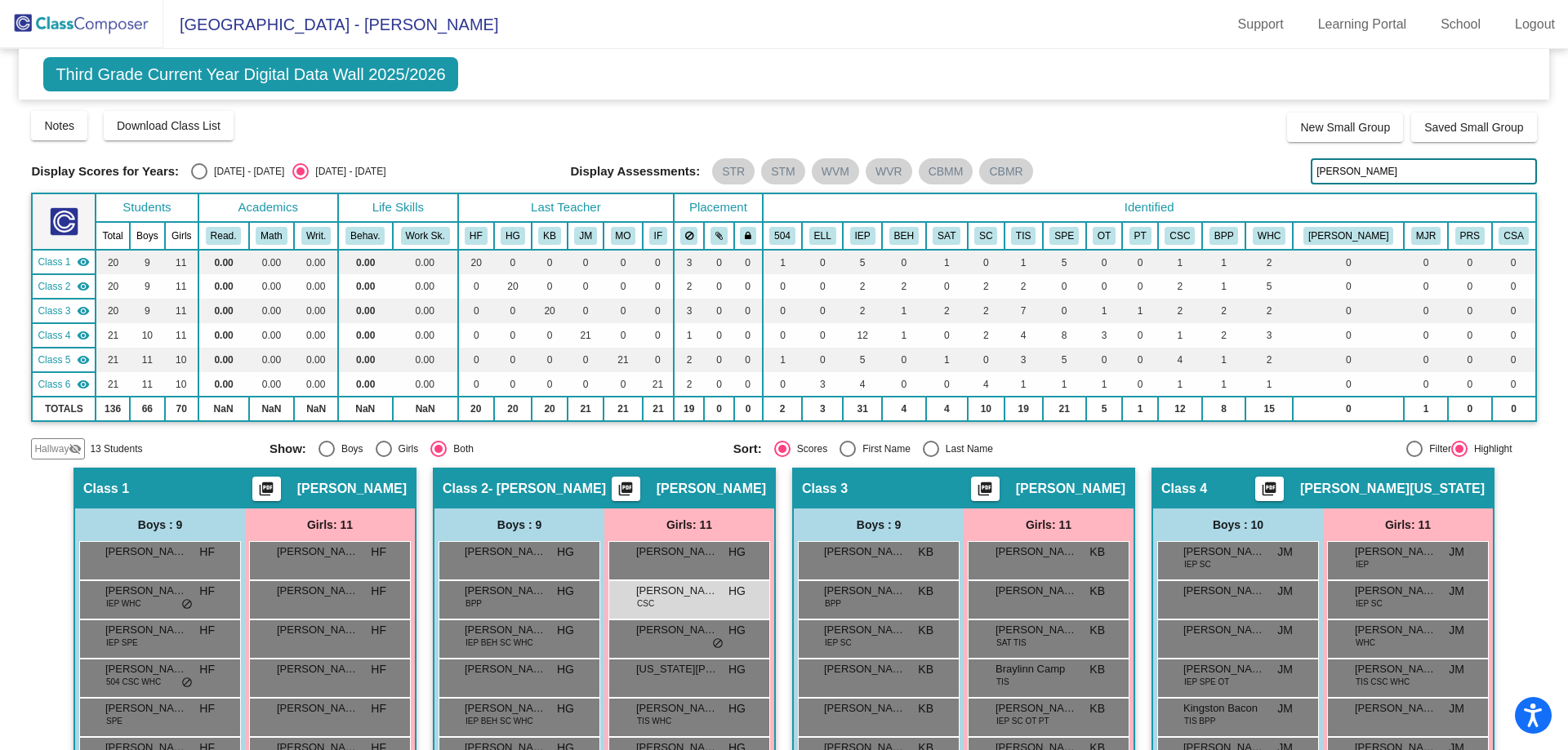
drag, startPoint x: 1425, startPoint y: 173, endPoint x: 1094, endPoint y: 113, distance: 336.4
click at [1094, 113] on div "Display Scores for Years: [DATE] - [DATE] [DATE] - [DATE] Grade/Archive Student…" at bounding box center [783, 284] width 1505 height 350
drag, startPoint x: 1348, startPoint y: 174, endPoint x: 1280, endPoint y: 188, distance: 69.4
click at [1284, 188] on div "Display Scores for Years: [DATE] - [DATE] [DATE] - [DATE] Grade/Archive Student…" at bounding box center [783, 284] width 1505 height 350
drag, startPoint x: 1296, startPoint y: 170, endPoint x: 1238, endPoint y: 160, distance: 58.9
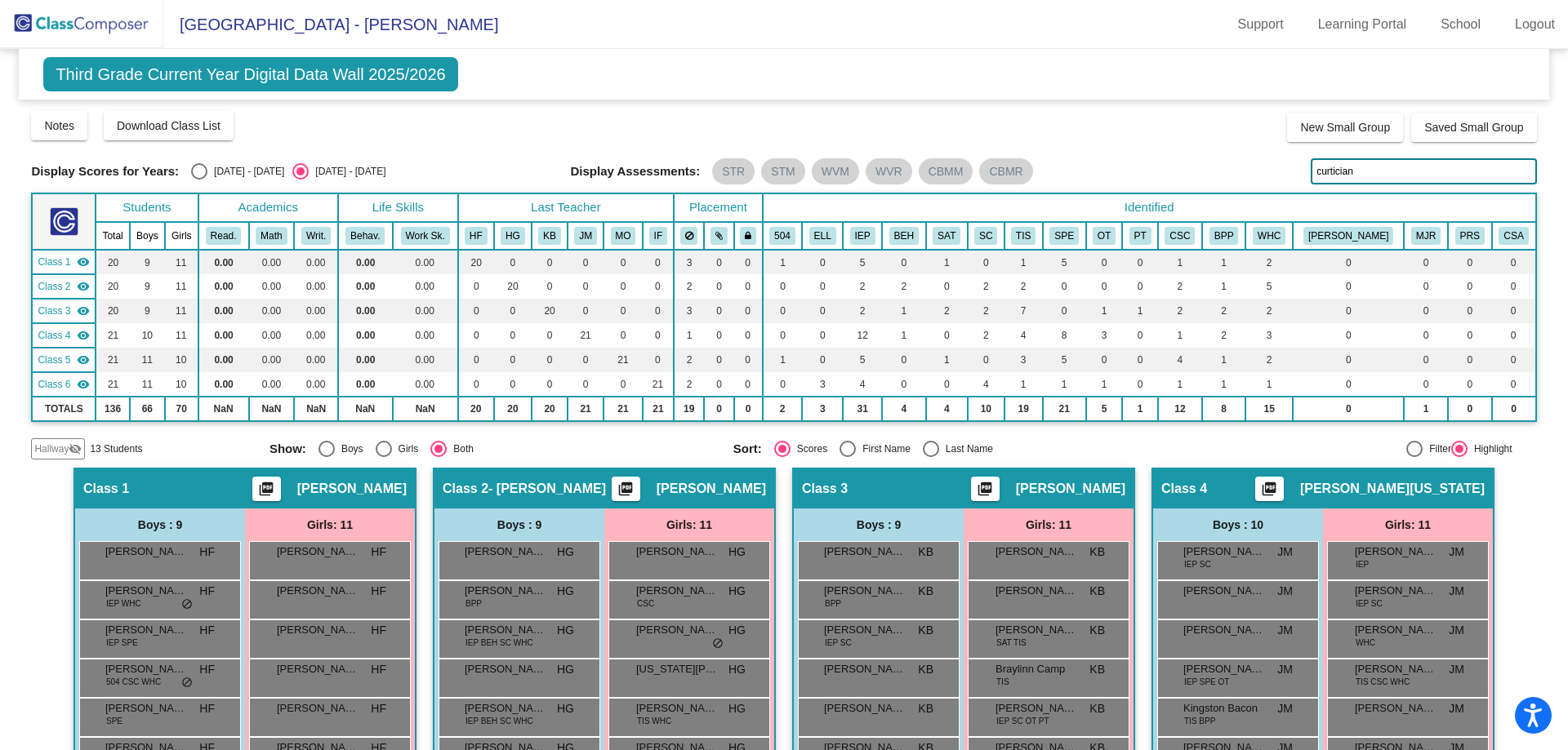
click at [1236, 160] on div "Display Scores for Years: [DATE] - [DATE] [DATE] - [DATE] Display Assessments: …" at bounding box center [783, 171] width 1505 height 27
drag, startPoint x: 1360, startPoint y: 169, endPoint x: 1172, endPoint y: 130, distance: 192.0
click at [1172, 130] on div "Display Scores for Years: [DATE] - [DATE] [DATE] - [DATE] Grade/Archive Student…" at bounding box center [783, 284] width 1505 height 350
drag, startPoint x: 1371, startPoint y: 174, endPoint x: 1161, endPoint y: 146, distance: 211.9
click at [1161, 146] on div "Display Scores for Years: [DATE] - [DATE] [DATE] - [DATE] Grade/Archive Student…" at bounding box center [783, 284] width 1505 height 350
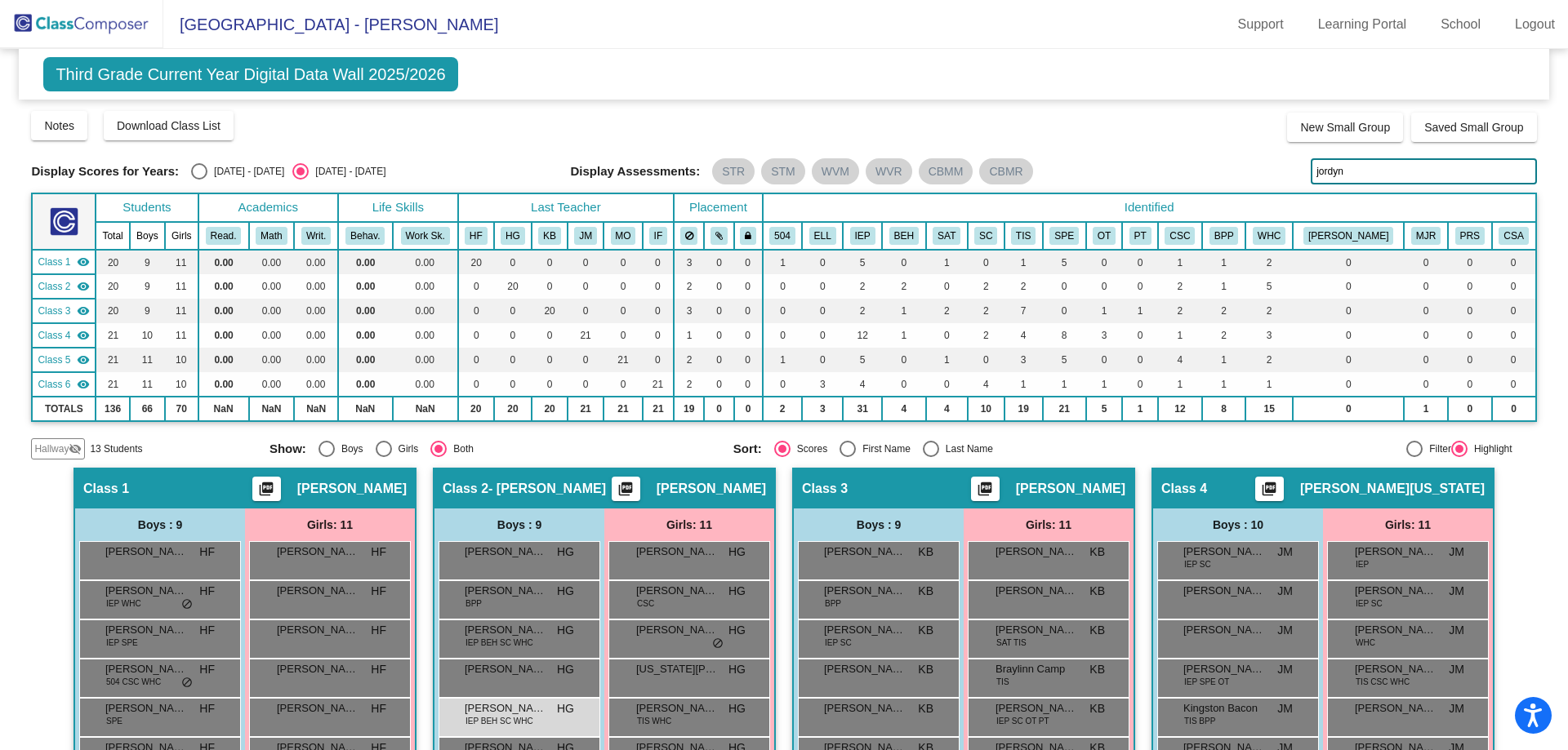
drag, startPoint x: 1213, startPoint y: 175, endPoint x: 1163, endPoint y: 166, distance: 50.8
click at [1161, 170] on div "Display Scores for Years: [DATE] - [DATE] [DATE] - [DATE] Display Assessments: …" at bounding box center [783, 171] width 1505 height 27
drag, startPoint x: 1377, startPoint y: 169, endPoint x: 1153, endPoint y: 129, distance: 227.5
click at [1155, 129] on div "Display Scores for Years: [DATE] - [DATE] [DATE] - [DATE] Grade/Archive Student…" at bounding box center [783, 284] width 1505 height 350
drag, startPoint x: 1356, startPoint y: 178, endPoint x: 1231, endPoint y: 176, distance: 125.0
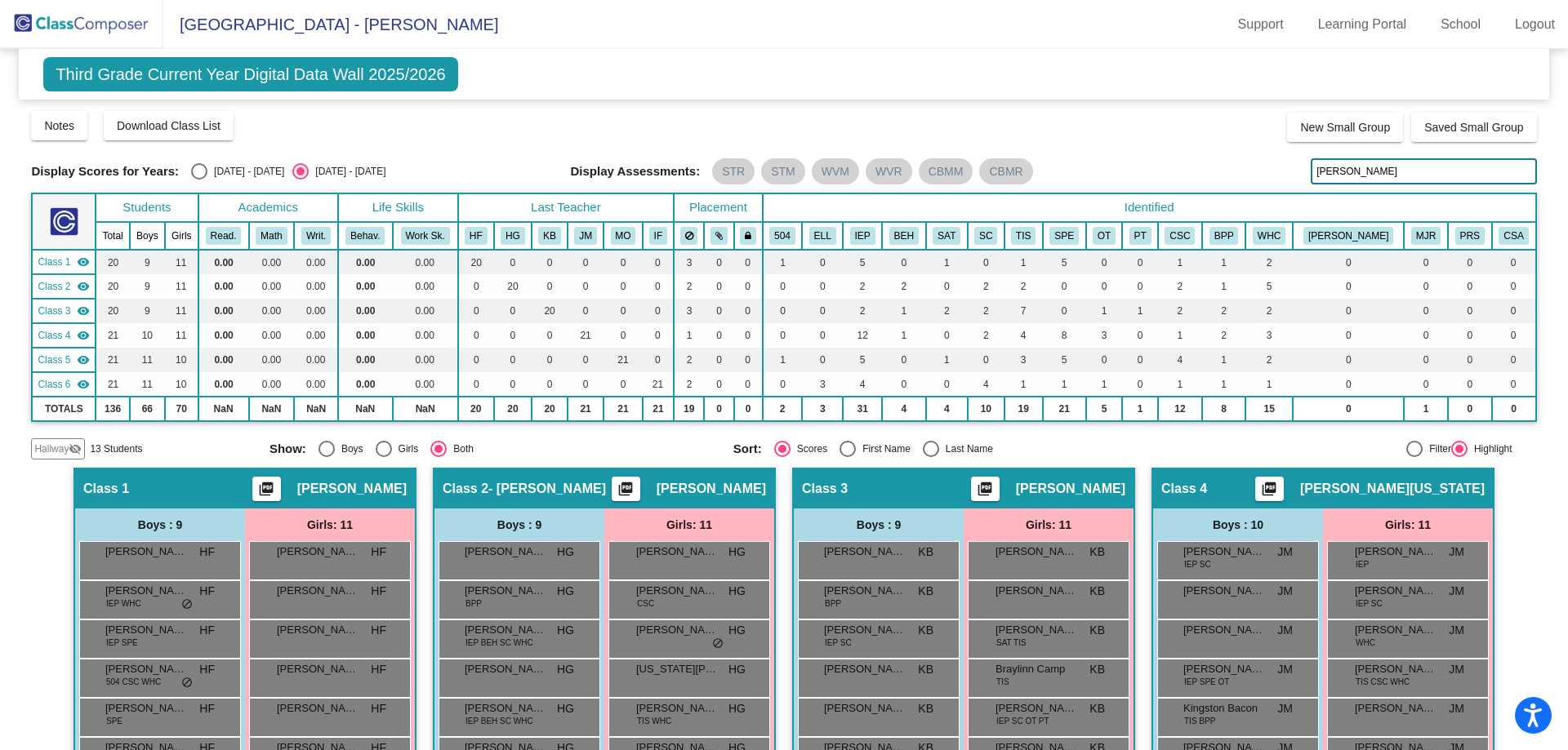
click at [1231, 176] on div "Display Scores for Years: [DATE] - [DATE] [DATE] - [DATE] Display Assessments: …" at bounding box center [783, 171] width 1505 height 27
click at [1327, 166] on input "stockley" at bounding box center [1422, 171] width 225 height 27
drag, startPoint x: 1362, startPoint y: 171, endPoint x: 1271, endPoint y: 154, distance: 92.6
click at [1272, 154] on div "Display Scores for Years: [DATE] - [DATE] [DATE] - [DATE] Grade/Archive Student…" at bounding box center [783, 284] width 1505 height 350
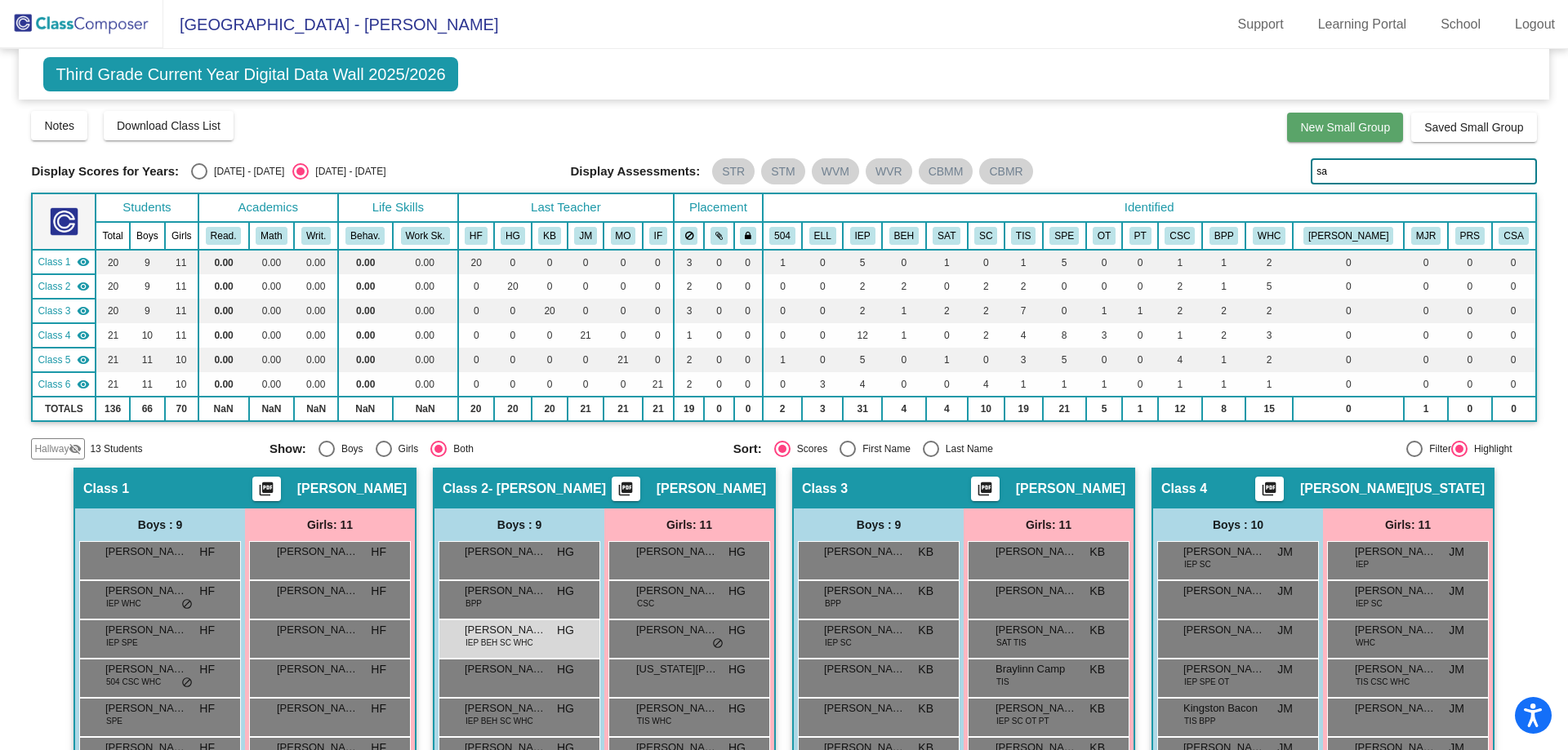
type input "s"
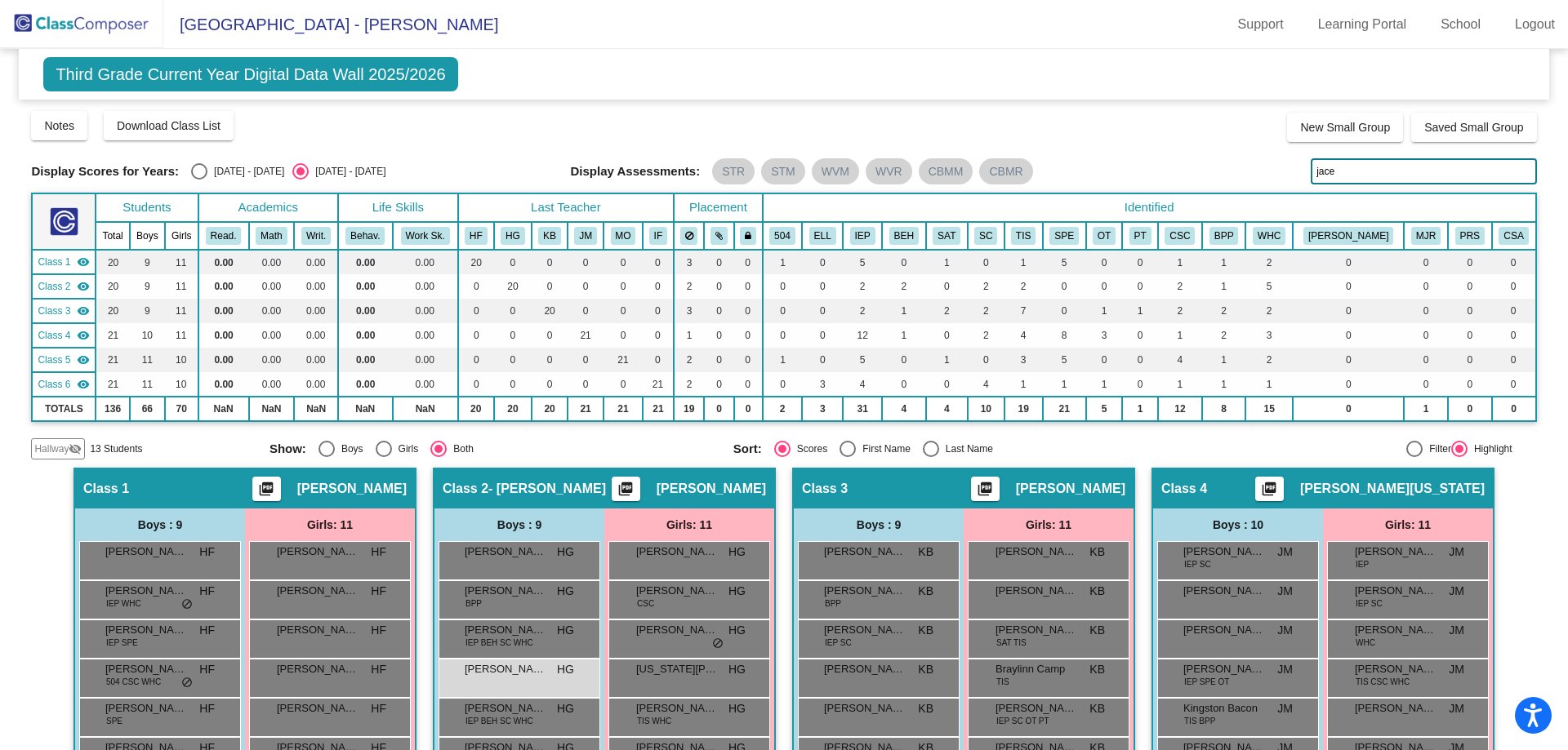
drag, startPoint x: 1333, startPoint y: 171, endPoint x: 1267, endPoint y: 155, distance: 67.9
click at [1267, 155] on div "Display Scores for Years: [DATE] - [DATE] [DATE] - [DATE] Grade/Archive Student…" at bounding box center [783, 284] width 1505 height 350
drag, startPoint x: 1324, startPoint y: 174, endPoint x: 1278, endPoint y: 171, distance: 46.1
click at [1278, 171] on div "Display Scores for Years: [DATE] - [DATE] [DATE] - [DATE] Display Assessments: …" at bounding box center [783, 171] width 1505 height 27
drag, startPoint x: 1366, startPoint y: 170, endPoint x: 1231, endPoint y: 140, distance: 138.3
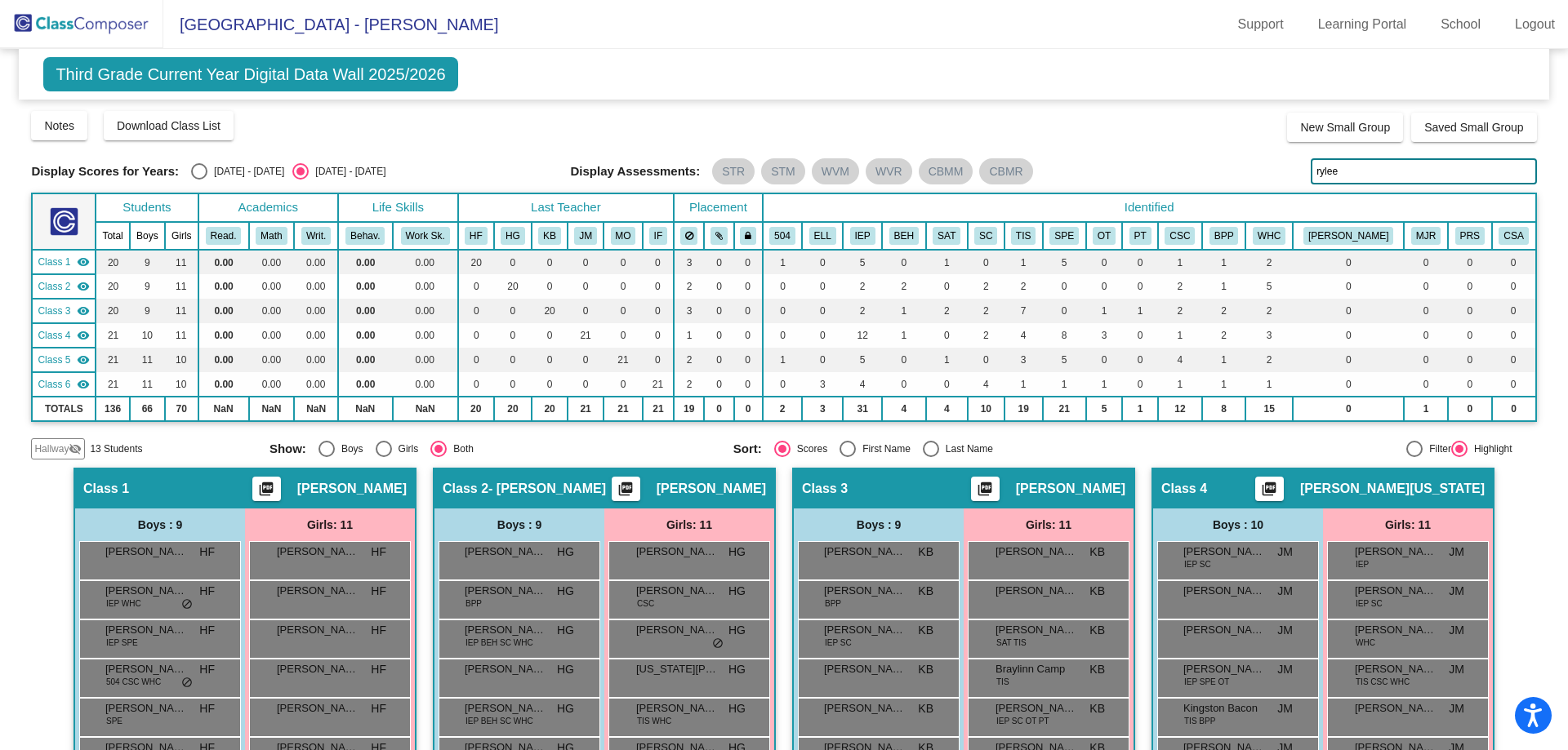
click at [1226, 140] on div "Display Scores for Years: [DATE] - [DATE] [DATE] - [DATE] Grade/Archive Student…" at bounding box center [783, 284] width 1505 height 350
drag, startPoint x: 1369, startPoint y: 174, endPoint x: 1156, endPoint y: 160, distance: 213.5
click at [1158, 160] on div "Display Scores for Years: [DATE] - [DATE] [DATE] - [DATE] Display Assessments: …" at bounding box center [783, 171] width 1505 height 27
drag, startPoint x: 1360, startPoint y: 175, endPoint x: 1249, endPoint y: 165, distance: 111.4
click at [1249, 165] on div "Display Scores for Years: [DATE] - [DATE] [DATE] - [DATE] Display Assessments: …" at bounding box center [783, 171] width 1505 height 27
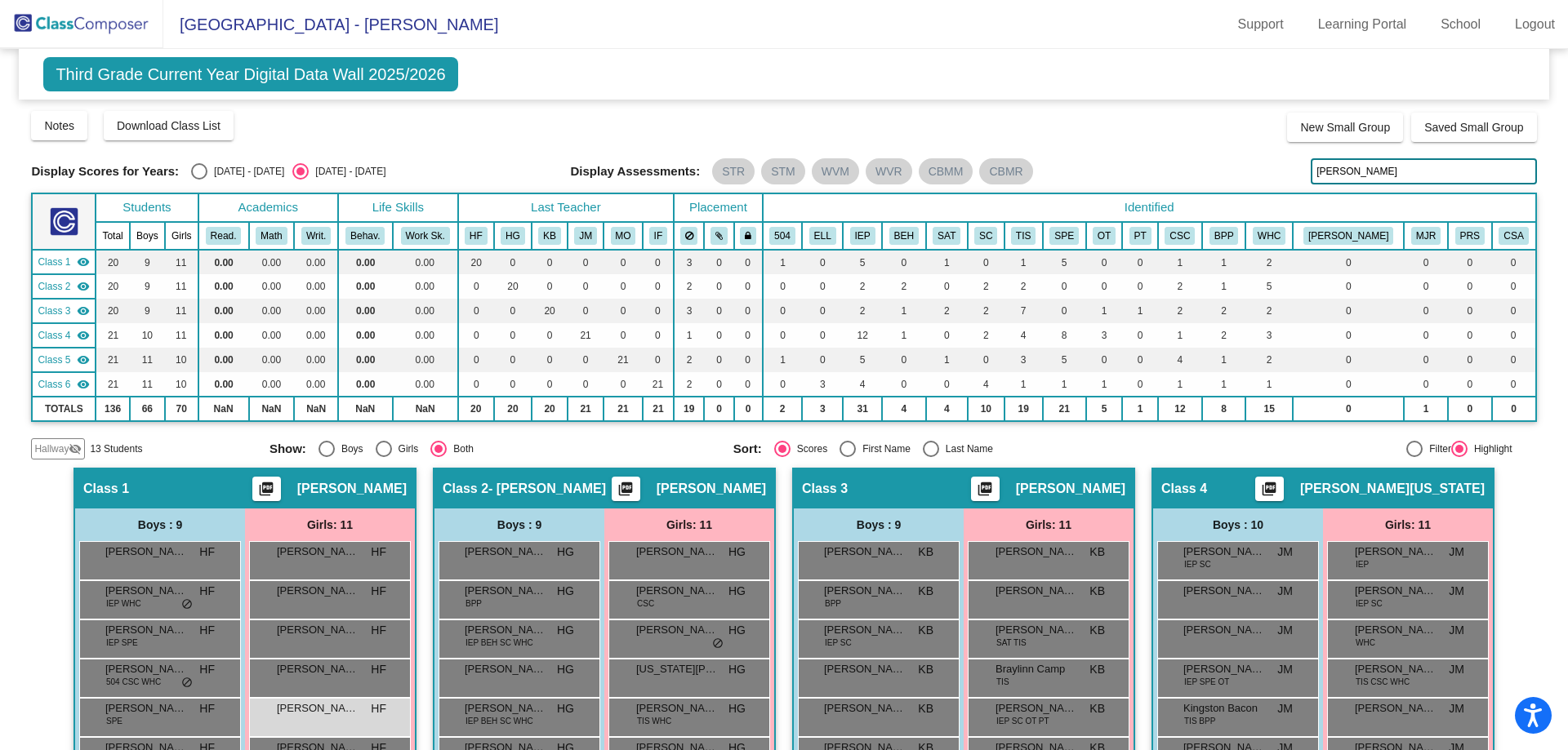
drag, startPoint x: 1370, startPoint y: 170, endPoint x: 1250, endPoint y: 152, distance: 121.3
click at [1256, 158] on div "Display Scores for Years: [DATE] - [DATE] [DATE] - [DATE] Display Assessments: …" at bounding box center [783, 171] width 1505 height 27
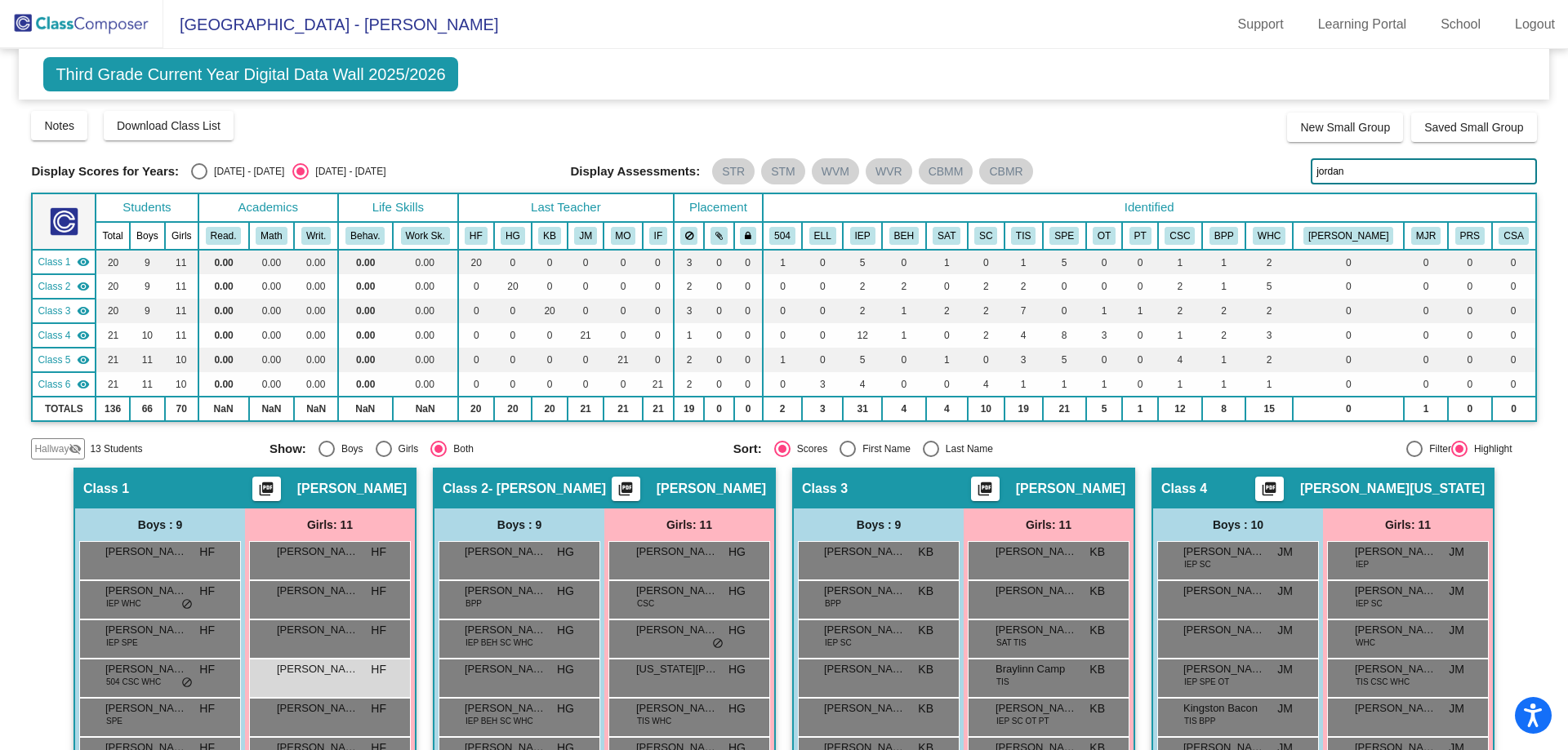
drag, startPoint x: 1258, startPoint y: 164, endPoint x: 1192, endPoint y: 152, distance: 67.1
click at [1200, 152] on div "Display Scores for Years: [DATE] - [DATE] [DATE] - [DATE] Grade/Archive Student…" at bounding box center [783, 284] width 1505 height 350
drag, startPoint x: 1365, startPoint y: 174, endPoint x: 1255, endPoint y: 170, distance: 110.1
click at [1257, 174] on div "Display Scores for Years: [DATE] - [DATE] [DATE] - [DATE] Display Assessments: …" at bounding box center [783, 171] width 1505 height 27
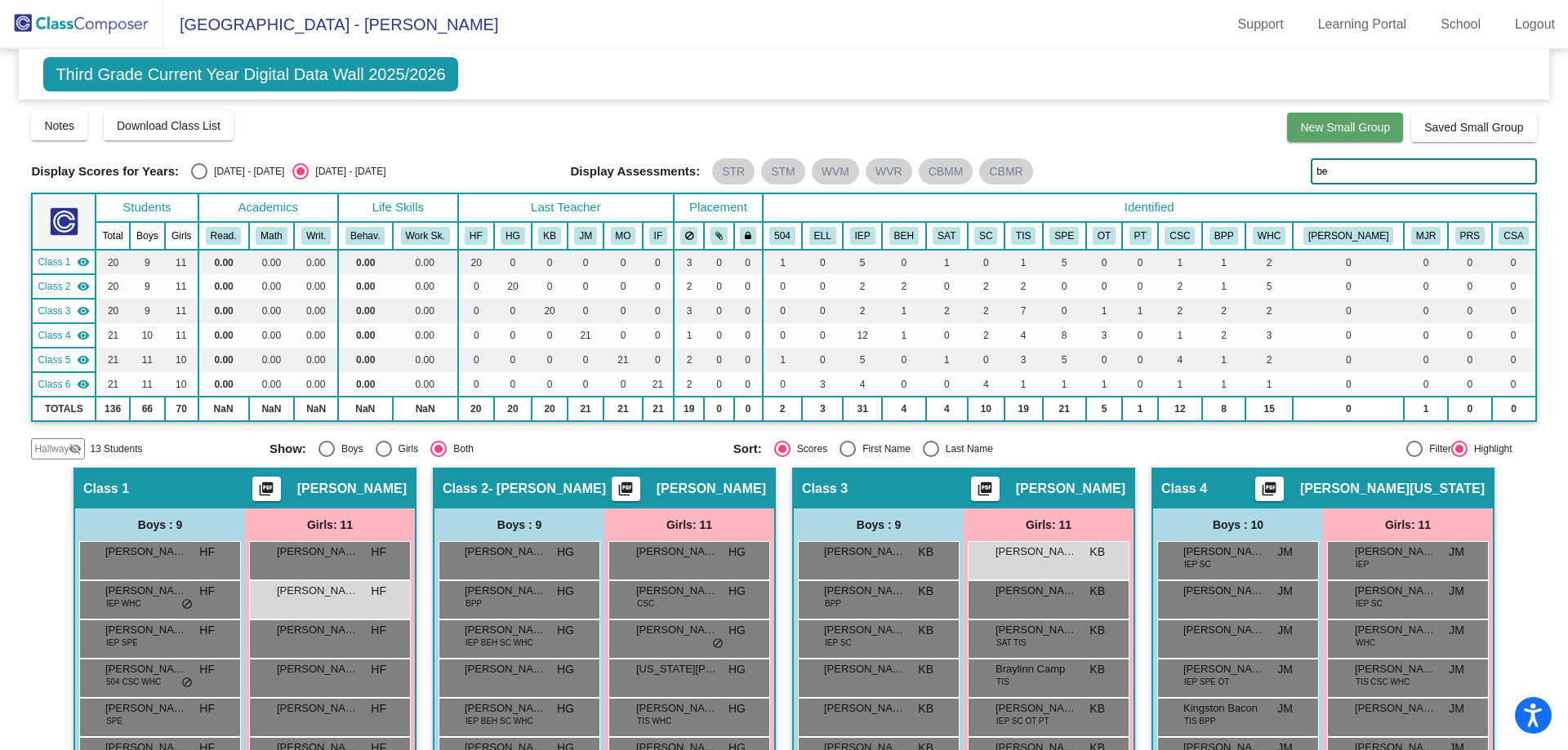
type input "b"
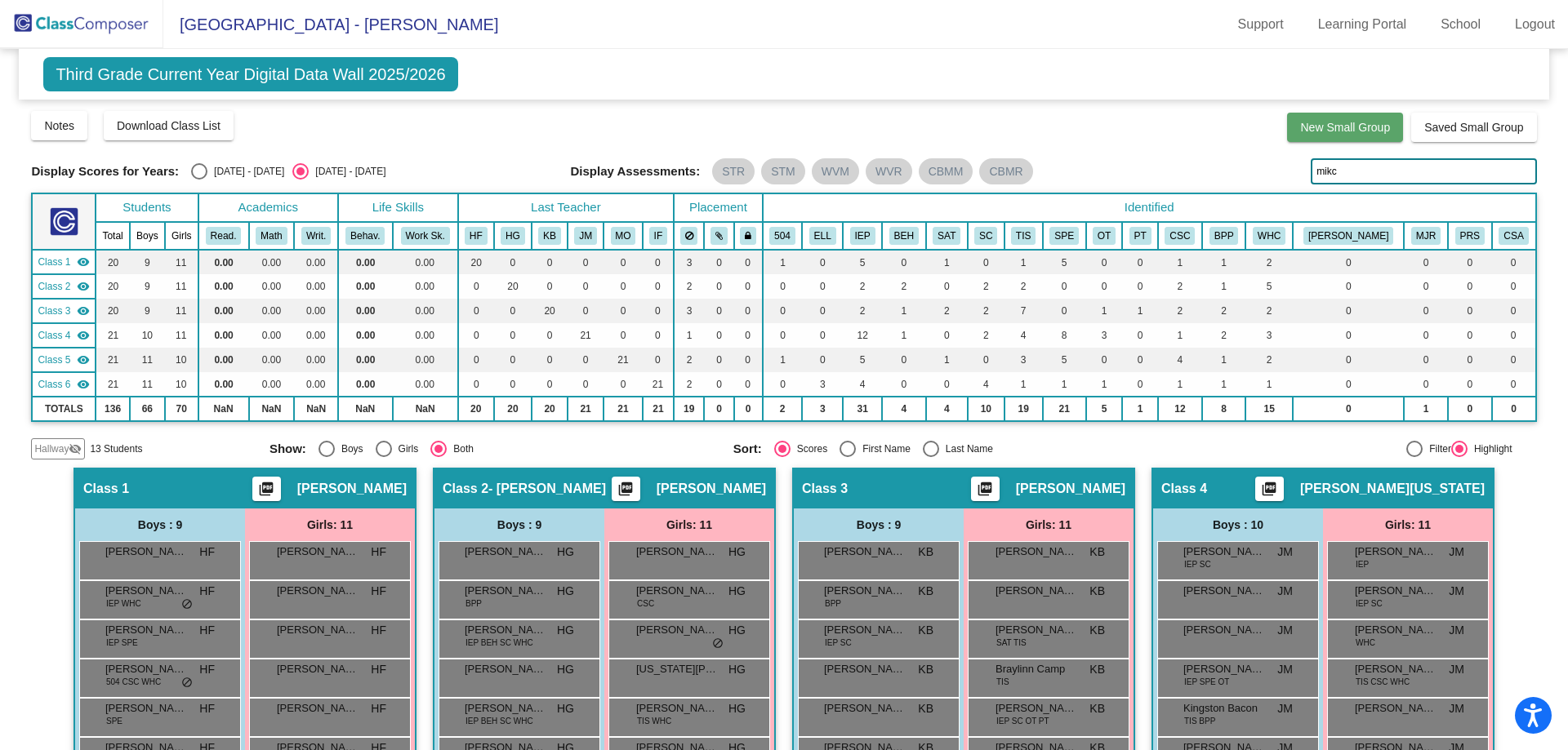
type input "mikco"
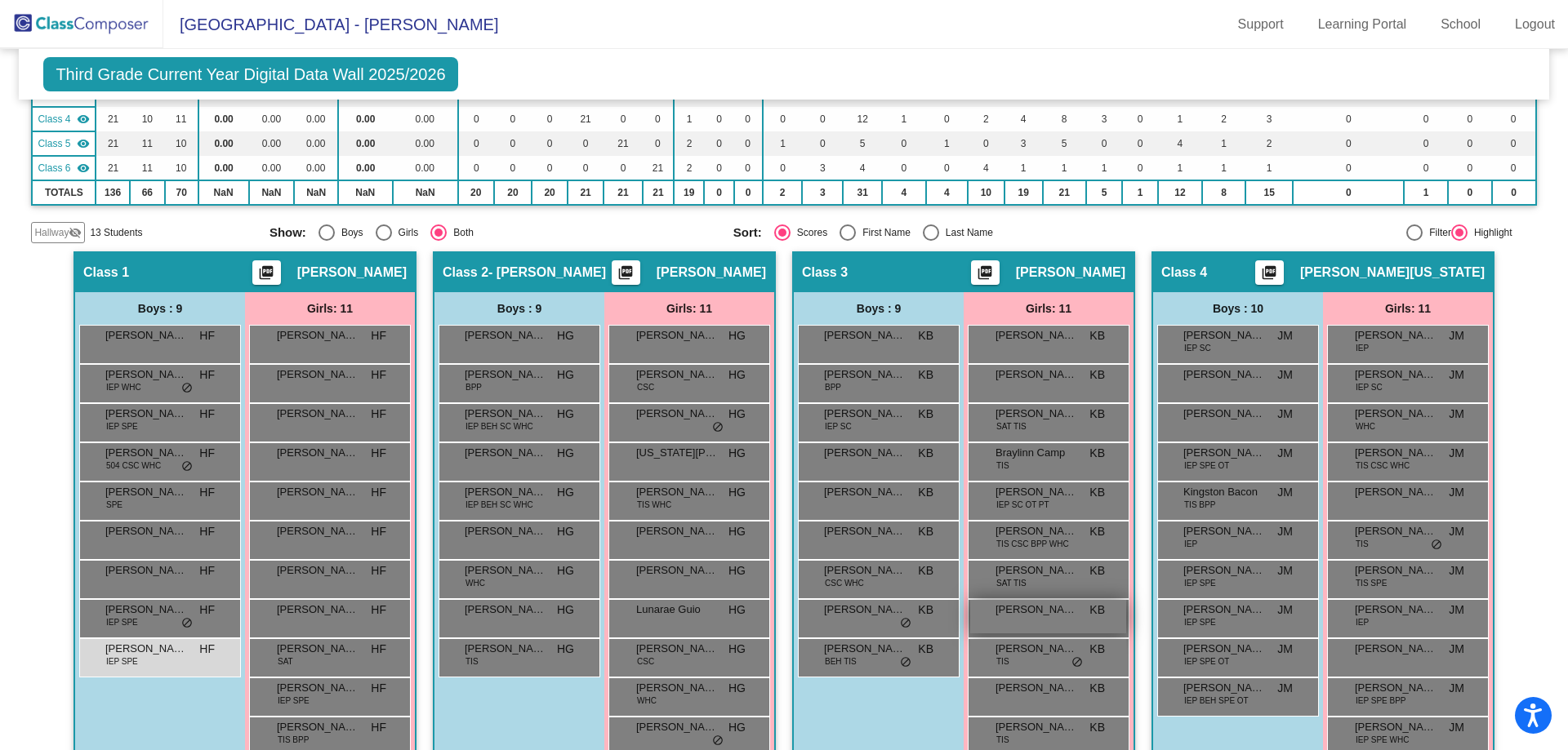
scroll to position [207, 0]
